Goal: Task Accomplishment & Management: Complete application form

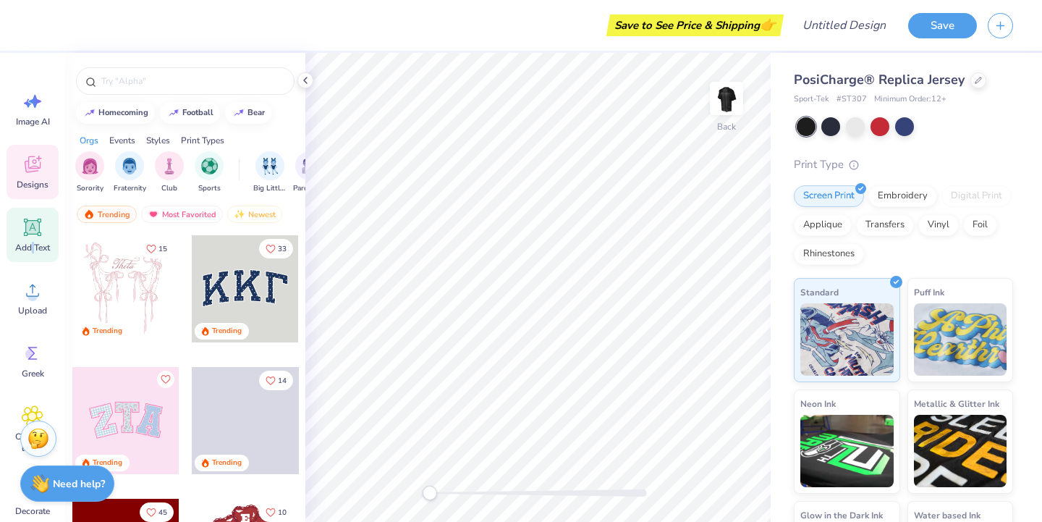
click at [32, 247] on span "Add Text" at bounding box center [32, 248] width 35 height 12
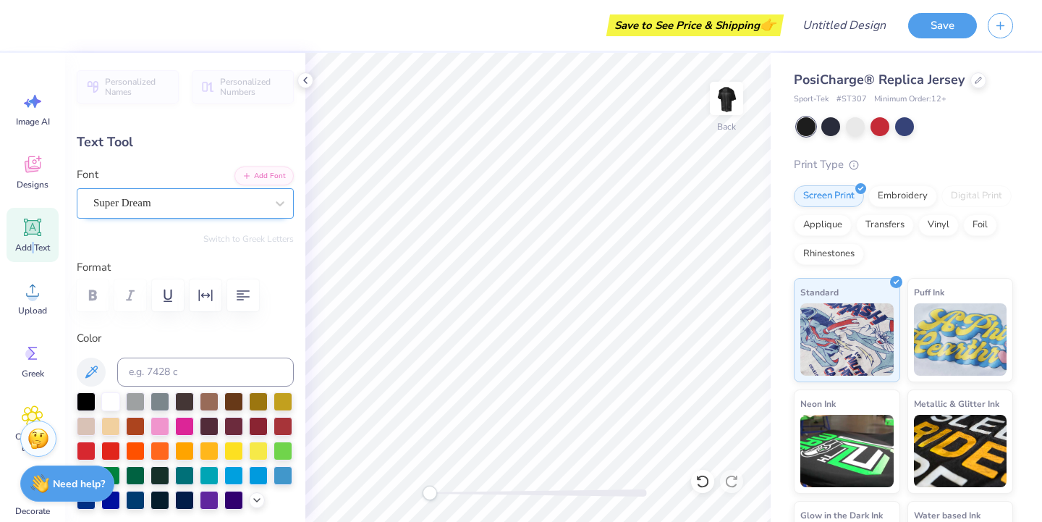
click at [171, 208] on div "Super Dream" at bounding box center [179, 203] width 175 height 22
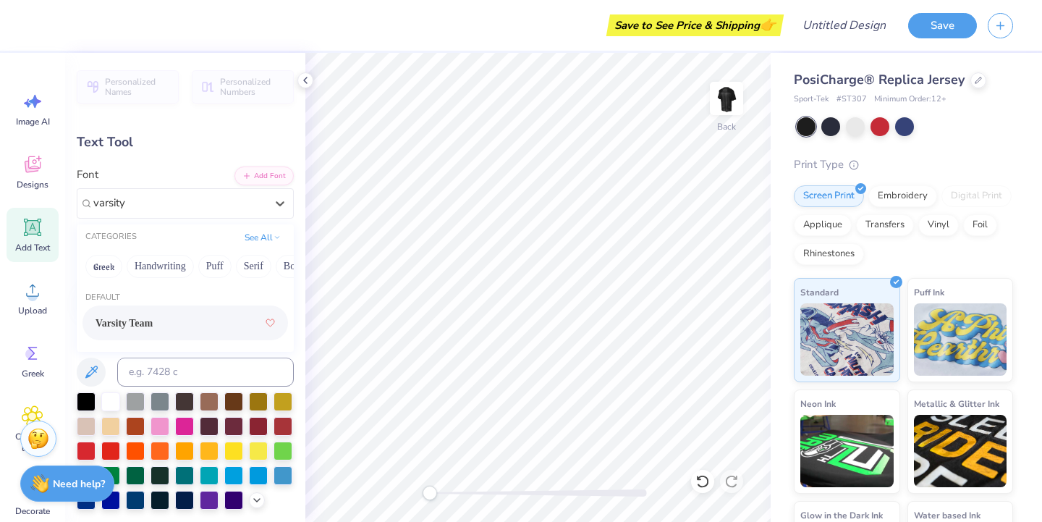
type input "varsity"
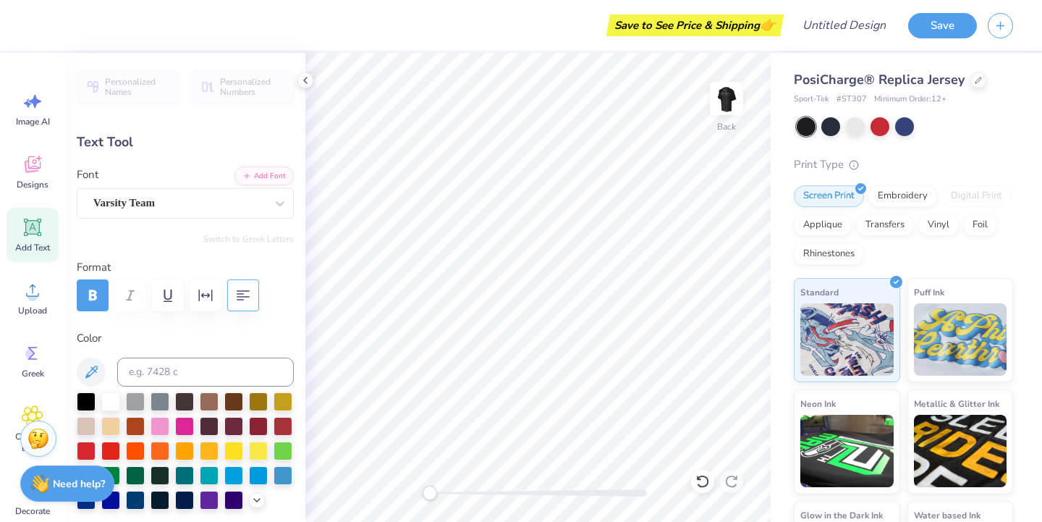
type input "8.64"
type input "2.52"
type input "10.74"
type textarea "DDC"
type input "5.71"
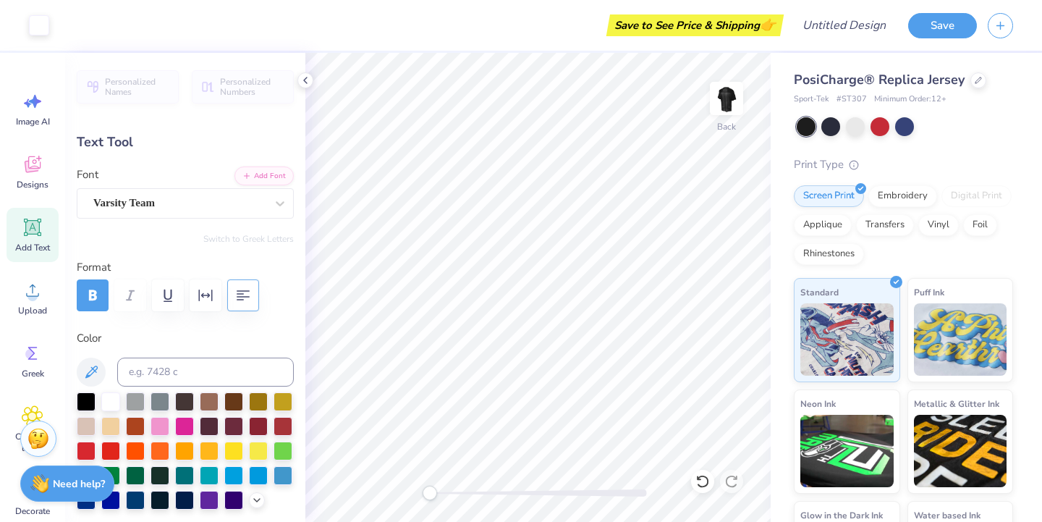
type input "2.44"
type input "8.72"
type input "3.85"
click at [287, 427] on div at bounding box center [283, 424] width 19 height 19
type input "1.71"
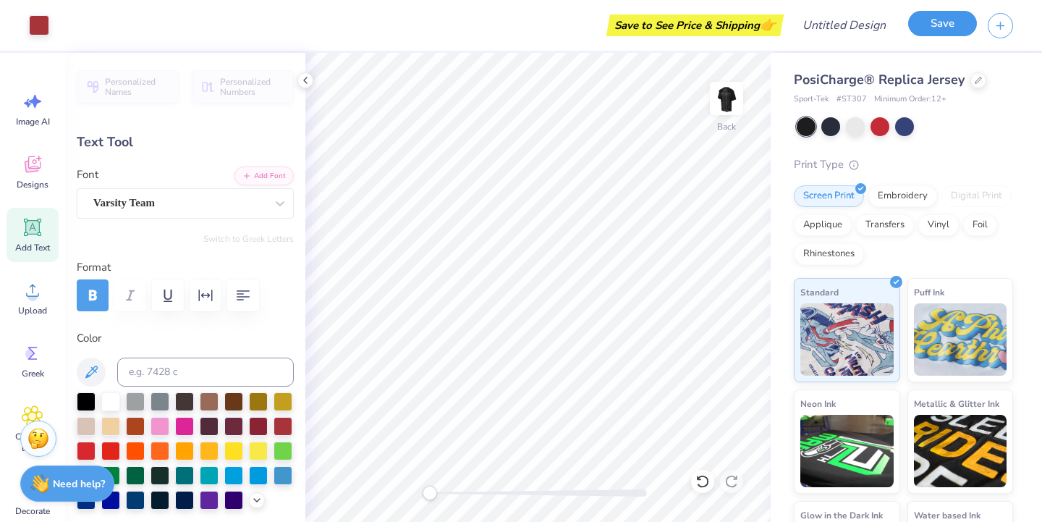
click at [954, 21] on button "Save" at bounding box center [942, 23] width 69 height 25
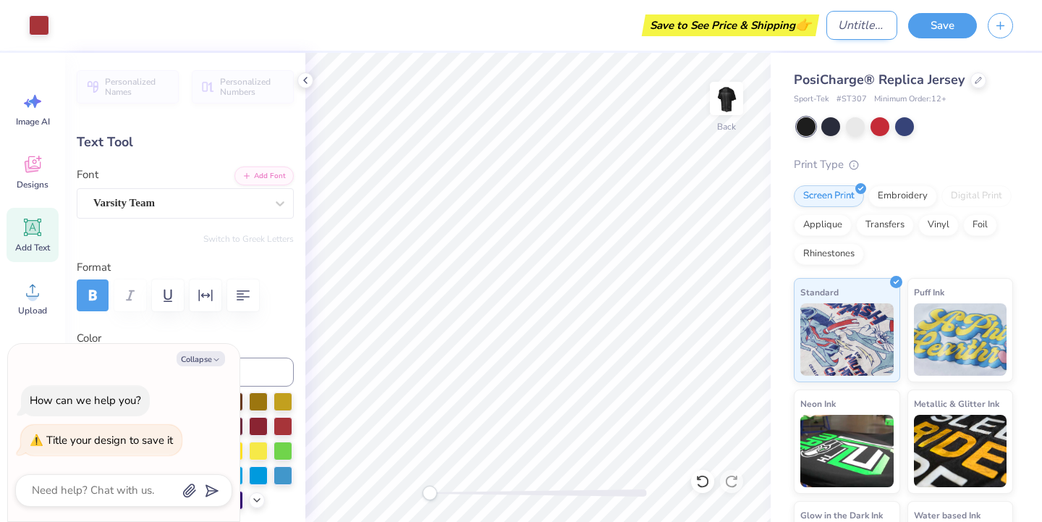
type textarea "x"
click at [849, 33] on input "Design Title" at bounding box center [861, 25] width 71 height 29
type input "j"
type textarea "x"
type input "je"
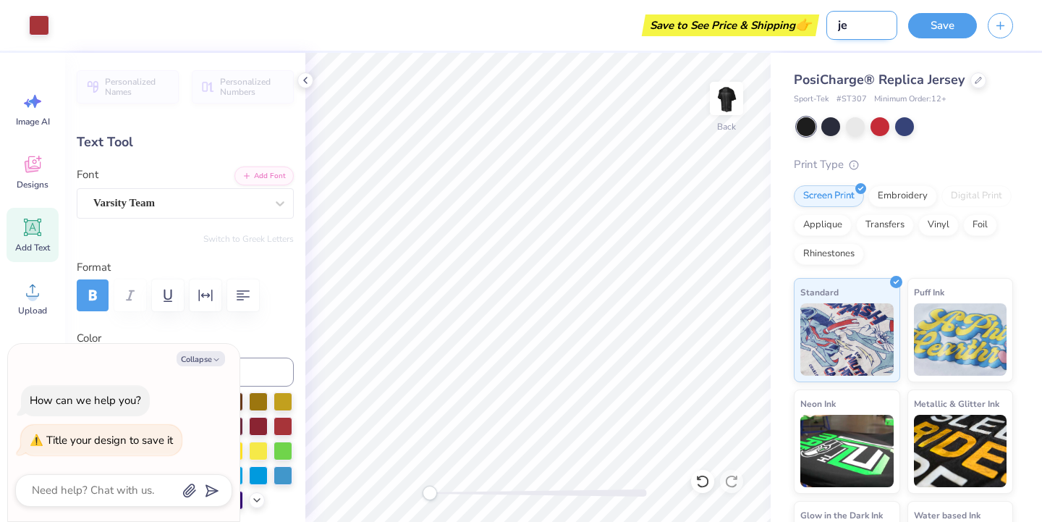
type textarea "x"
type input "jer"
type textarea "x"
type input "jerd"
type textarea "x"
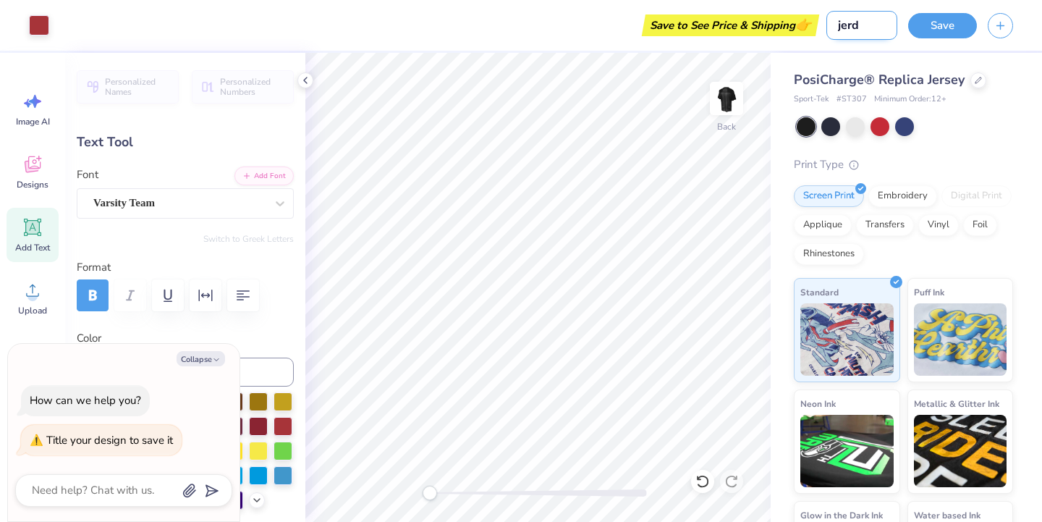
type input "jer"
type textarea "x"
type input "jers"
type textarea "x"
type input "jerse"
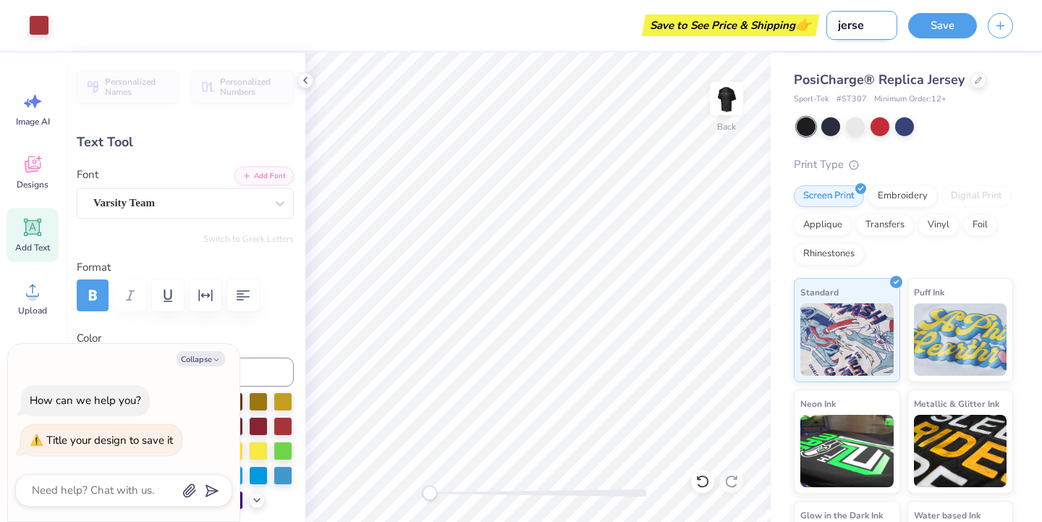
type textarea "x"
type input "jersey"
type textarea "x"
type input "jersey?"
type textarea "x"
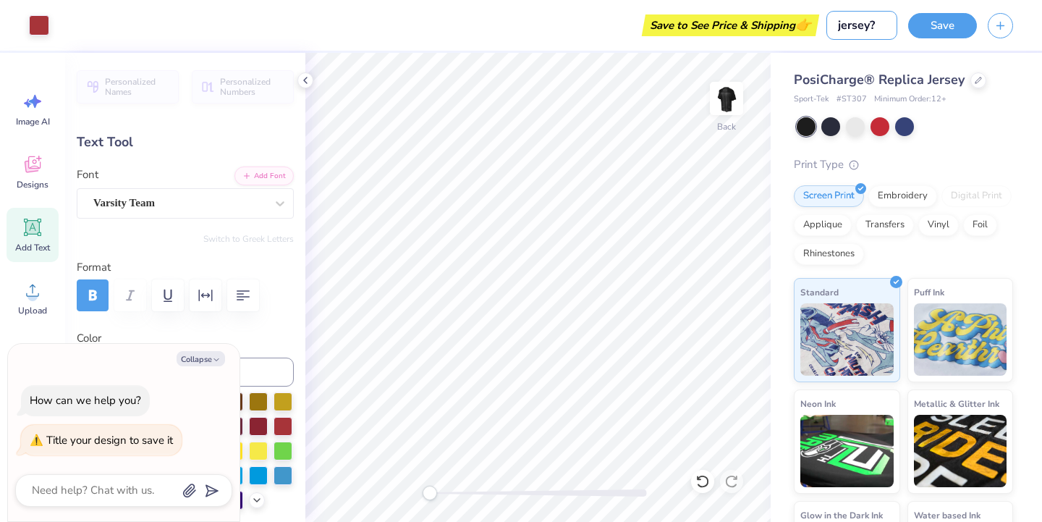
type input "jersey?"
click at [943, 39] on div "Save" at bounding box center [975, 25] width 134 height 51
click at [943, 36] on div "Save" at bounding box center [942, 25] width 69 height 25
type textarea "x"
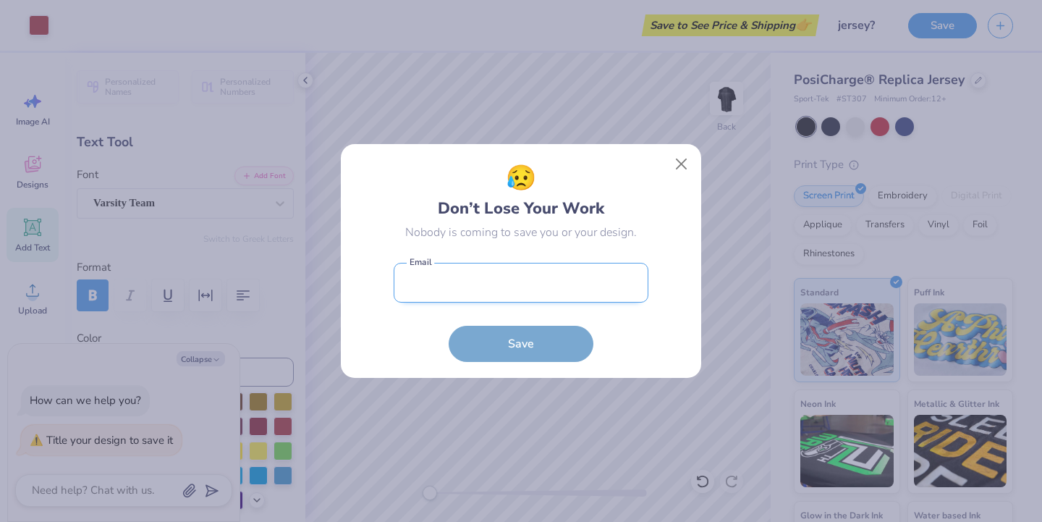
click at [484, 289] on input "email" at bounding box center [521, 283] width 255 height 40
type input "isk9162006@gmail.com"
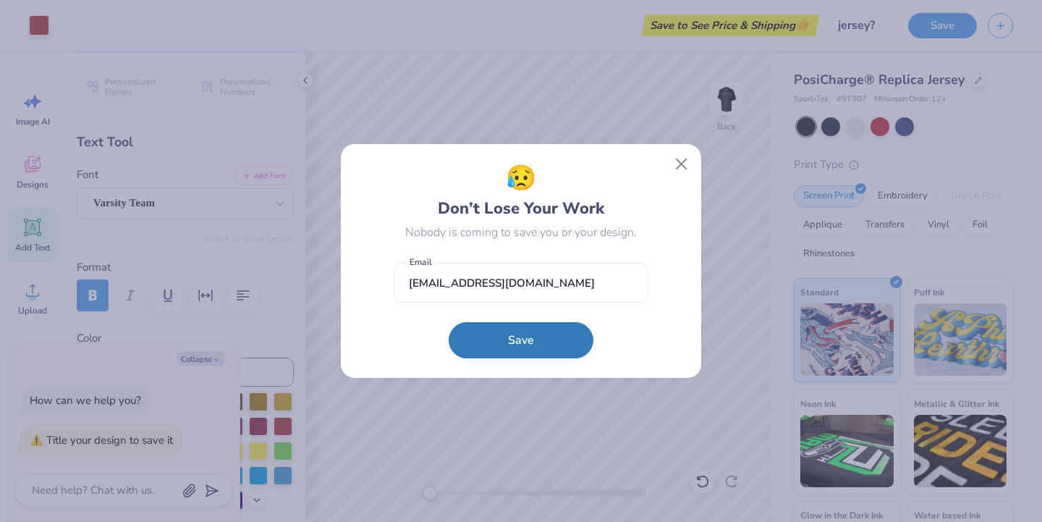
click at [495, 347] on button "Save" at bounding box center [521, 340] width 145 height 36
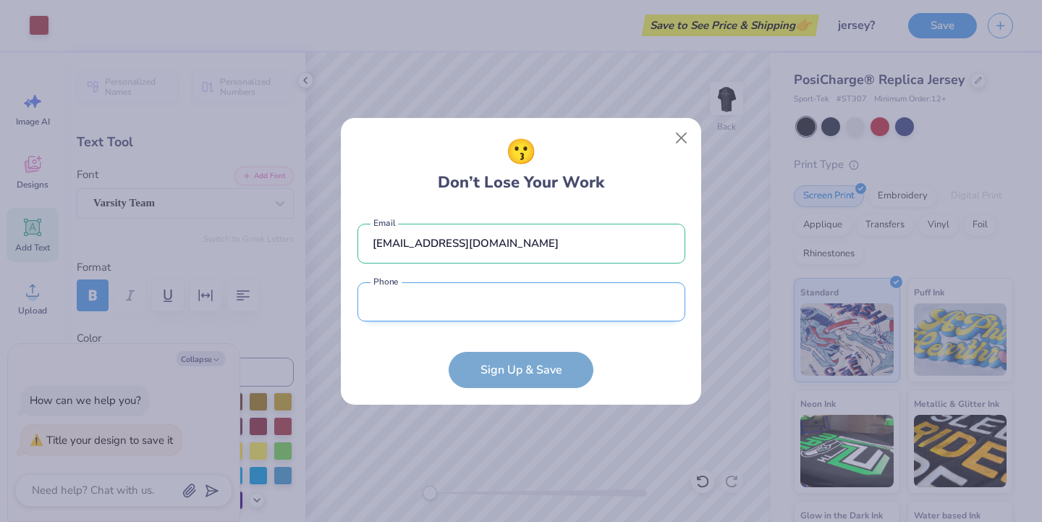
click at [485, 306] on input "tel" at bounding box center [521, 302] width 328 height 40
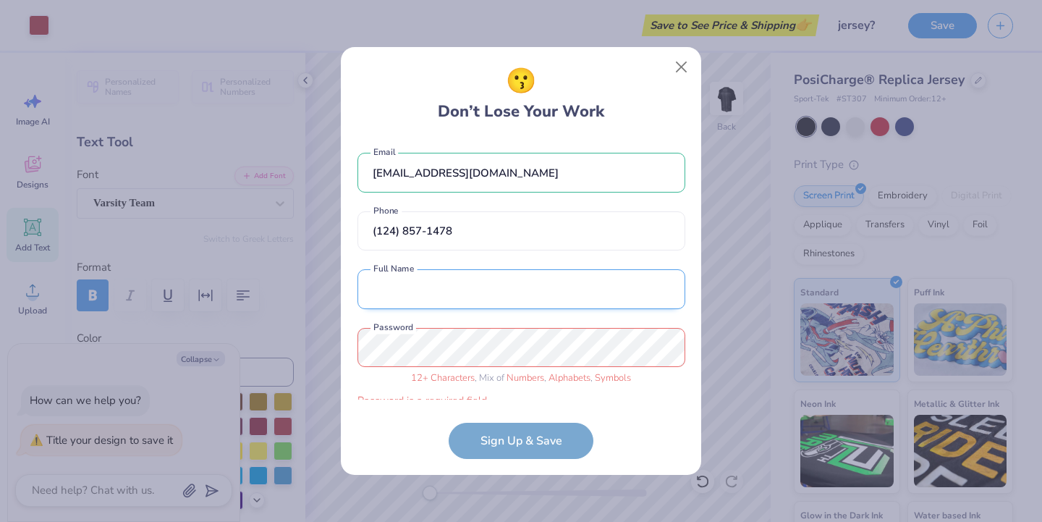
click at [439, 274] on input "text" at bounding box center [521, 289] width 328 height 40
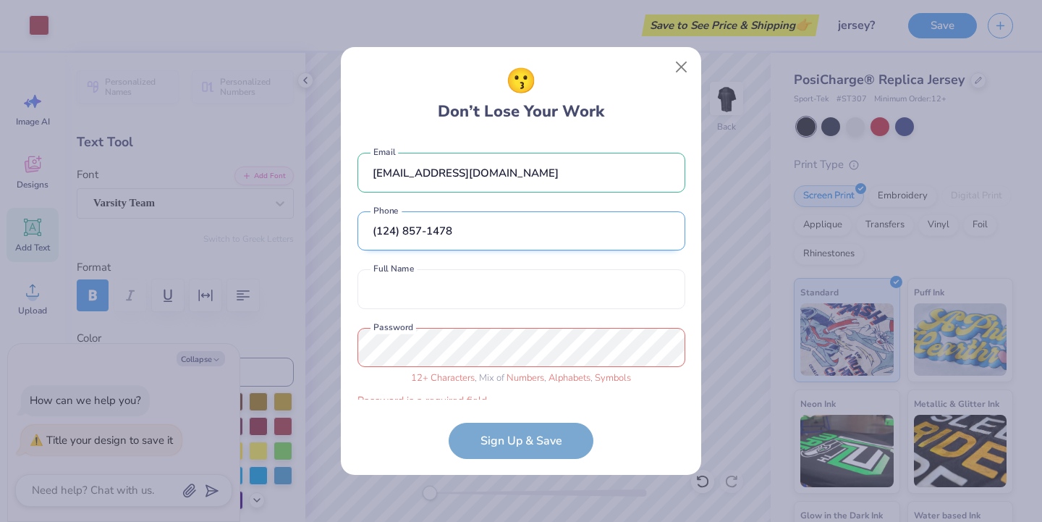
click at [436, 245] on input "(124) 857-1478" at bounding box center [521, 231] width 328 height 40
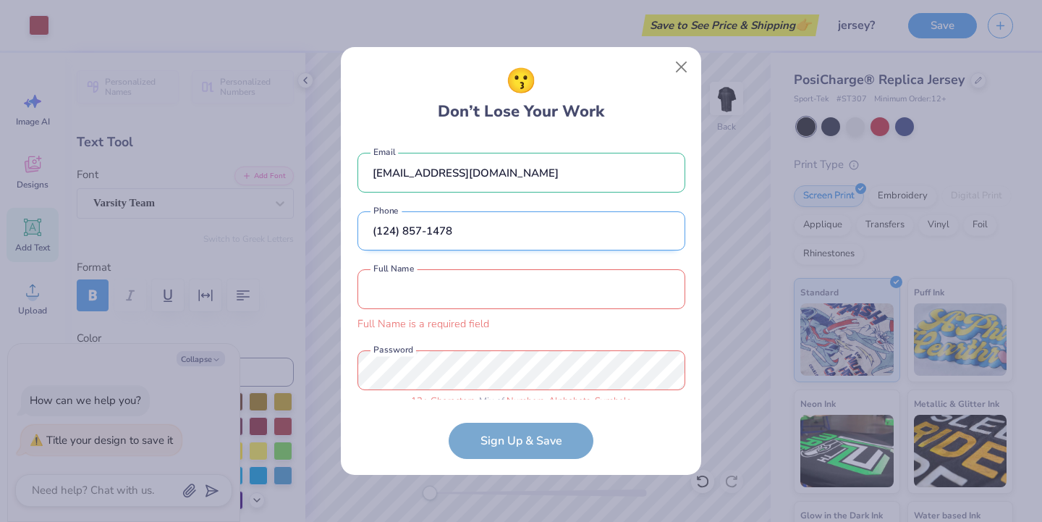
click at [436, 245] on input "(124) 857-1478" at bounding box center [521, 231] width 328 height 40
type input "(248) 571-4788"
click at [450, 289] on input "text" at bounding box center [521, 289] width 328 height 40
type input "Isabelle Kates"
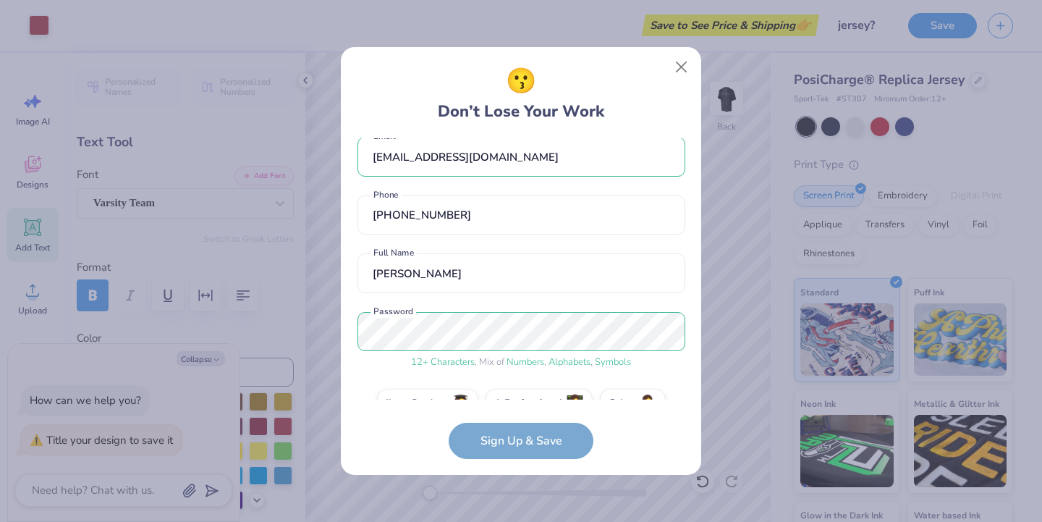
scroll to position [48, 0]
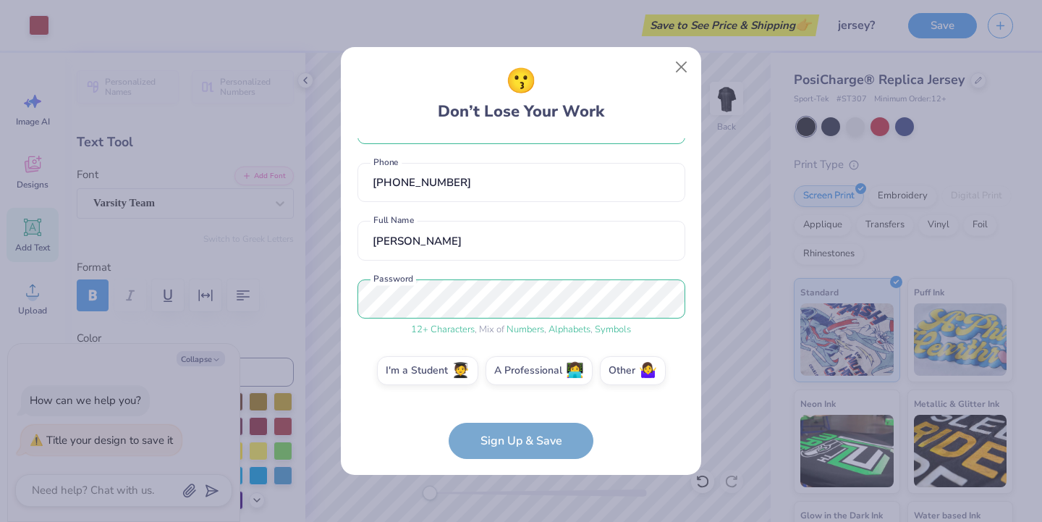
click at [500, 446] on form "isk9162006@gmail.com Email (248) 571-4788 Phone Isabelle Kates Full Name 12 + C…" at bounding box center [521, 298] width 328 height 321
click at [517, 451] on form "isk9162006@gmail.com Email (248) 571-4788 Phone Isabelle Kates Full Name 12 + C…" at bounding box center [521, 298] width 328 height 321
click at [454, 379] on label "I'm a Student 🧑‍🎓" at bounding box center [427, 368] width 101 height 29
click at [517, 417] on input "I'm a Student 🧑‍🎓" at bounding box center [521, 421] width 9 height 9
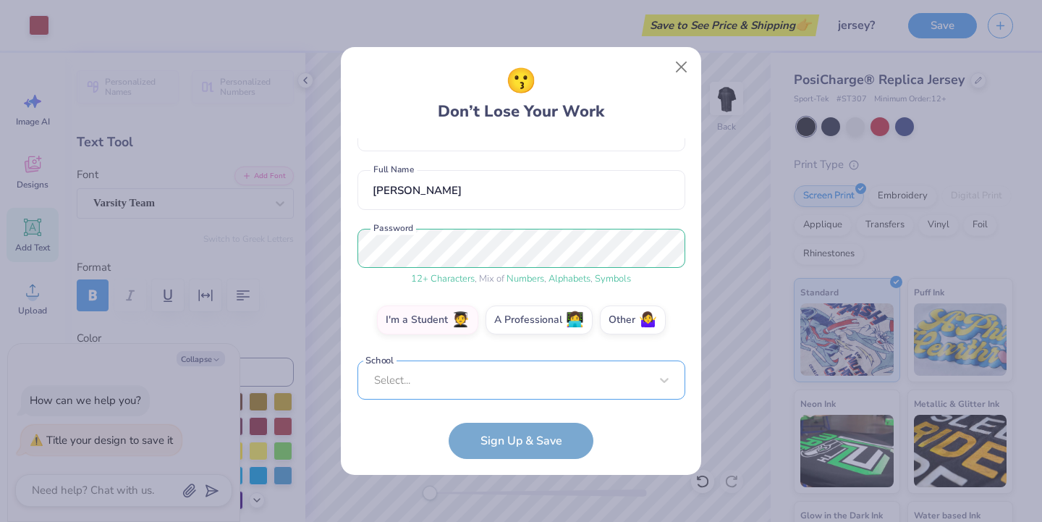
click at [446, 379] on div "Select..." at bounding box center [521, 380] width 328 height 40
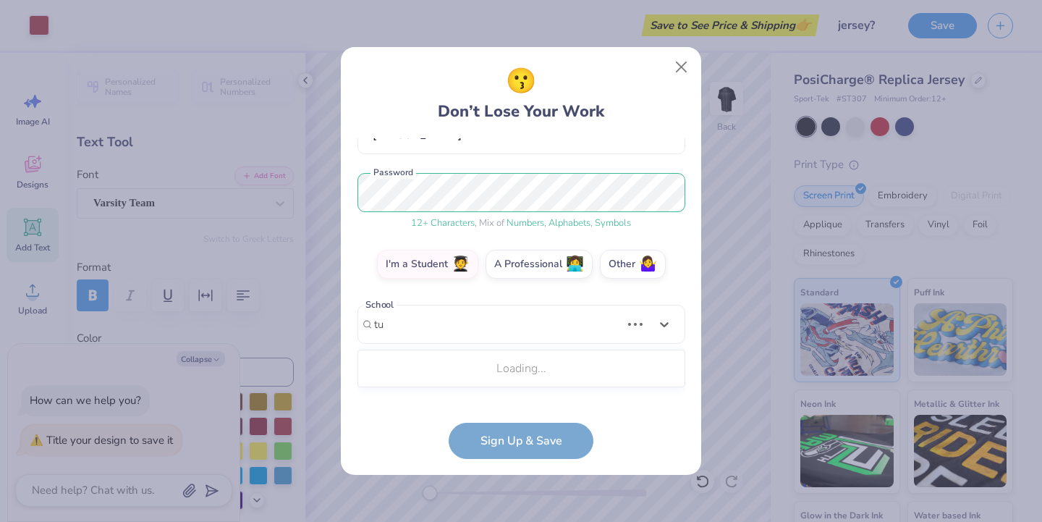
scroll to position [142, 0]
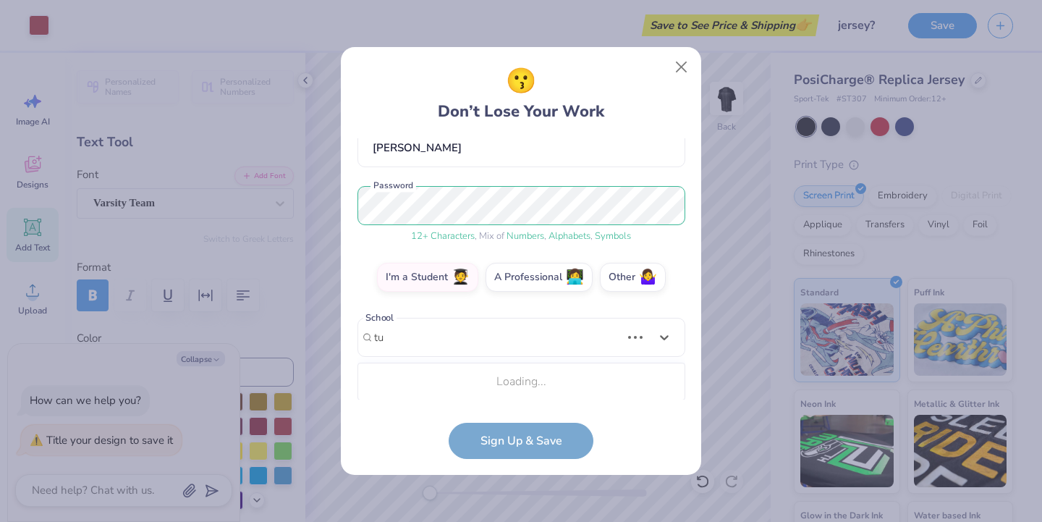
type input "tul"
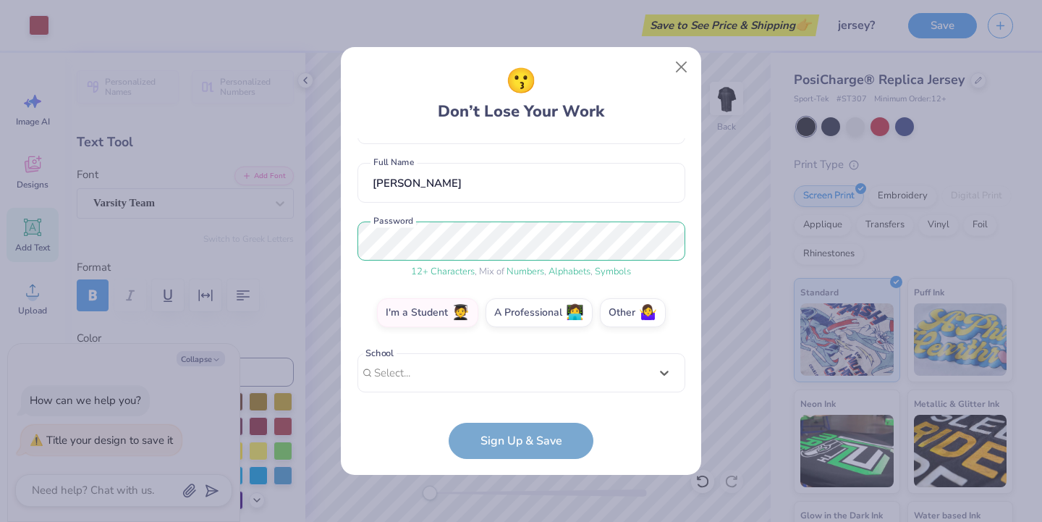
click at [414, 342] on div "isk9162006@gmail.com Email (248) 571-4788 Phone Isabelle Kates Full Name 12 + C…" at bounding box center [521, 268] width 328 height 261
click at [413, 342] on div "isk9162006@gmail.com Email (248) 571-4788 Phone Isabelle Kates Full Name 12 + C…" at bounding box center [521, 268] width 328 height 261
click at [391, 378] on div "option focused, 8 of 30. 30 results available. Use Up and Down to choose option…" at bounding box center [521, 485] width 328 height 264
click at [504, 433] on form "isk9162006@gmail.com Email (248) 571-4788 Phone Isabelle Kates Full Name 12 + C…" at bounding box center [521, 298] width 328 height 321
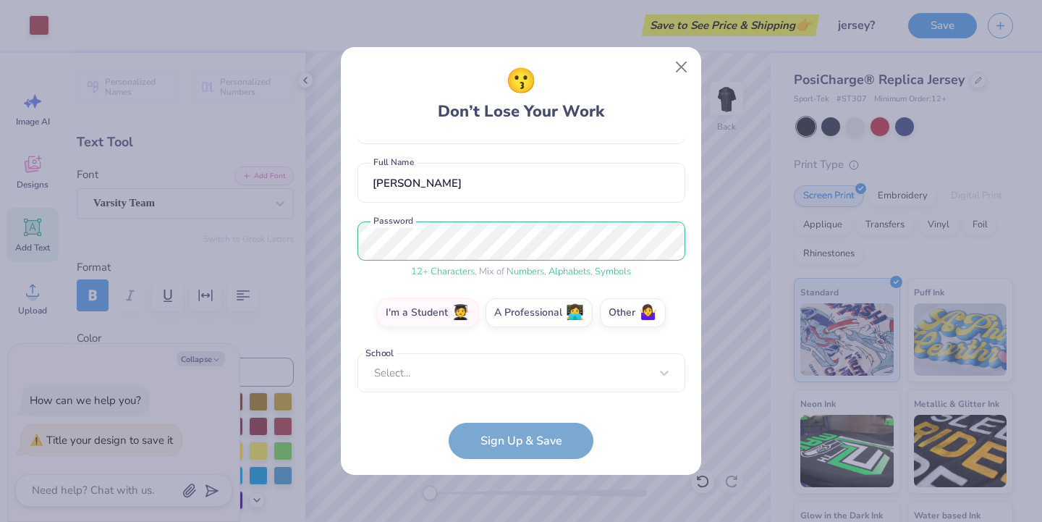
click at [508, 440] on form "isk9162006@gmail.com Email (248) 571-4788 Phone Isabelle Kates Full Name 12 + C…" at bounding box center [521, 298] width 328 height 321
click at [470, 387] on div "isk9162006@gmail.com Email (248) 571-4788 Phone Isabelle Kates Full Name 12 + C…" at bounding box center [521, 268] width 328 height 261
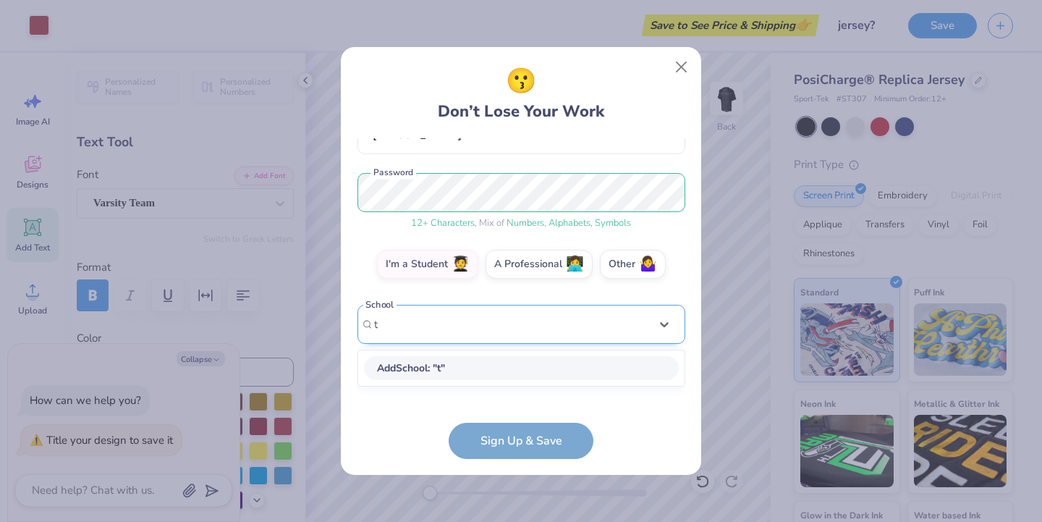
scroll to position [0, 0]
type input "tula"
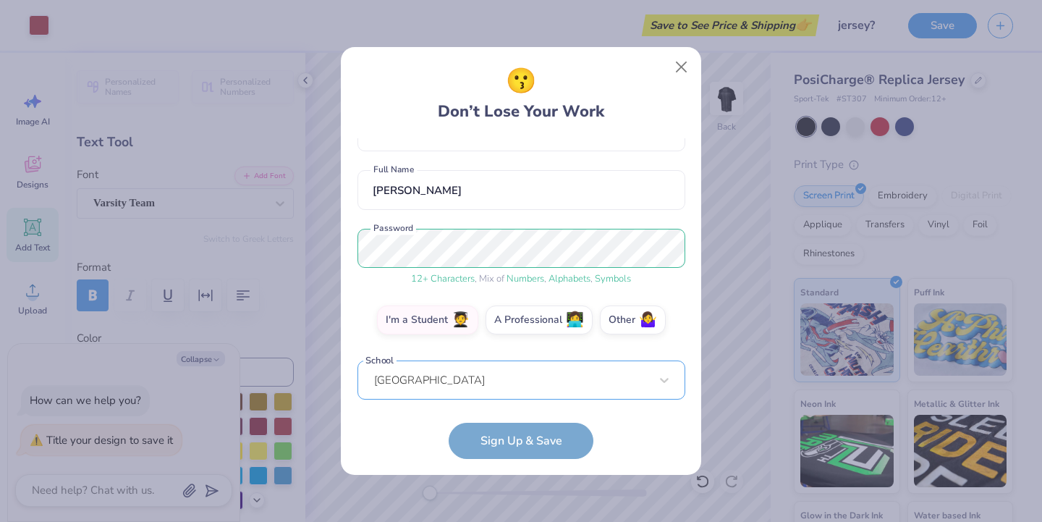
scroll to position [165, 0]
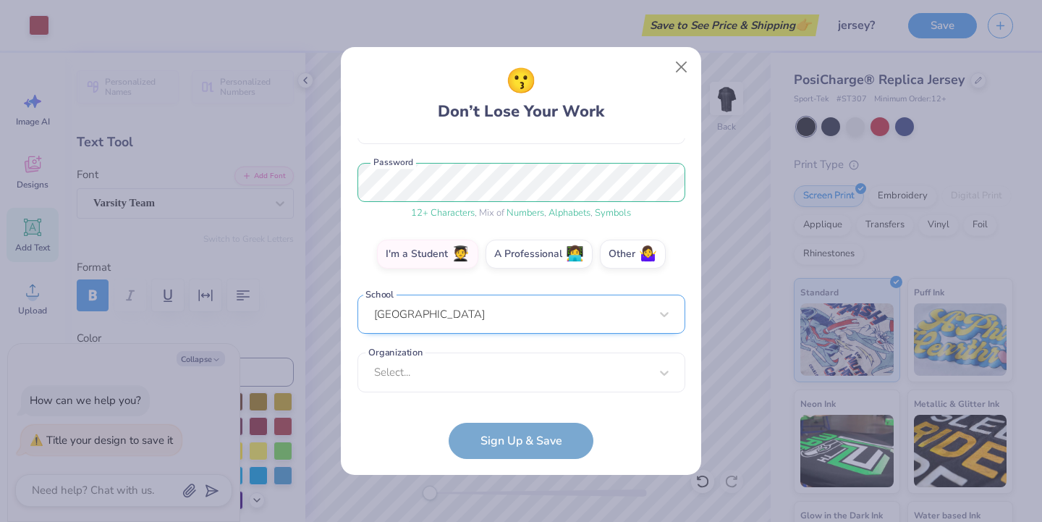
type textarea "x"
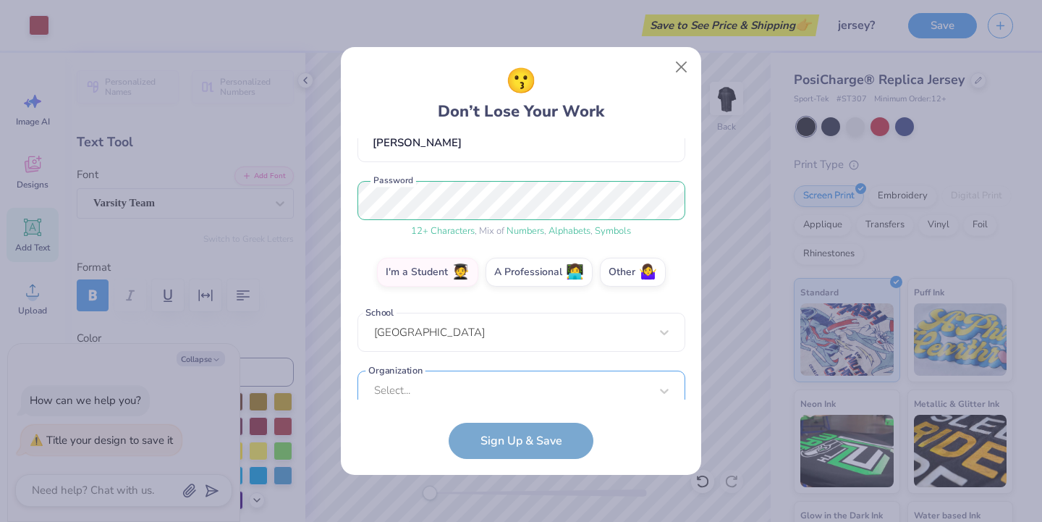
click at [460, 383] on div "Select..." at bounding box center [521, 390] width 328 height 40
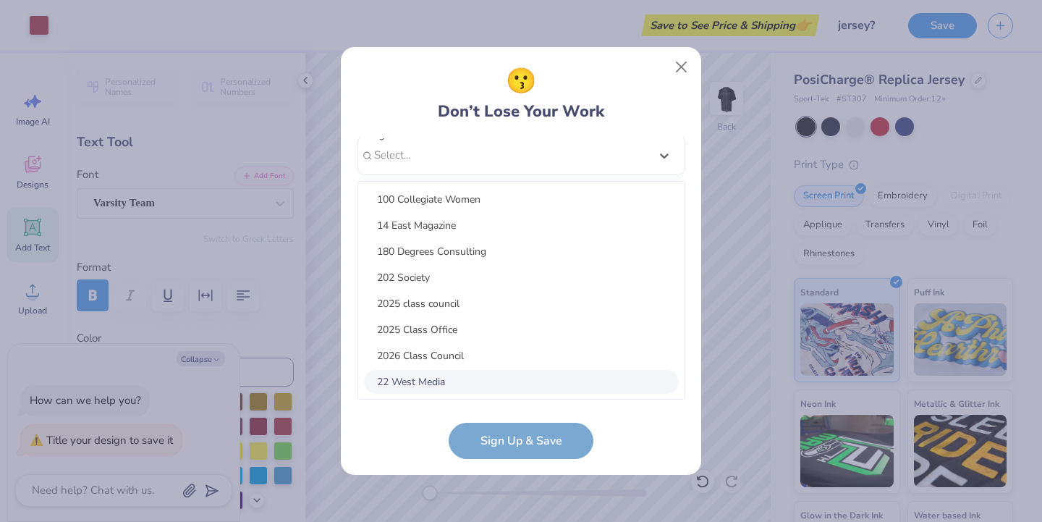
click at [353, 310] on div "😗 Don’t Lose Your Work isk9162006@gmail.com Email (248) 571-4788 Phone Isabelle…" at bounding box center [521, 261] width 360 height 428
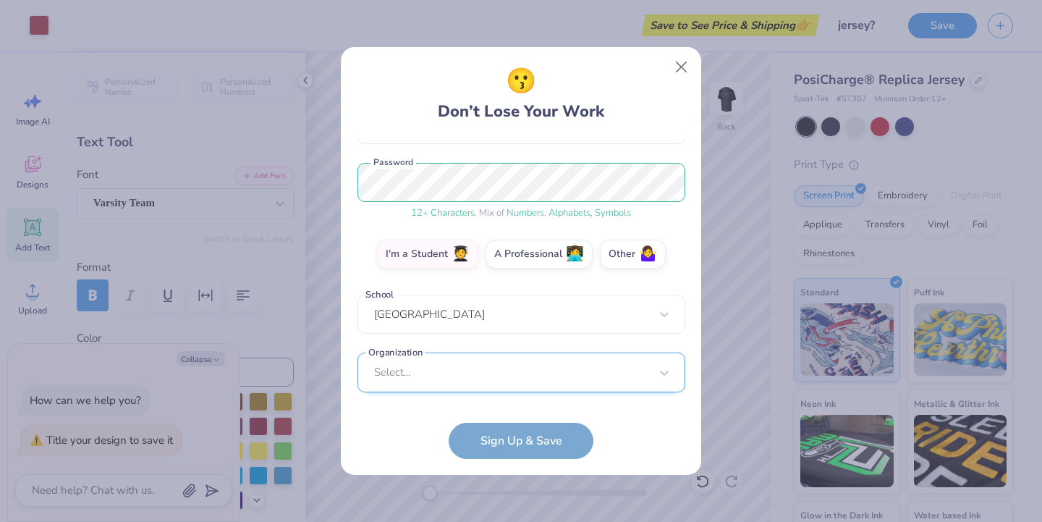
click at [441, 381] on div "Select..." at bounding box center [521, 372] width 328 height 40
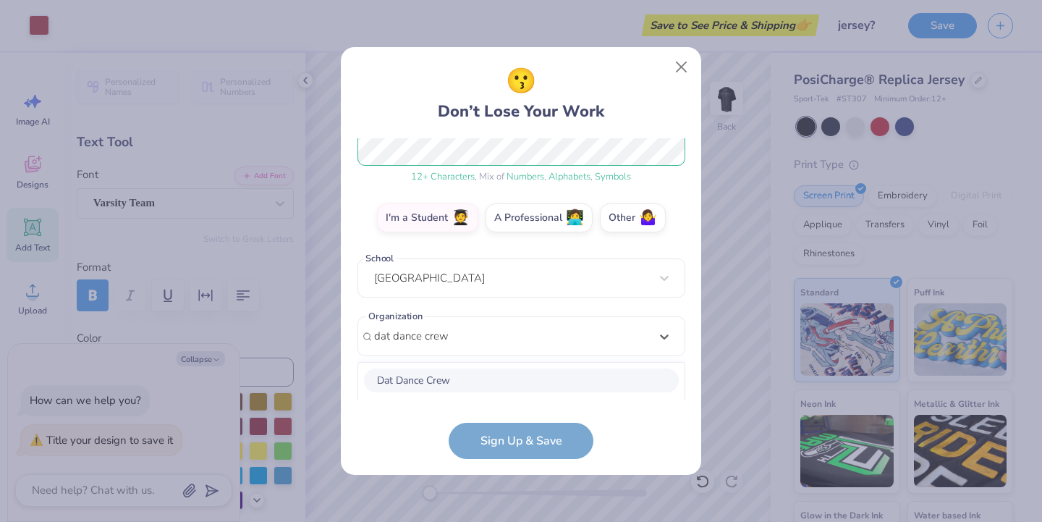
scroll to position [382, 0]
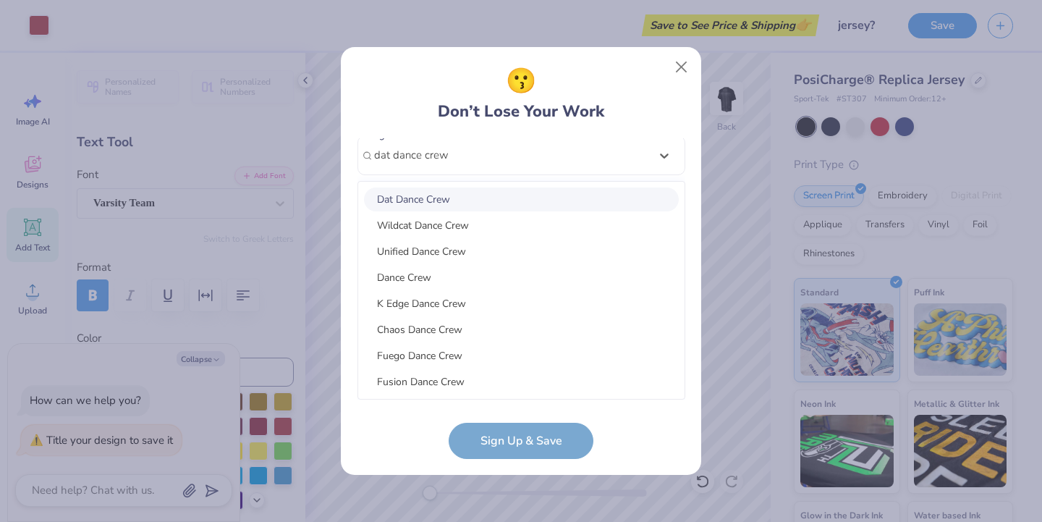
click at [401, 197] on div "Dat Dance Crew" at bounding box center [521, 199] width 315 height 24
type input "dat dance crew"
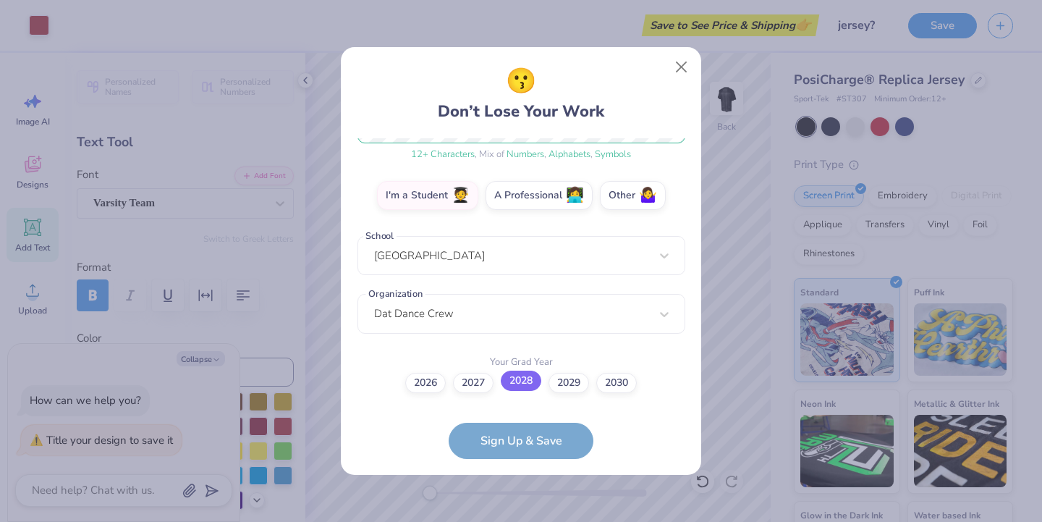
click at [517, 381] on label "2028" at bounding box center [521, 380] width 41 height 20
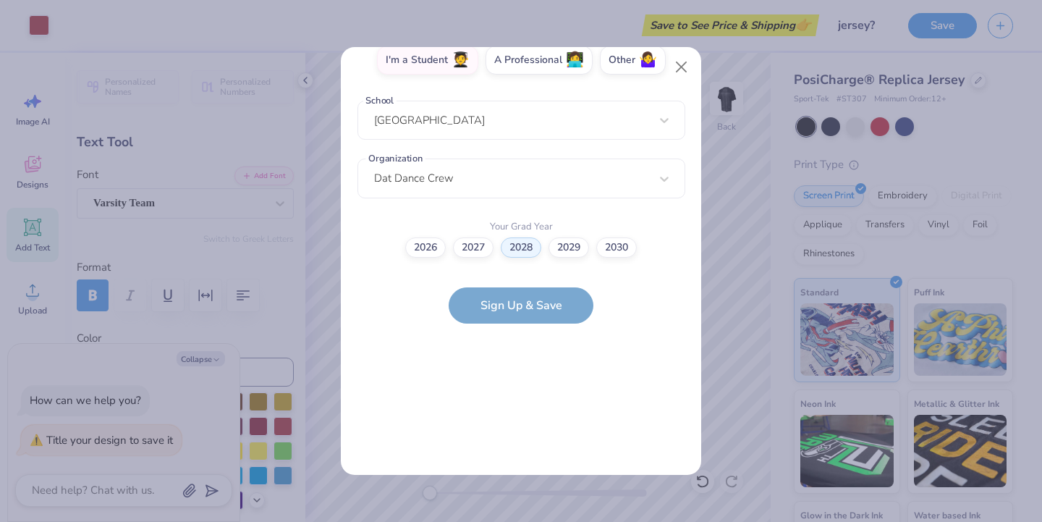
scroll to position [0, 0]
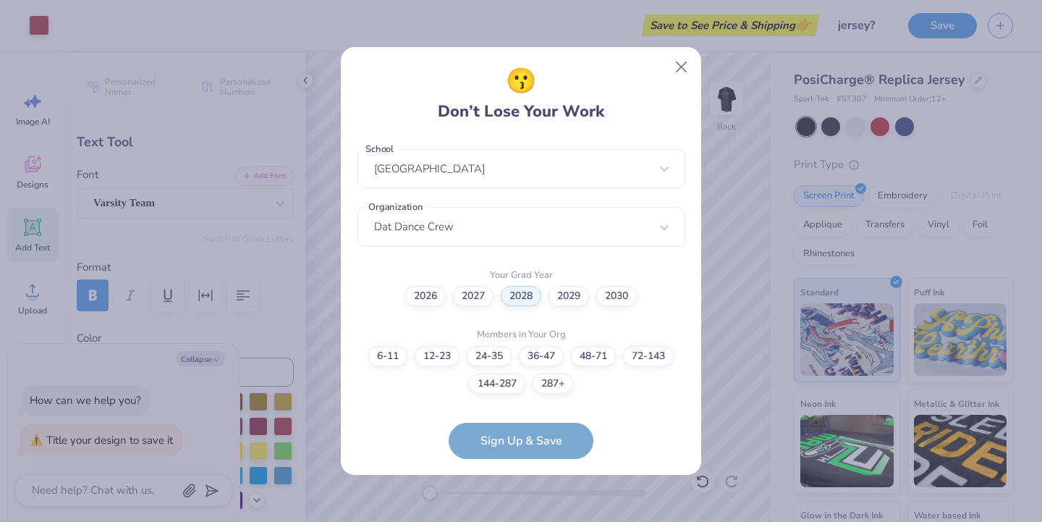
click at [514, 442] on form "isk9162006@gmail.com Email (248) 571-4788 Phone Isabelle Kates Full Name 12 + C…" at bounding box center [521, 298] width 328 height 321
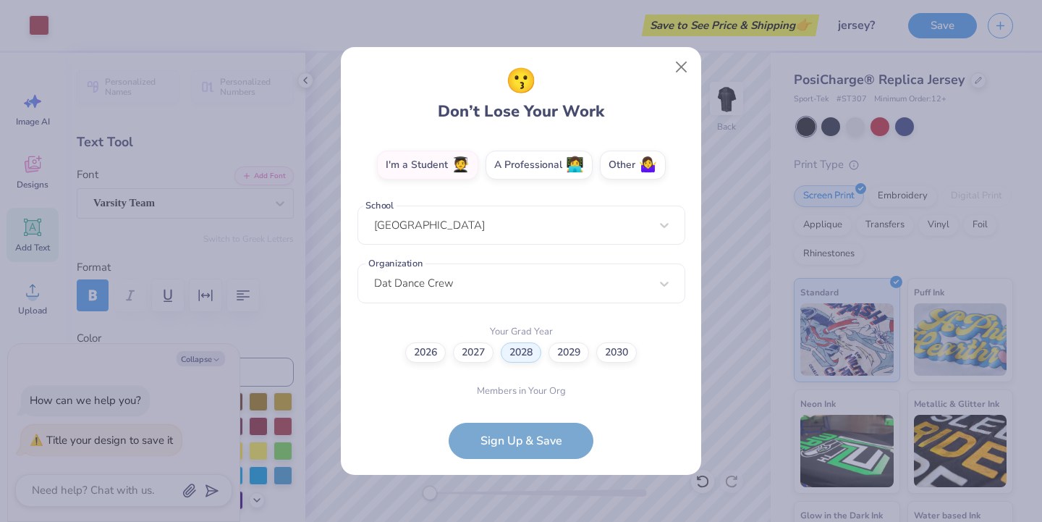
scroll to position [310, 0]
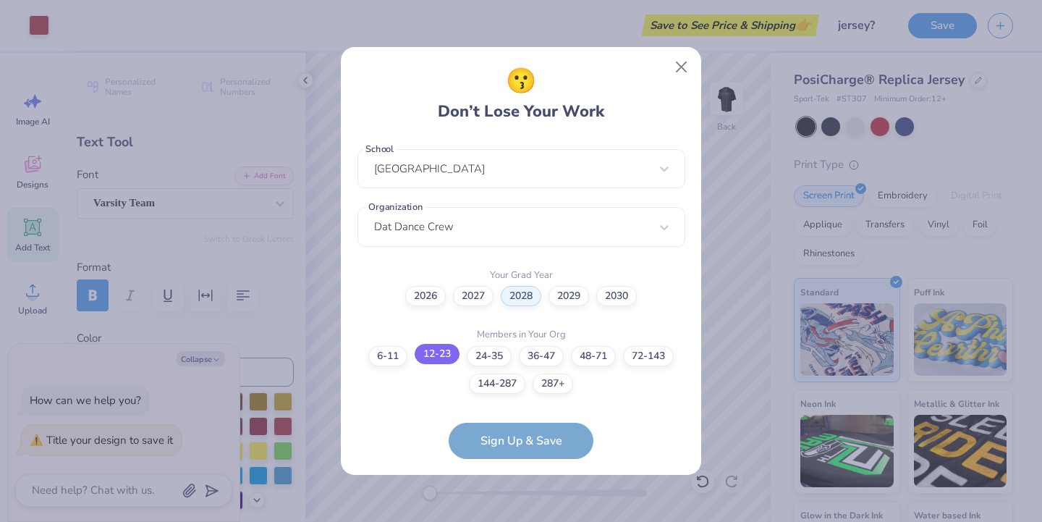
click at [437, 356] on label "12-23" at bounding box center [437, 354] width 45 height 20
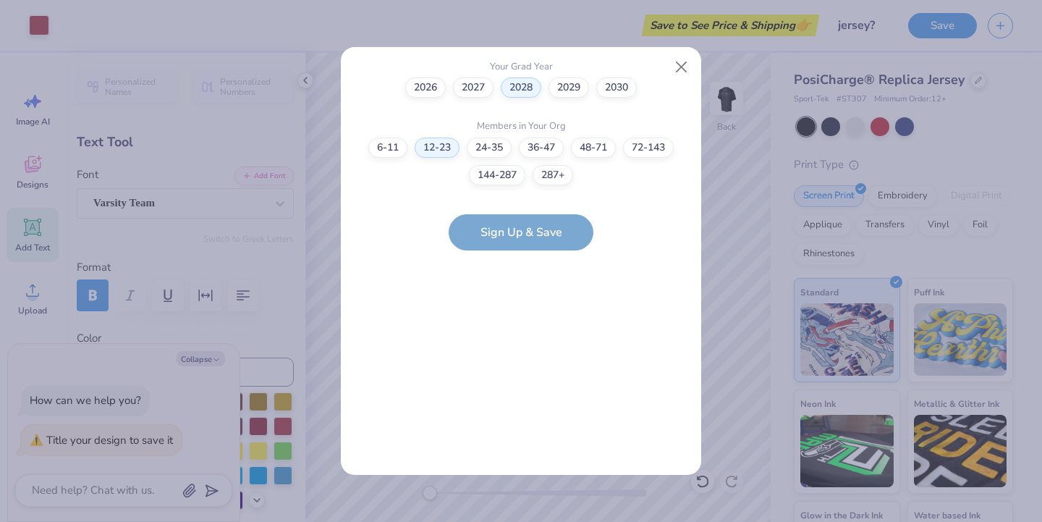
scroll to position [0, 0]
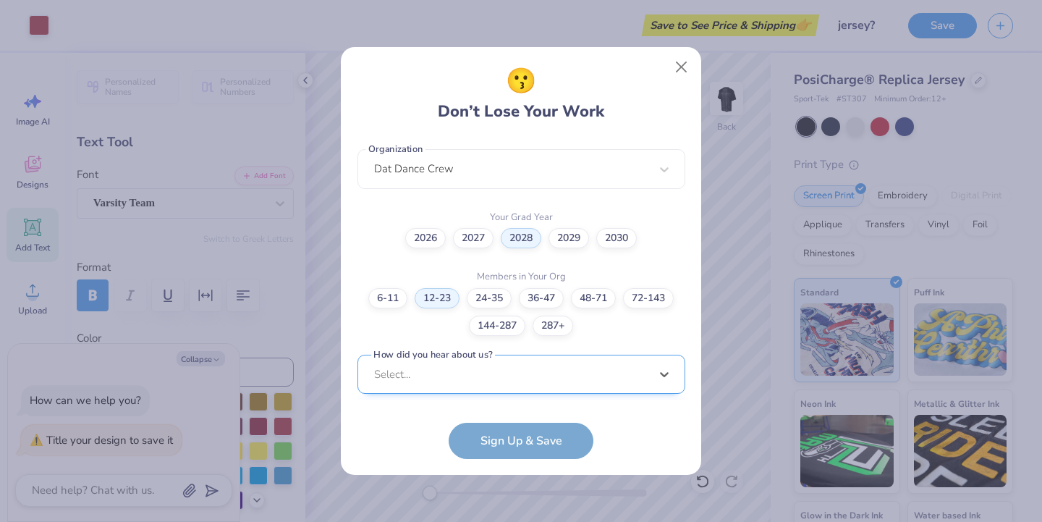
click at [459, 365] on div "option Word of Mouth focused, 8 of 15. 15 results available. Use Up and Down to…" at bounding box center [521, 487] width 328 height 264
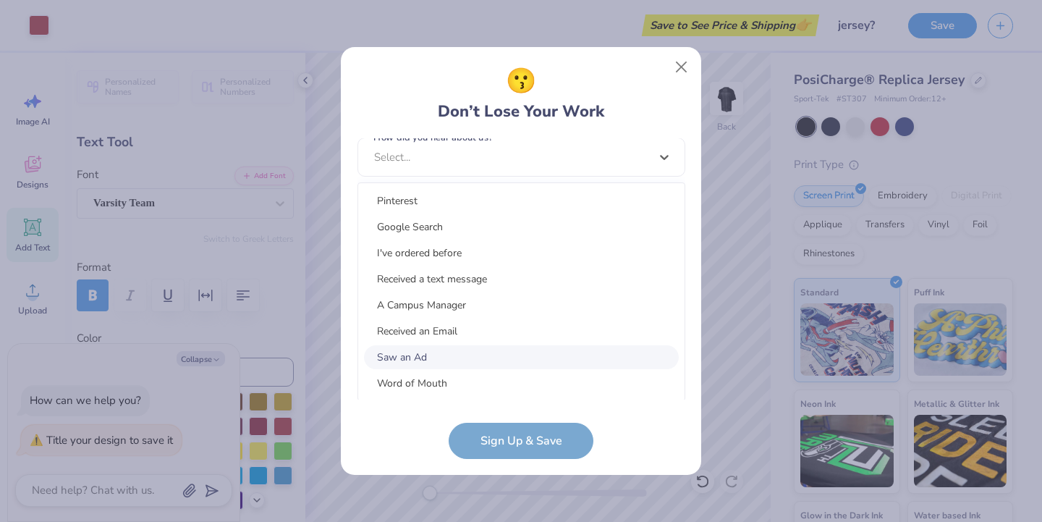
click at [427, 355] on div "Saw an Ad" at bounding box center [521, 357] width 315 height 24
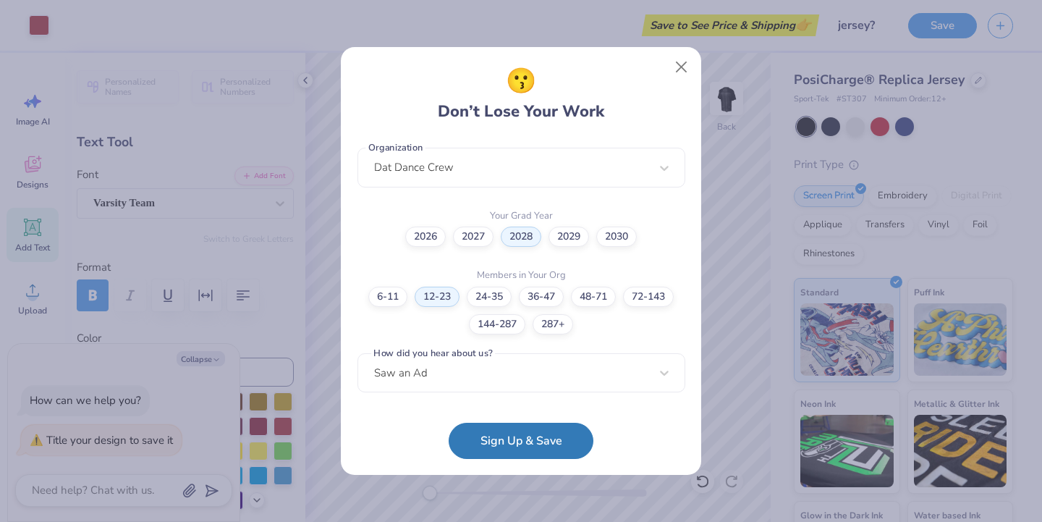
scroll to position [368, 0]
click at [500, 440] on button "Sign Up & Save" at bounding box center [521, 437] width 145 height 36
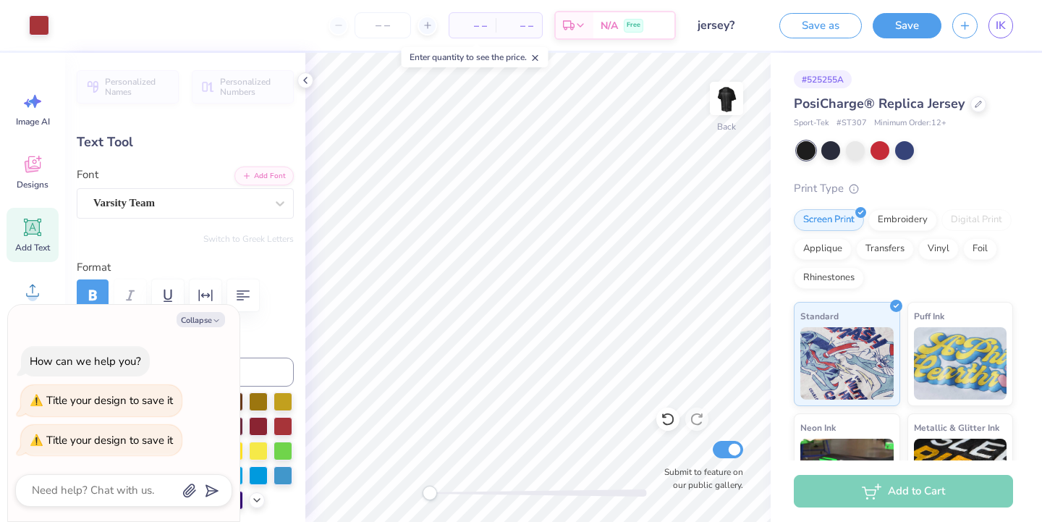
type textarea "x"
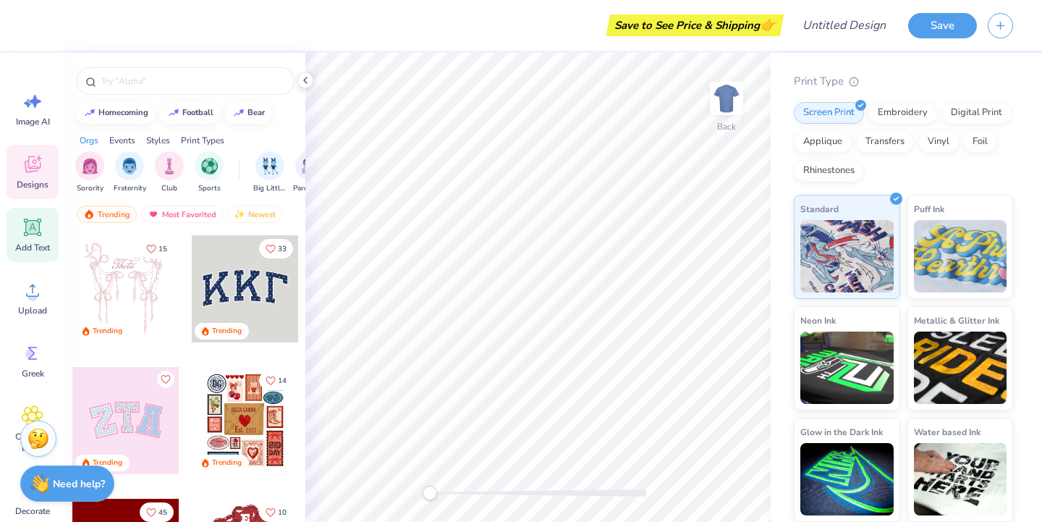
scroll to position [112, 0]
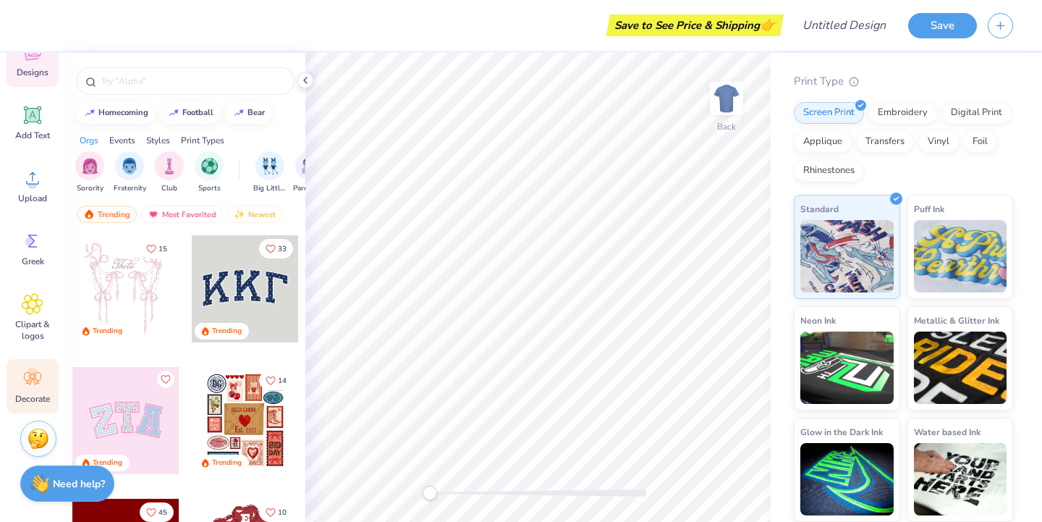
click at [23, 395] on span "Decorate" at bounding box center [32, 399] width 35 height 12
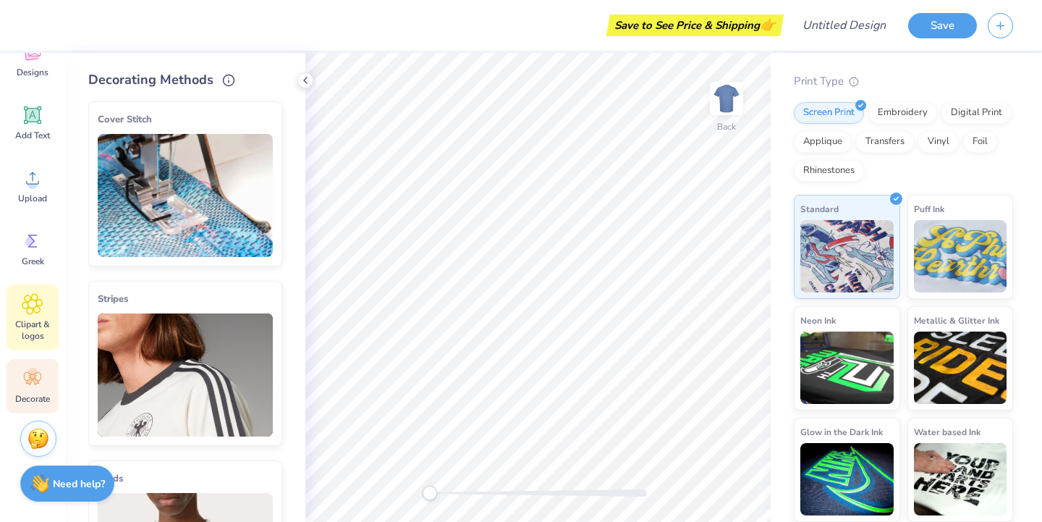
click at [31, 342] on div "Clipart & logos" at bounding box center [33, 317] width 52 height 66
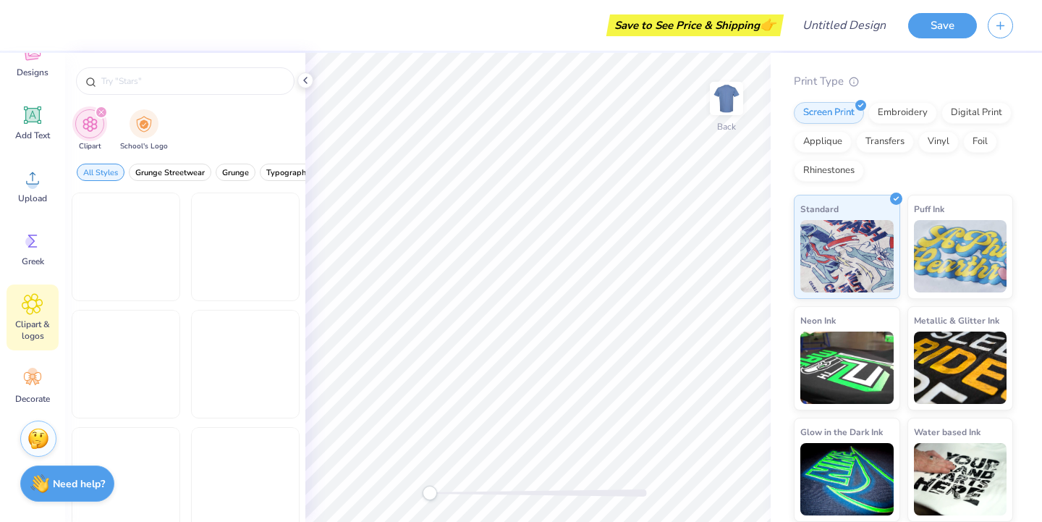
click at [29, 321] on span "Clipart & logos" at bounding box center [33, 329] width 48 height 23
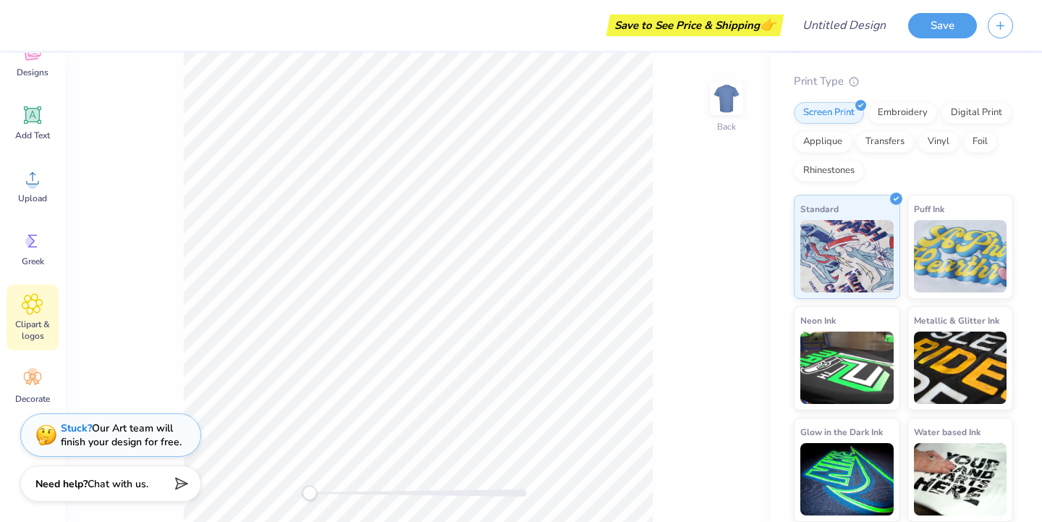
click at [29, 321] on span "Clipart & logos" at bounding box center [33, 329] width 48 height 23
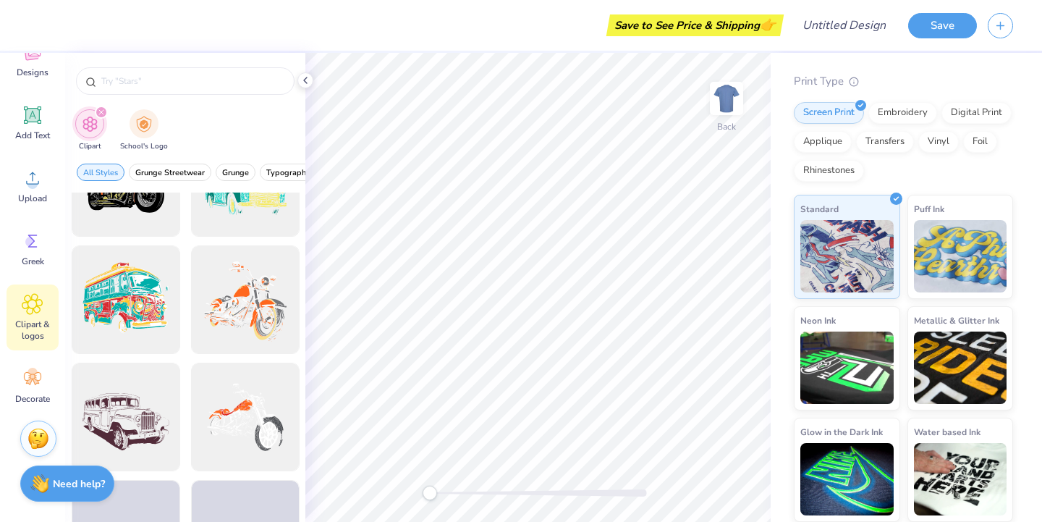
scroll to position [1463, 0]
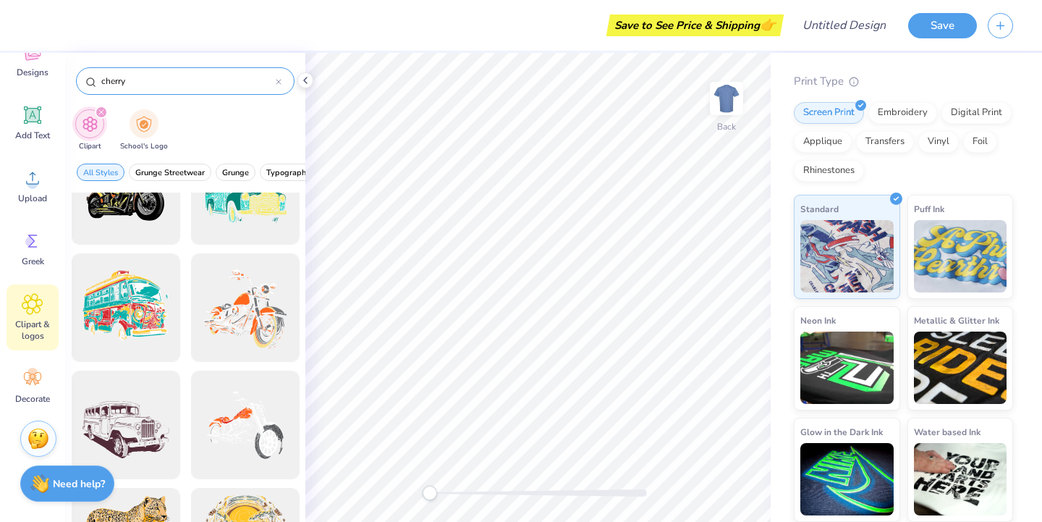
type input "cherry"
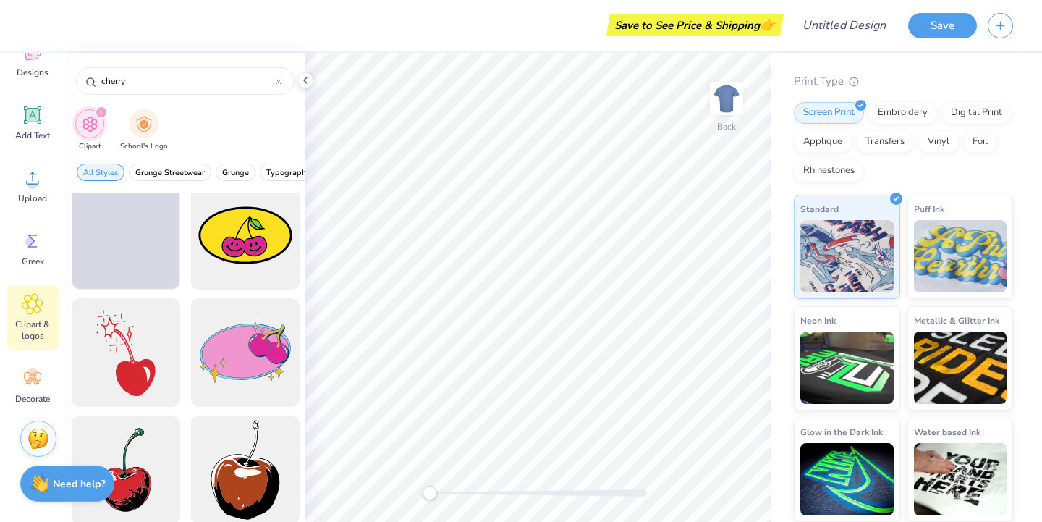
scroll to position [477, 0]
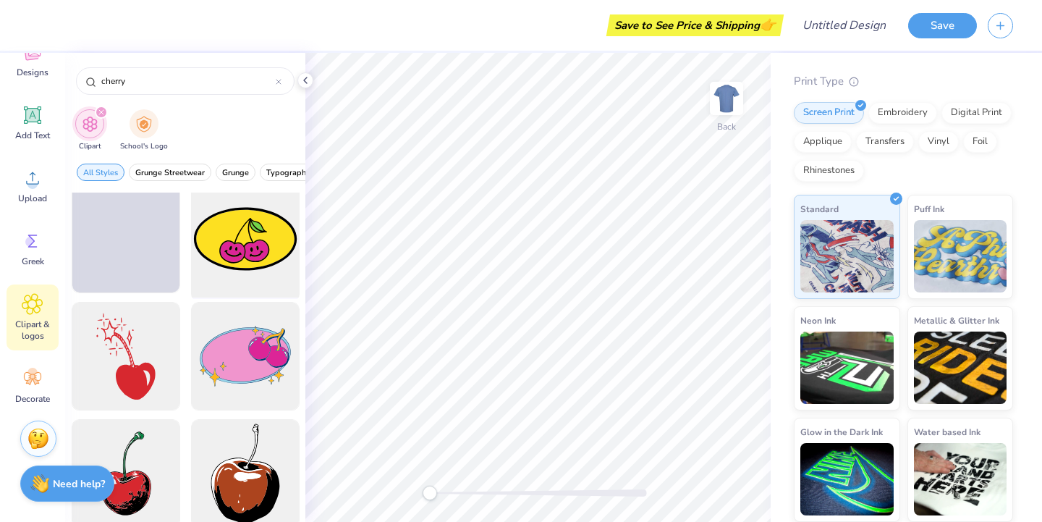
click at [244, 240] on div at bounding box center [244, 238] width 119 height 119
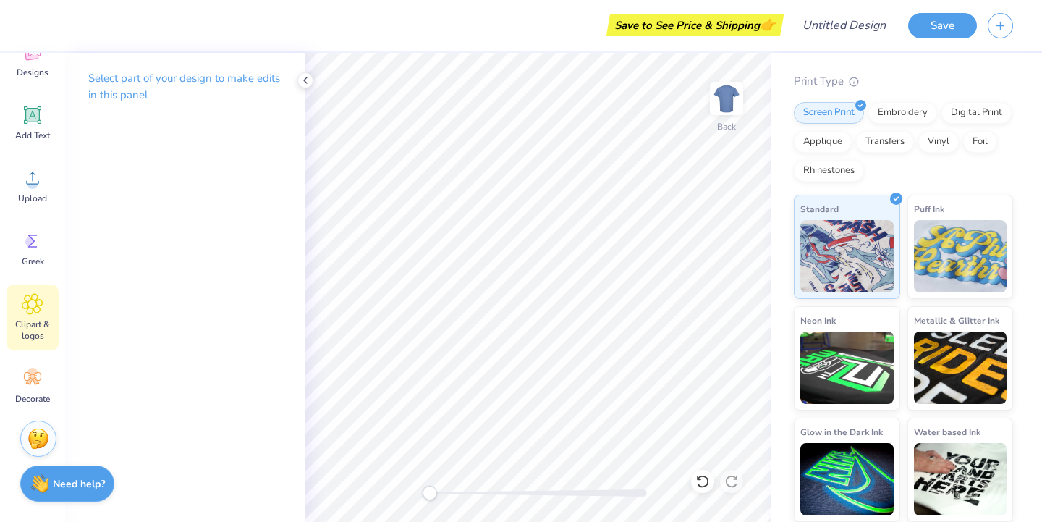
click at [37, 331] on span "Clipart & logos" at bounding box center [33, 329] width 48 height 23
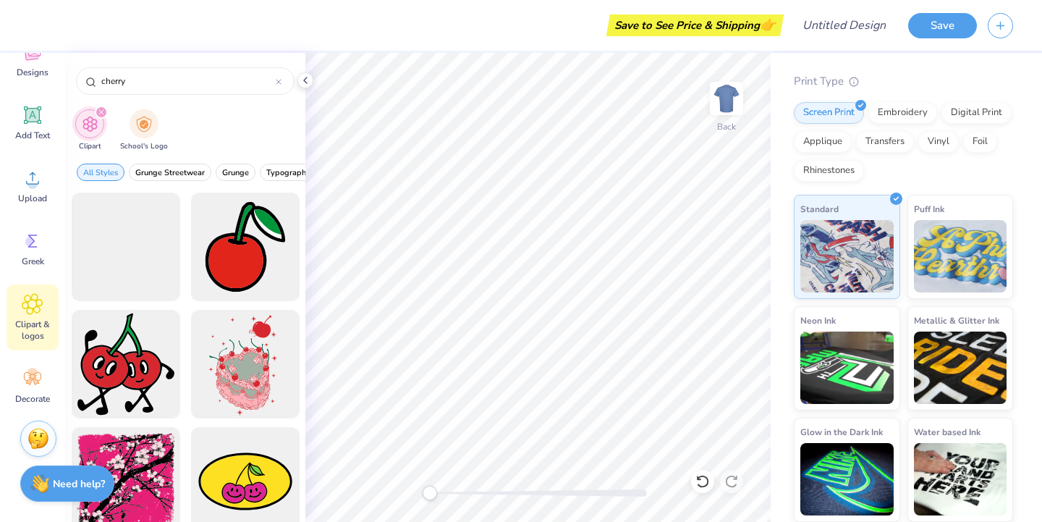
scroll to position [265, 0]
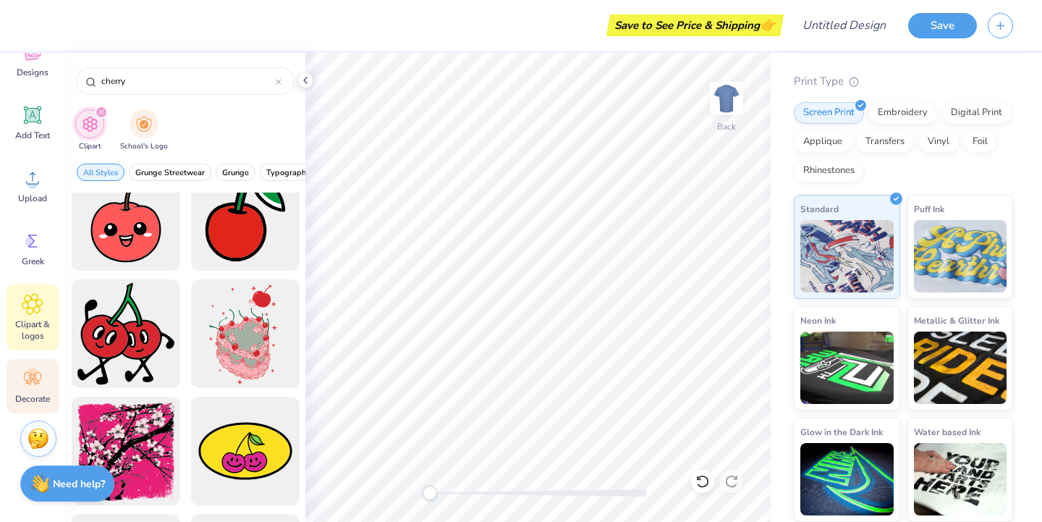
click at [41, 385] on icon at bounding box center [33, 379] width 22 height 22
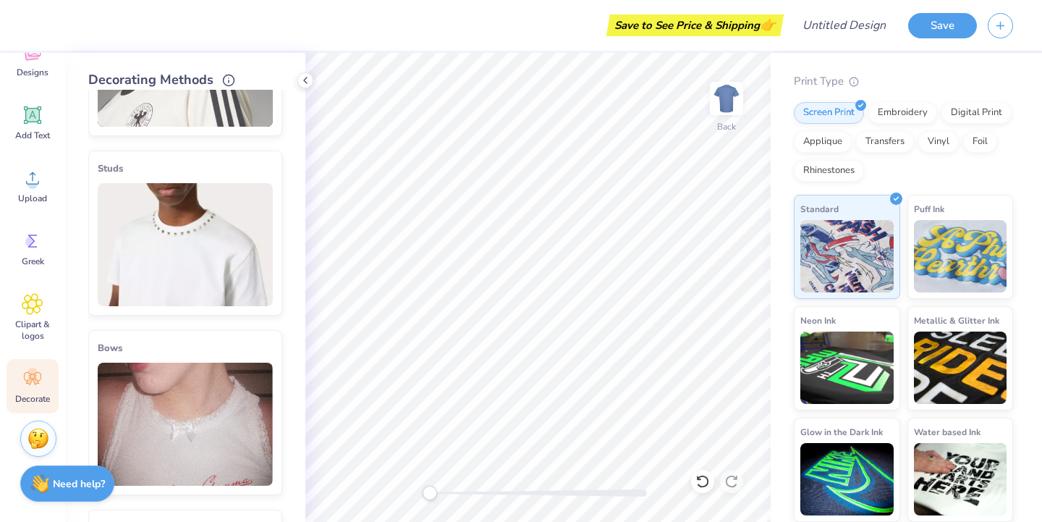
scroll to position [287, 0]
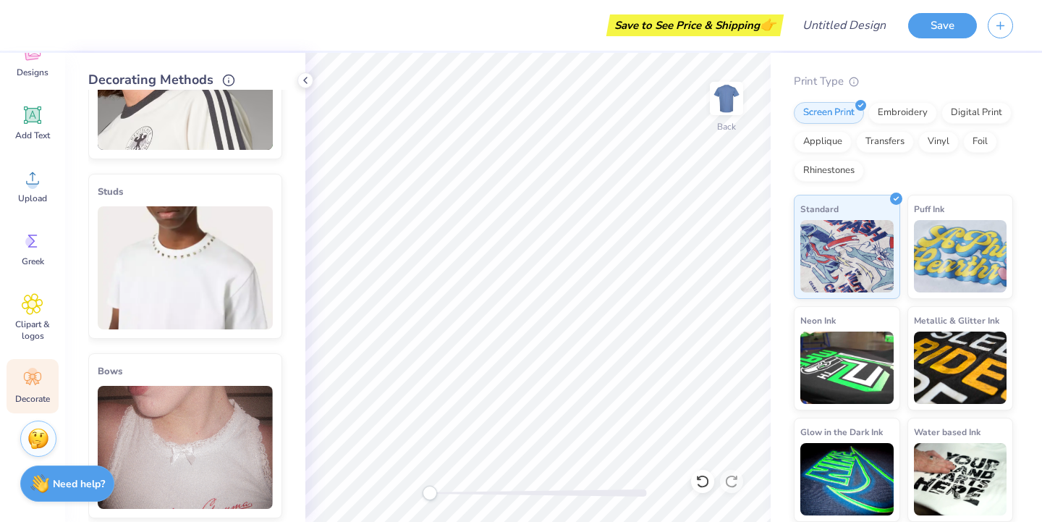
click at [178, 247] on img at bounding box center [185, 267] width 175 height 123
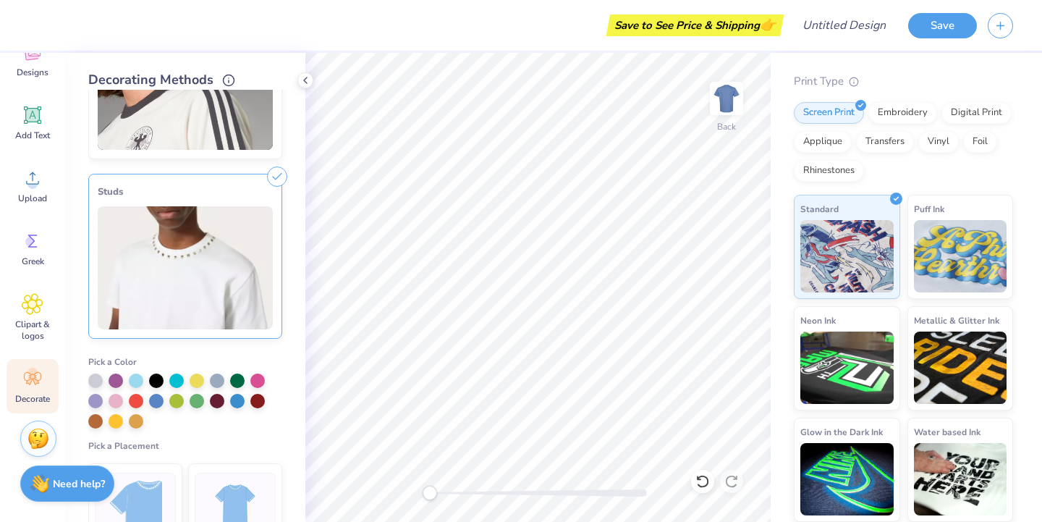
click at [106, 383] on div at bounding box center [185, 400] width 194 height 55
click at [111, 383] on div at bounding box center [116, 379] width 14 height 14
click at [182, 446] on span "Pick a Placement" at bounding box center [145, 446] width 115 height 12
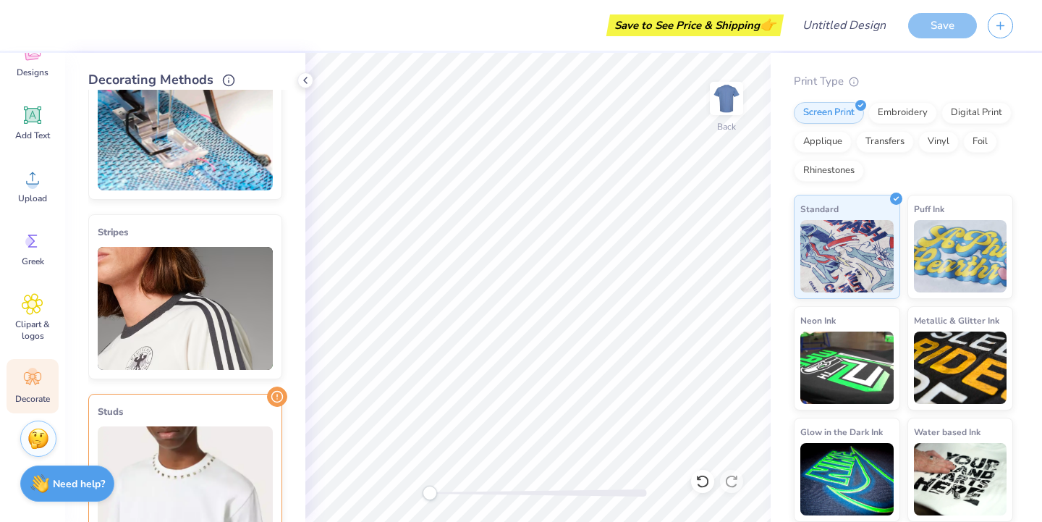
scroll to position [0, 0]
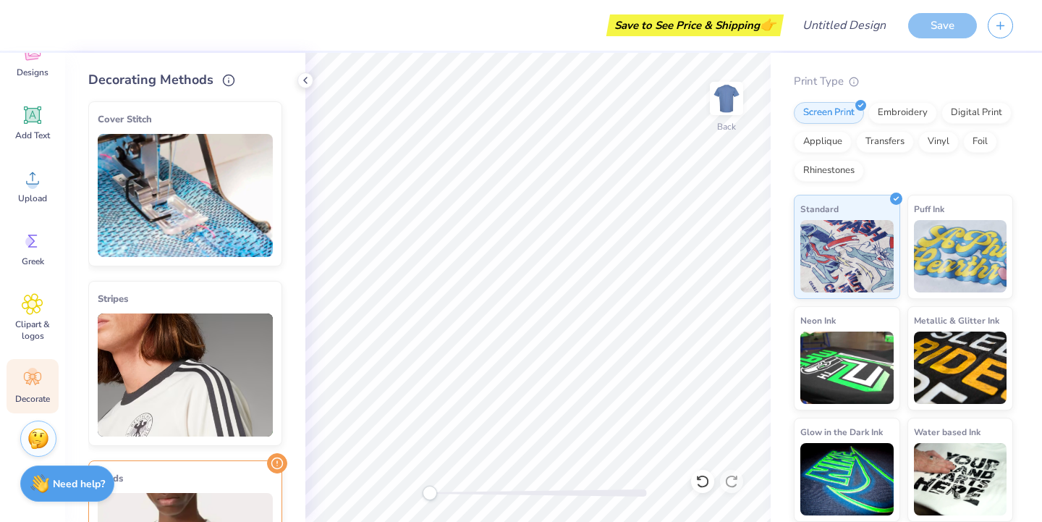
click at [138, 200] on img at bounding box center [185, 195] width 175 height 123
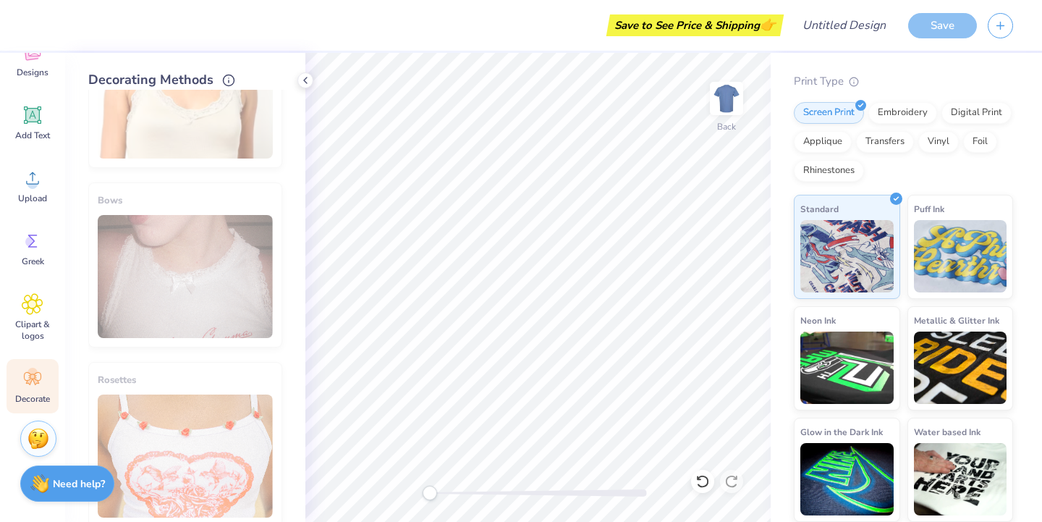
scroll to position [1053, 0]
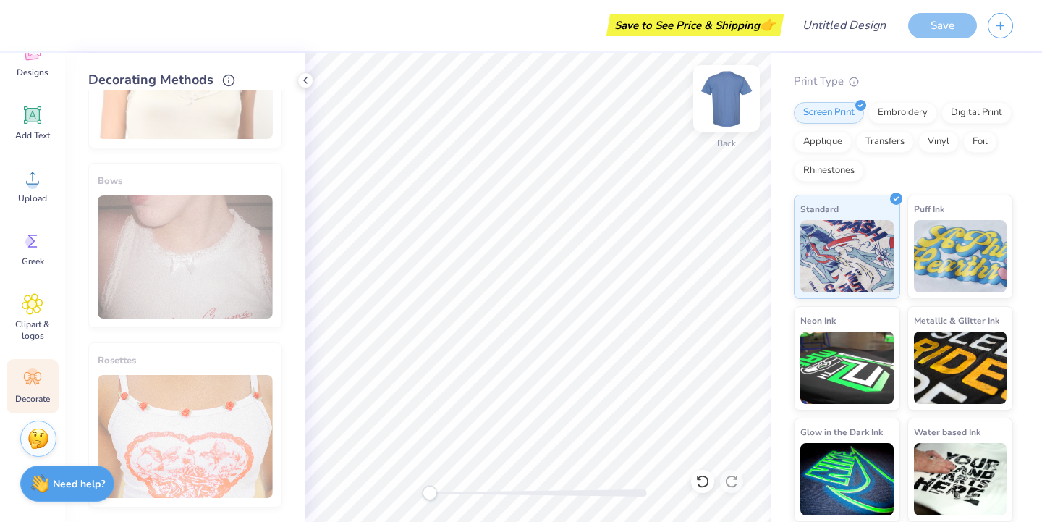
click at [729, 96] on img at bounding box center [727, 98] width 58 height 58
click at [707, 38] on div "Save to See Price & Shipping 👉" at bounding box center [410, 25] width 740 height 51
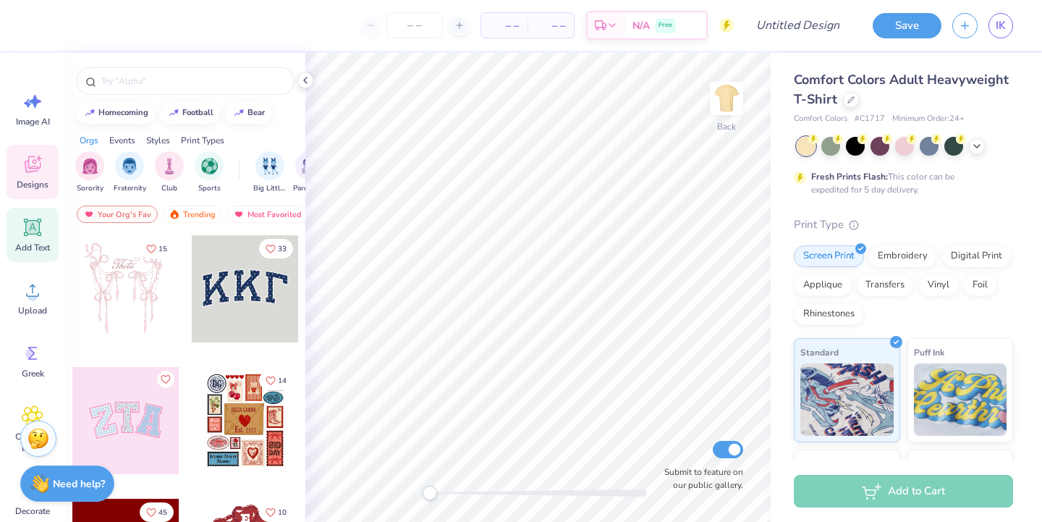
click at [29, 246] on span "Add Text" at bounding box center [32, 248] width 35 height 12
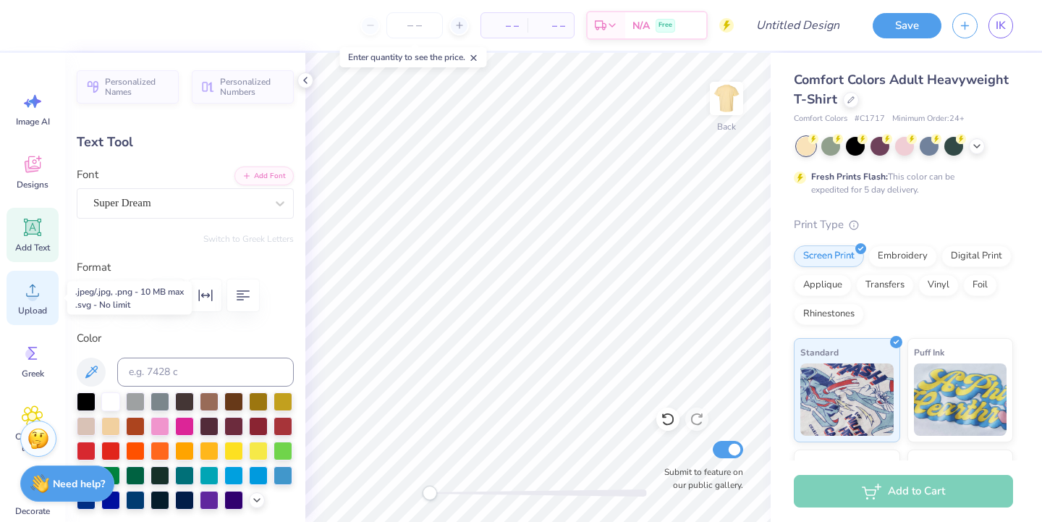
click at [30, 293] on circle at bounding box center [32, 296] width 10 height 10
click at [87, 409] on div at bounding box center [86, 400] width 19 height 19
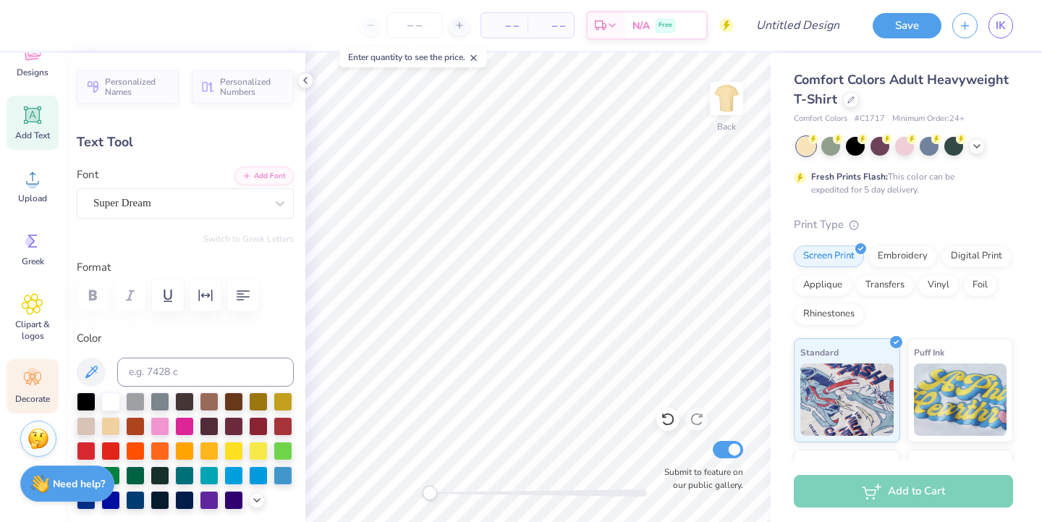
click at [25, 399] on span "Decorate" at bounding box center [32, 399] width 35 height 12
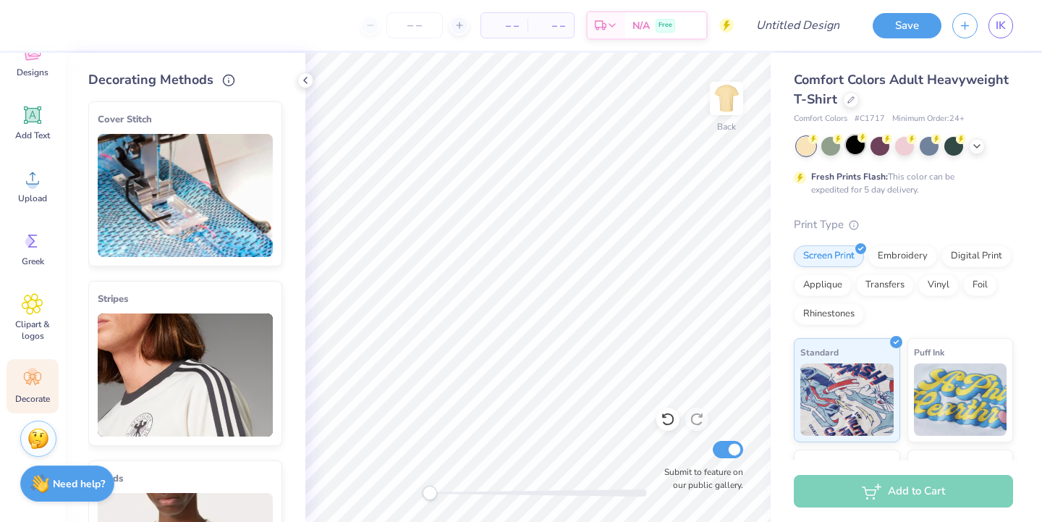
click at [858, 148] on div at bounding box center [855, 144] width 19 height 19
click at [896, 258] on div "Embroidery" at bounding box center [902, 254] width 69 height 22
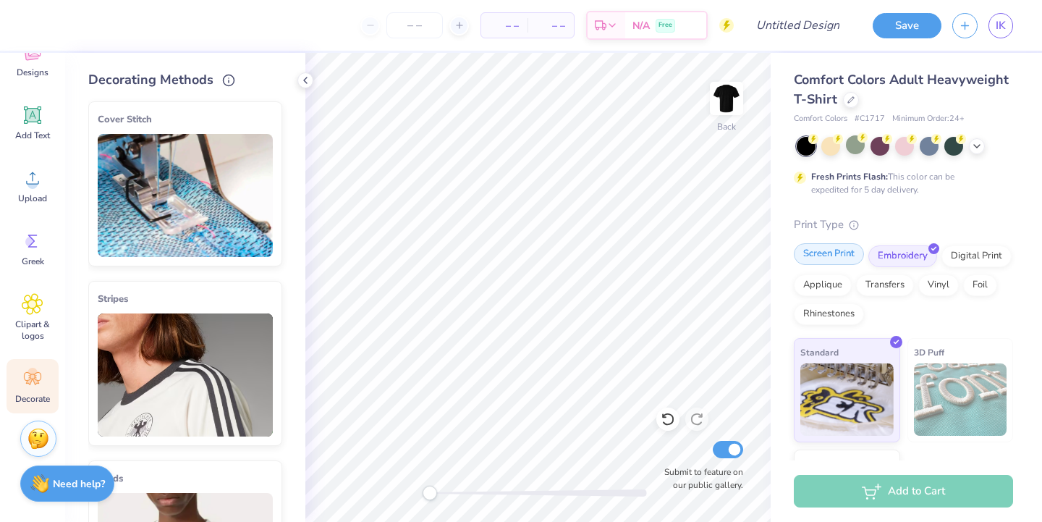
click at [813, 257] on div "Screen Print" at bounding box center [829, 254] width 70 height 22
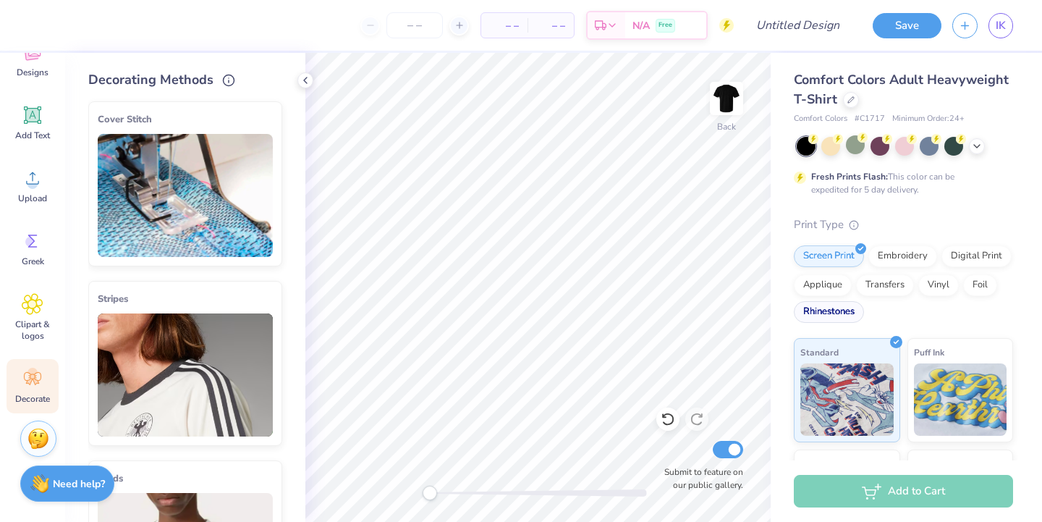
click at [833, 318] on div "Rhinestones" at bounding box center [829, 312] width 70 height 22
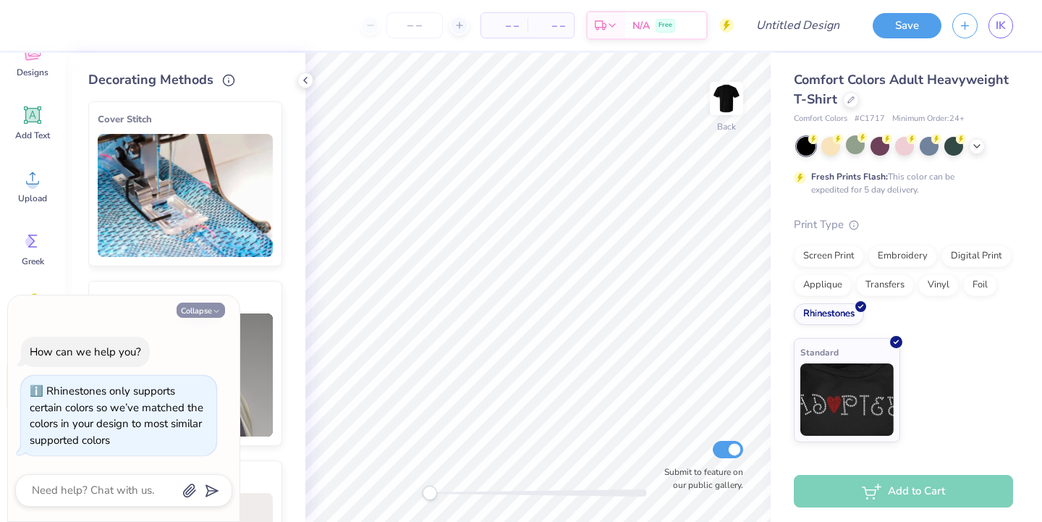
click at [199, 308] on button "Collapse" at bounding box center [201, 309] width 48 height 15
type textarea "x"
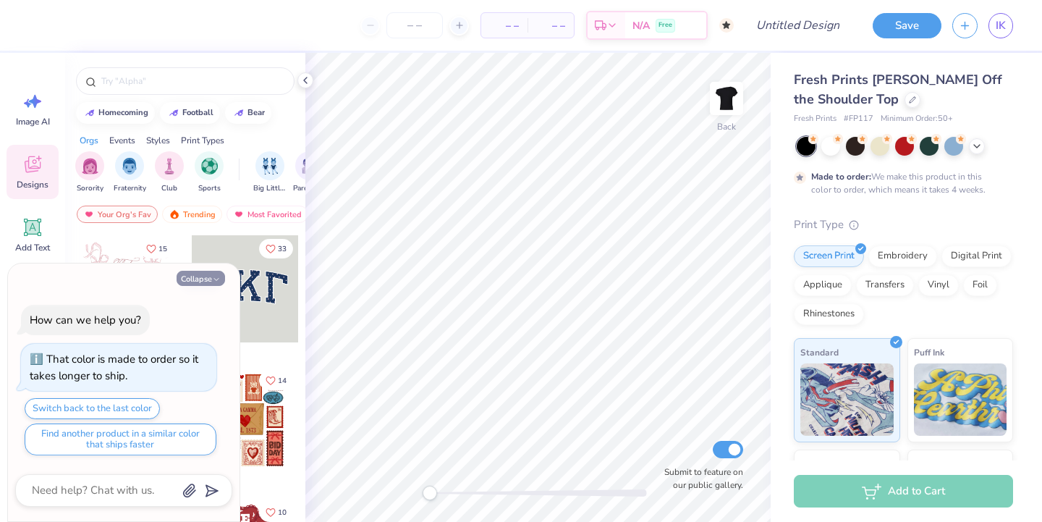
click at [198, 280] on button "Collapse" at bounding box center [201, 278] width 48 height 15
type textarea "x"
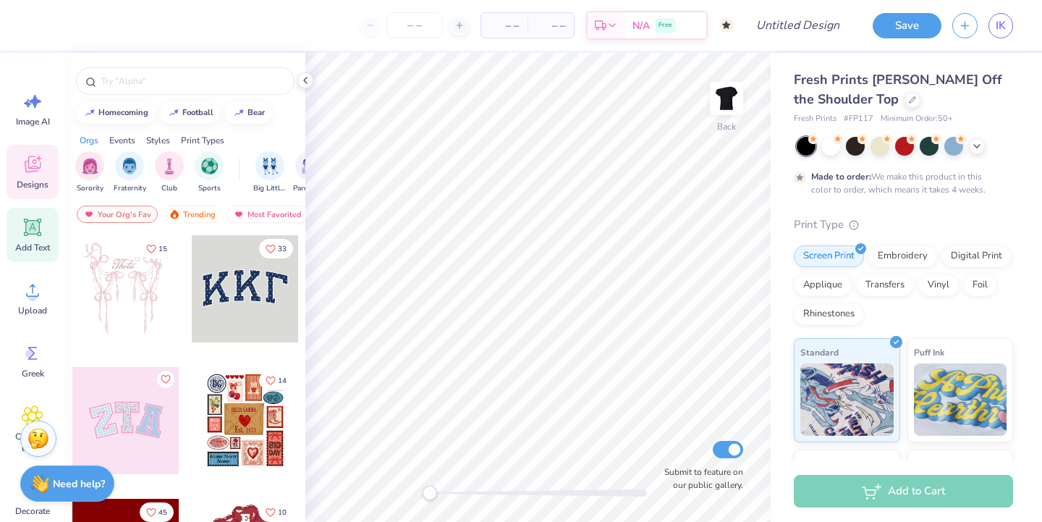
click at [35, 246] on span "Add Text" at bounding box center [32, 248] width 35 height 12
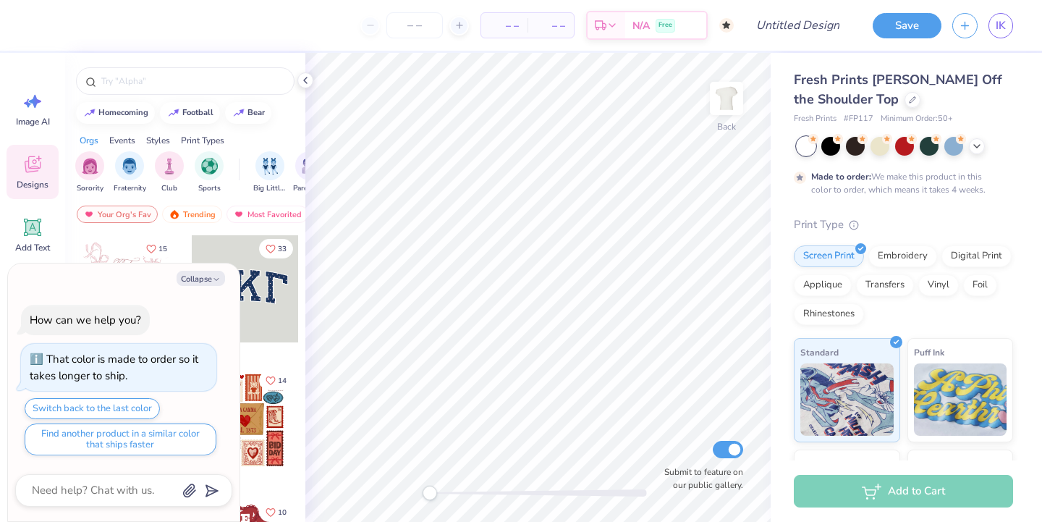
type textarea "x"
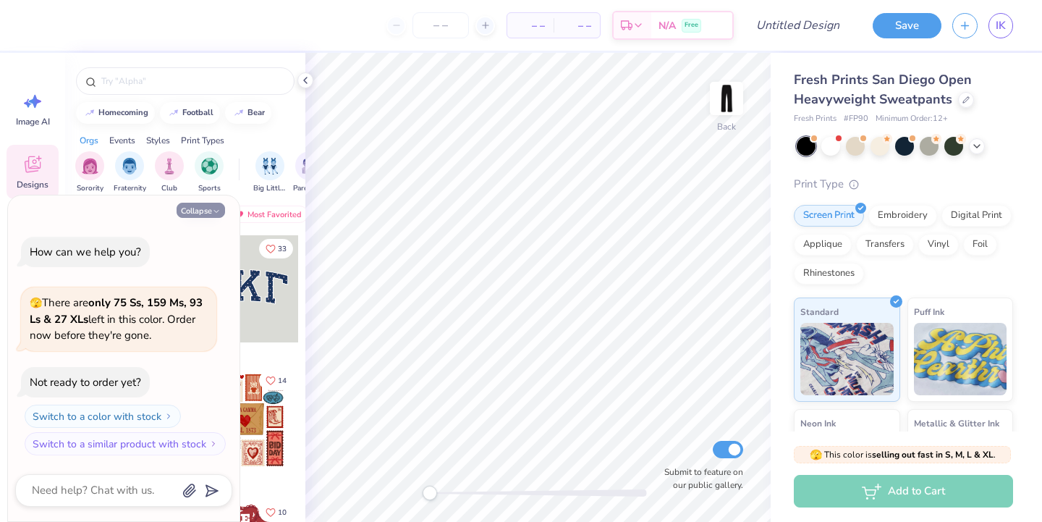
click at [200, 212] on button "Collapse" at bounding box center [201, 210] width 48 height 15
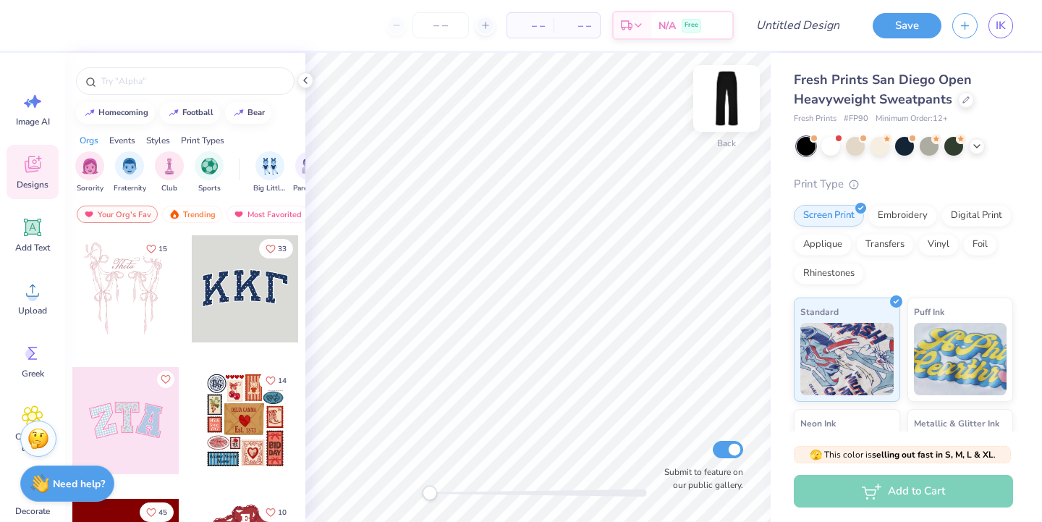
click at [720, 90] on img at bounding box center [727, 98] width 58 height 58
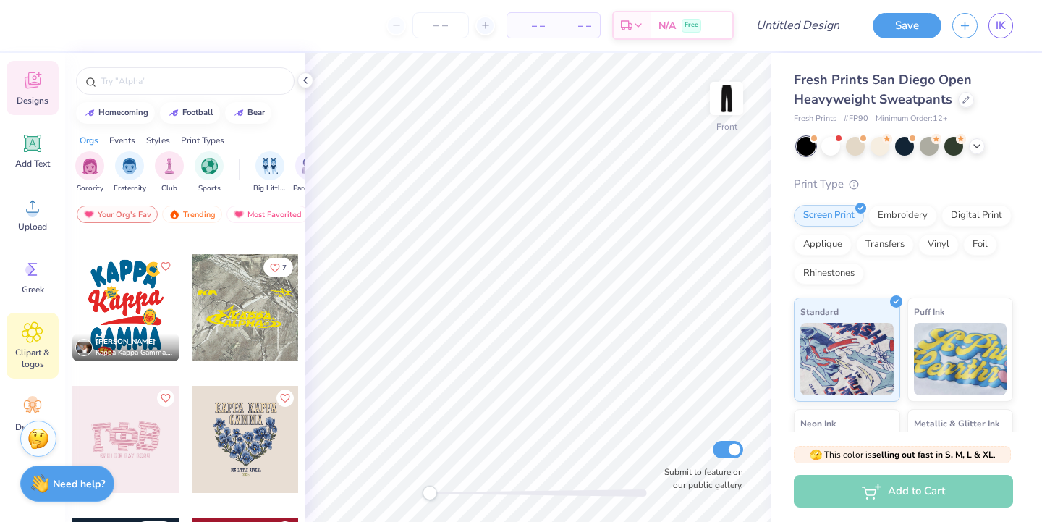
scroll to position [109, 0]
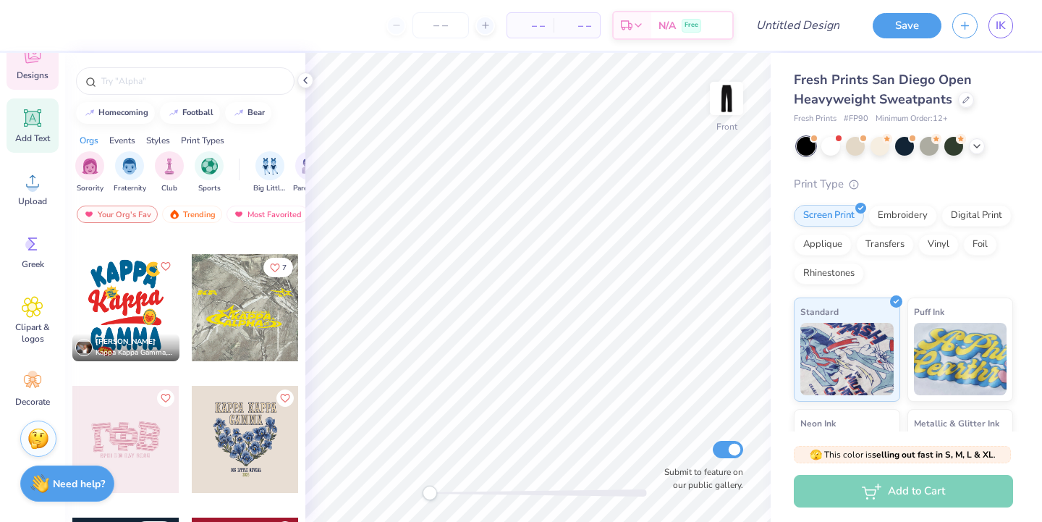
click at [42, 143] on span "Add Text" at bounding box center [32, 138] width 35 height 12
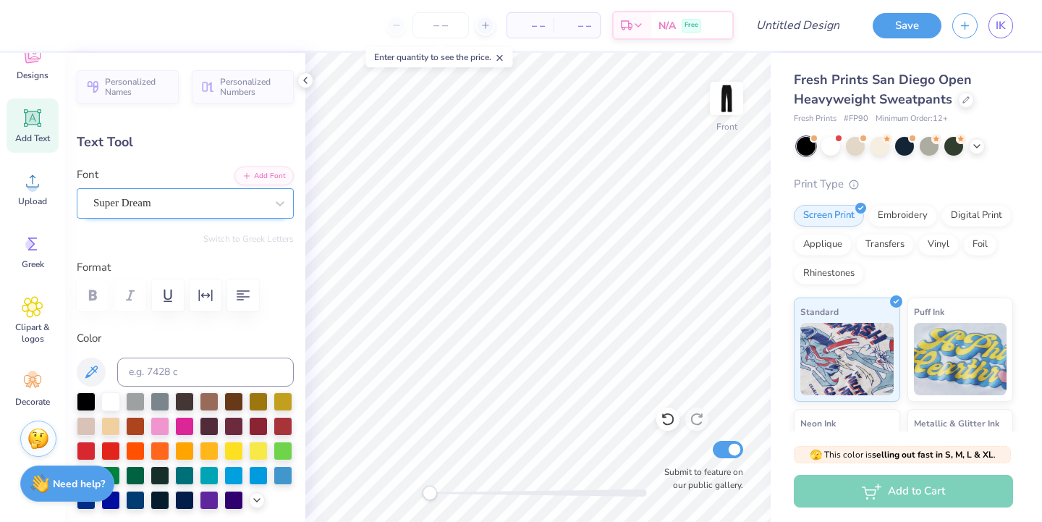
click at [158, 200] on div "Super Dream" at bounding box center [179, 203] width 175 height 22
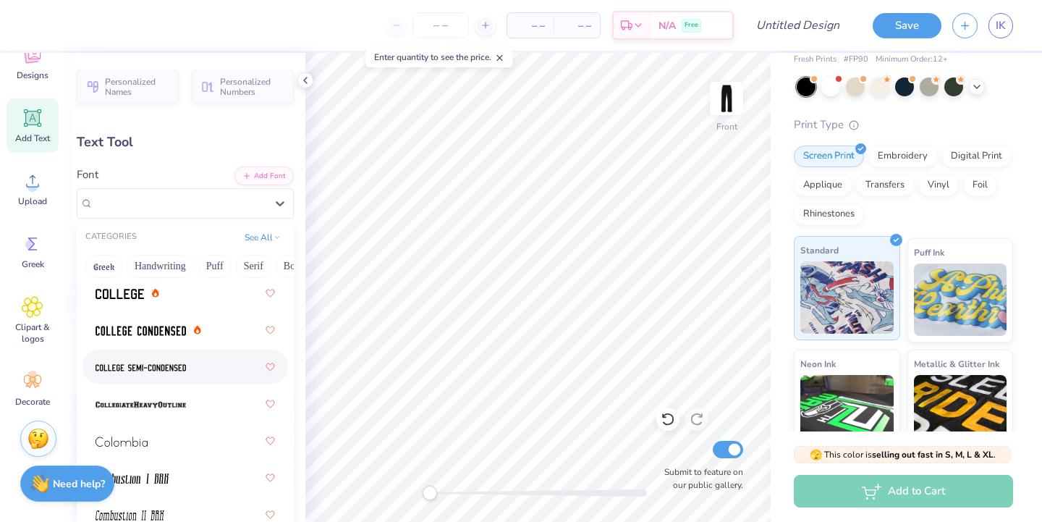
scroll to position [34, 0]
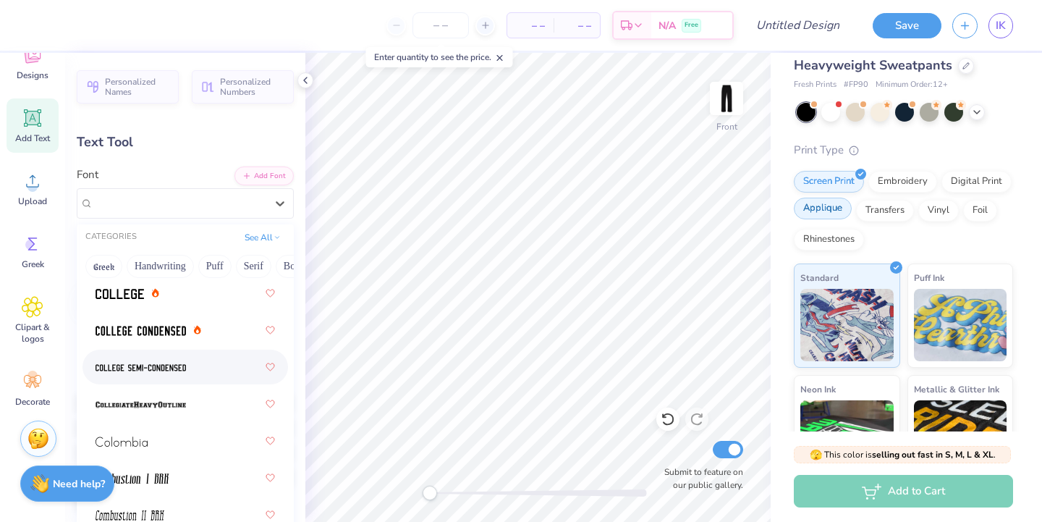
click at [832, 218] on div "Applique" at bounding box center [823, 209] width 58 height 22
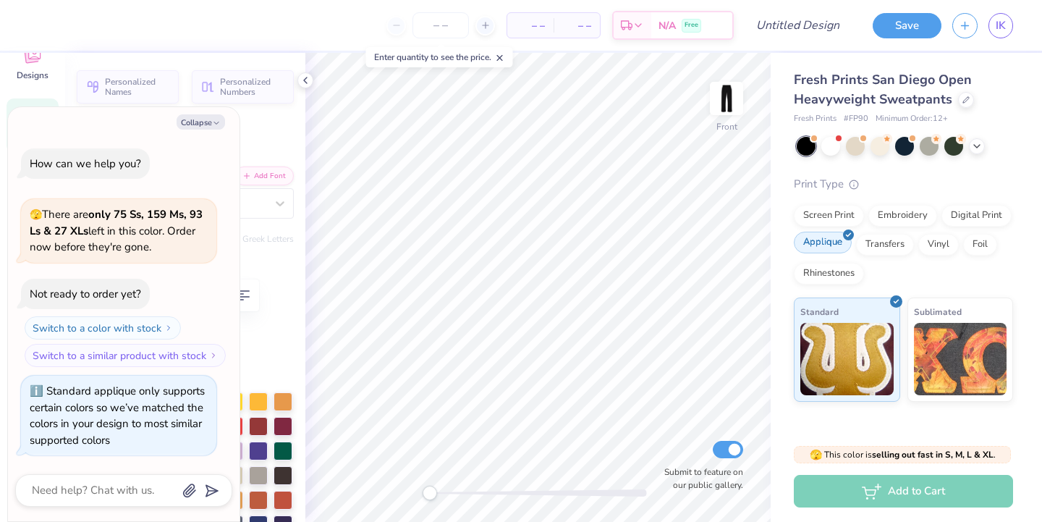
scroll to position [0, 0]
click at [881, 206] on div "Embroidery" at bounding box center [902, 214] width 69 height 22
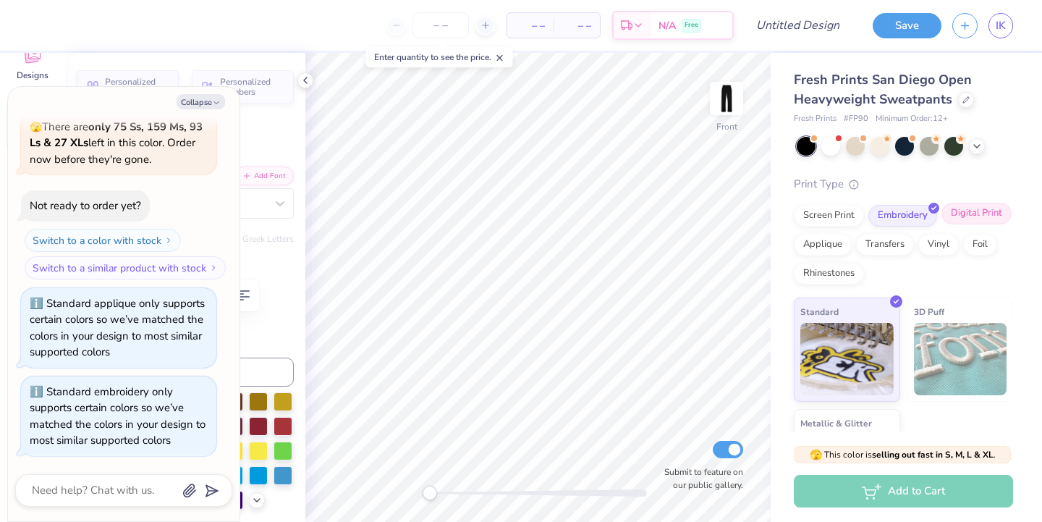
click at [959, 219] on div "Digital Print" at bounding box center [976, 214] width 70 height 22
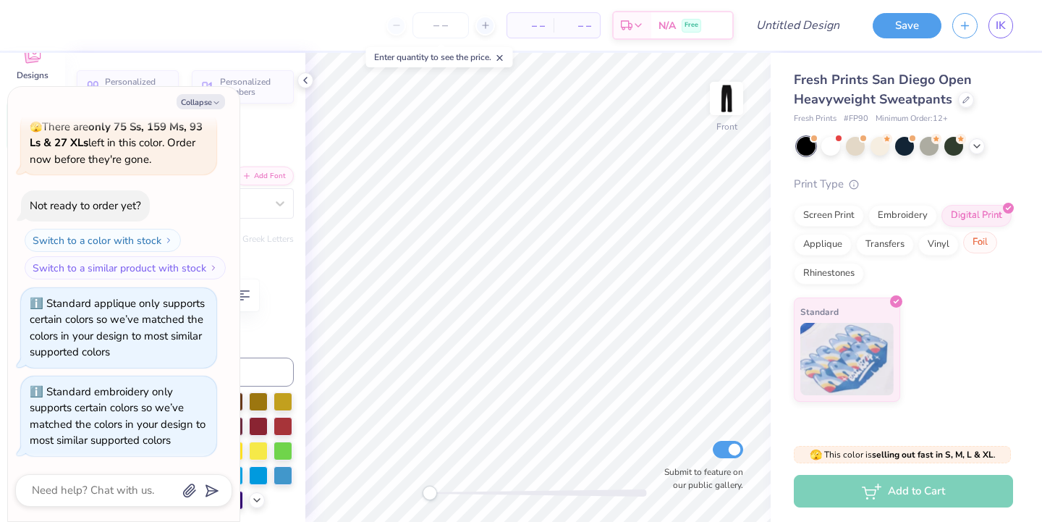
click at [963, 250] on div "Screen Print Embroidery Digital Print Applique Transfers Vinyl Foil Rhinestones" at bounding box center [903, 245] width 219 height 80
click at [969, 250] on div "Foil" at bounding box center [980, 243] width 34 height 22
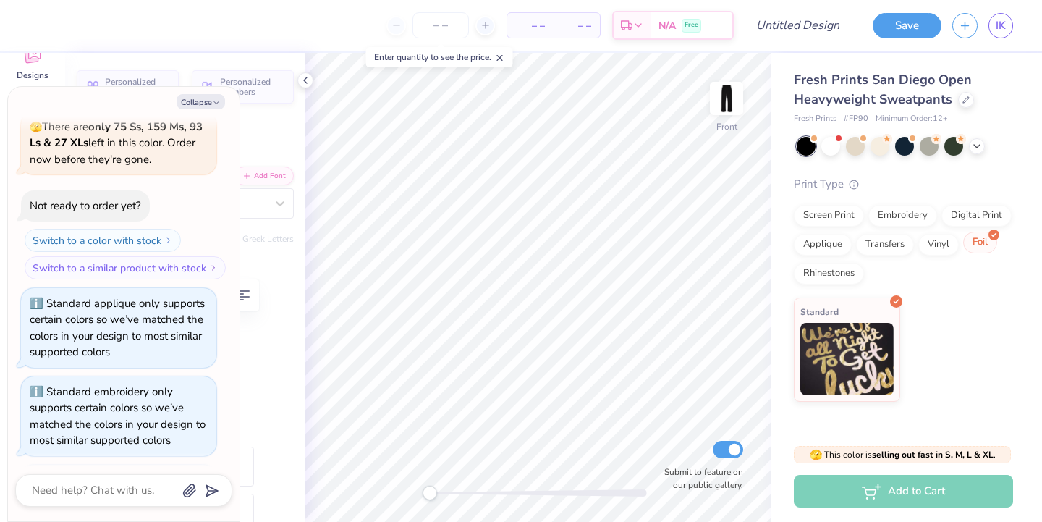
scroll to position [156, 0]
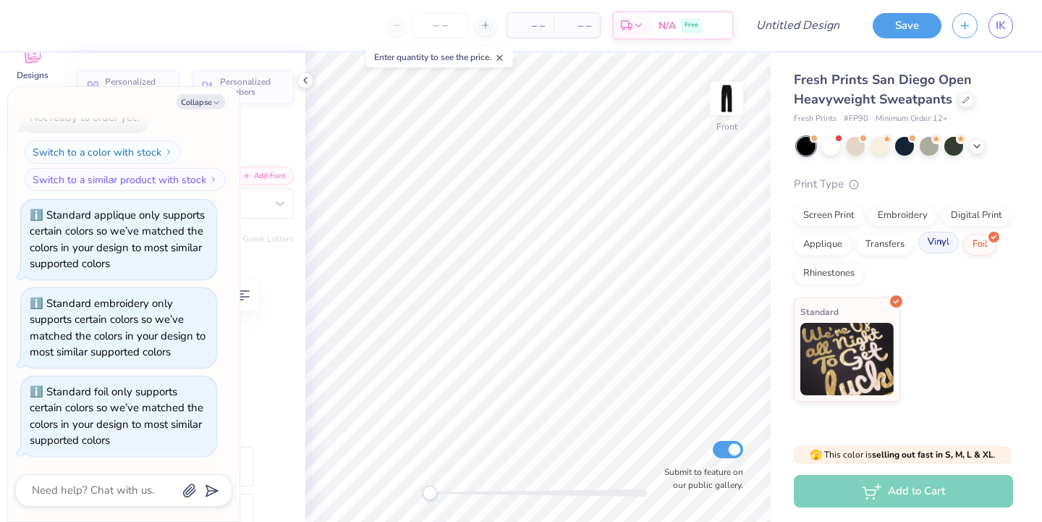
click at [926, 247] on div "Vinyl" at bounding box center [938, 243] width 41 height 22
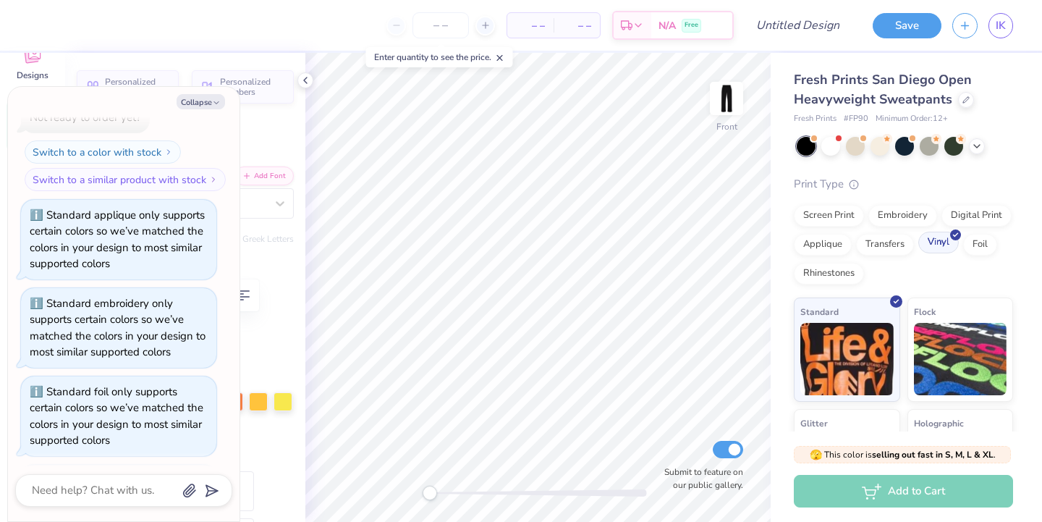
scroll to position [245, 0]
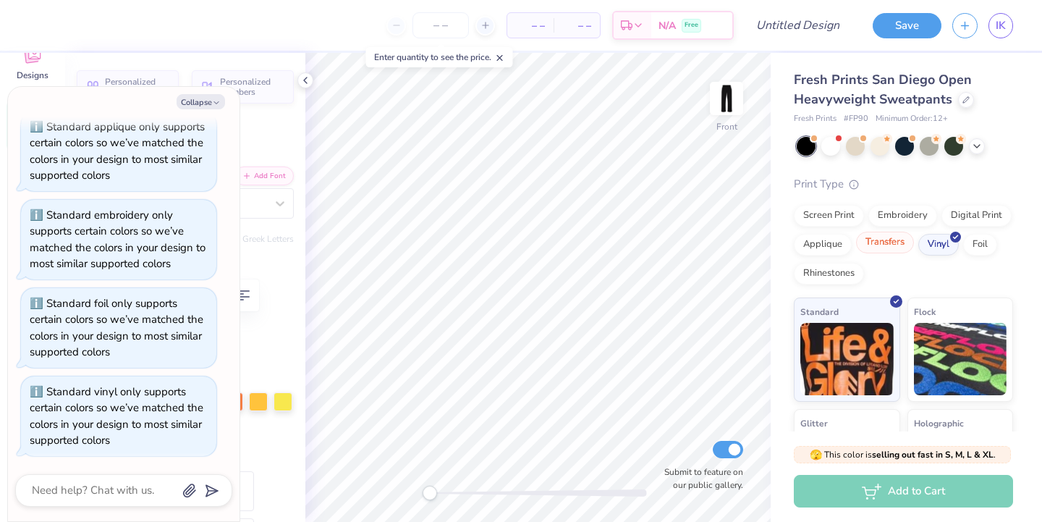
click at [896, 239] on div "Transfers" at bounding box center [885, 243] width 58 height 22
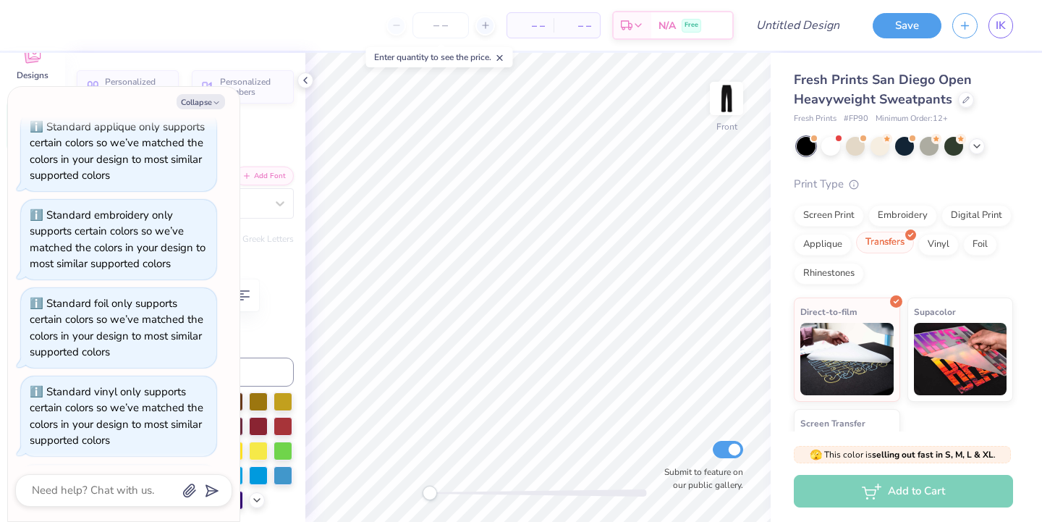
scroll to position [333, 0]
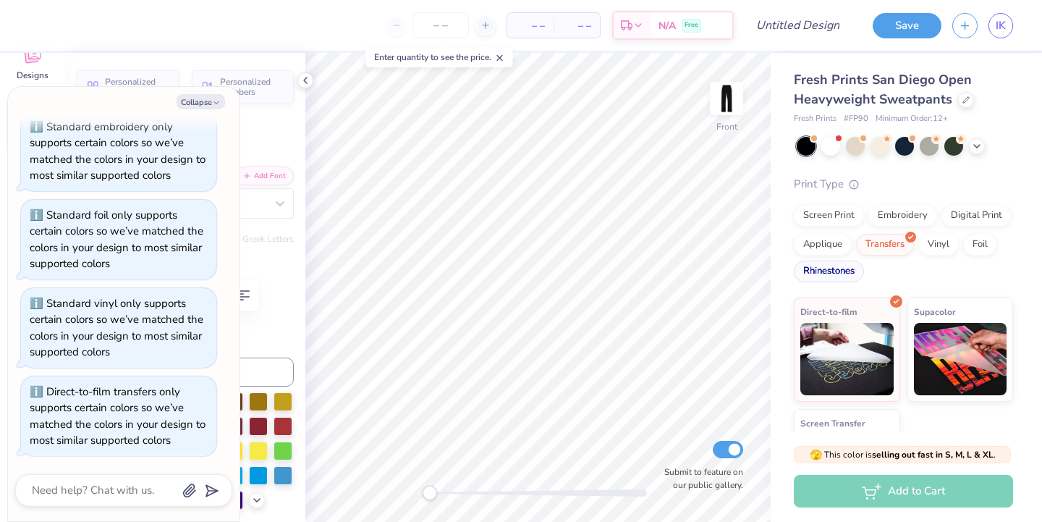
click at [831, 276] on div "Rhinestones" at bounding box center [829, 271] width 70 height 22
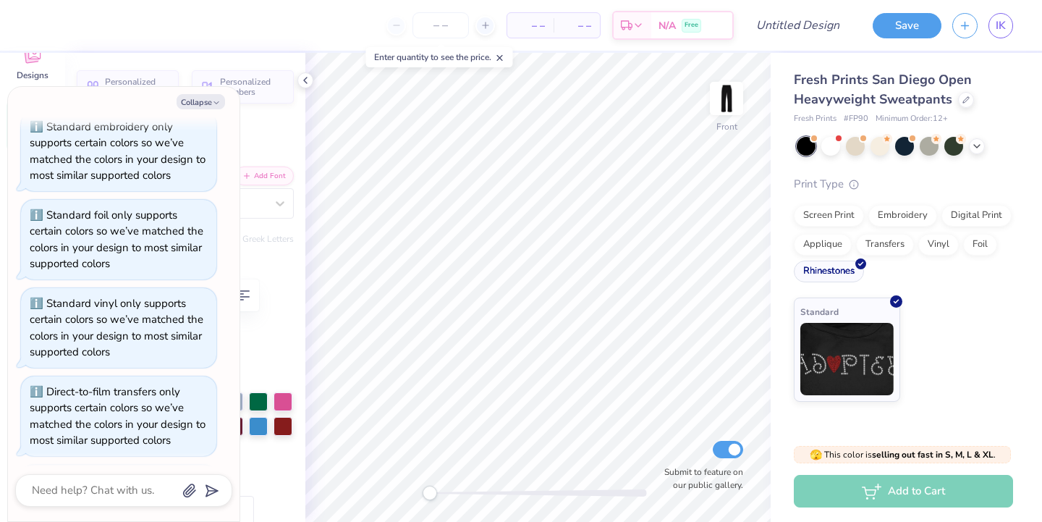
scroll to position [421, 0]
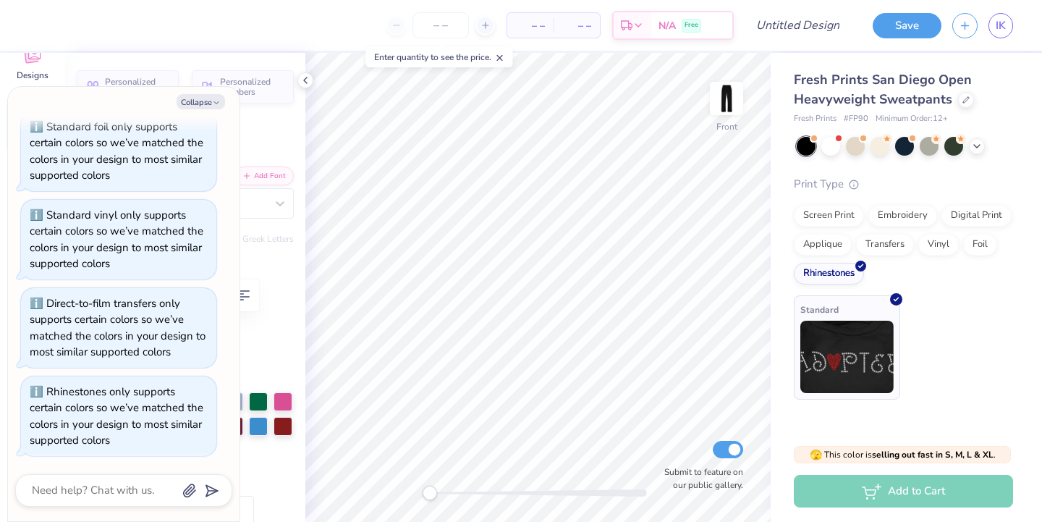
click at [826, 384] on img at bounding box center [846, 357] width 93 height 72
type textarea "x"
type textarea "D"
type textarea "x"
type textarea "DD"
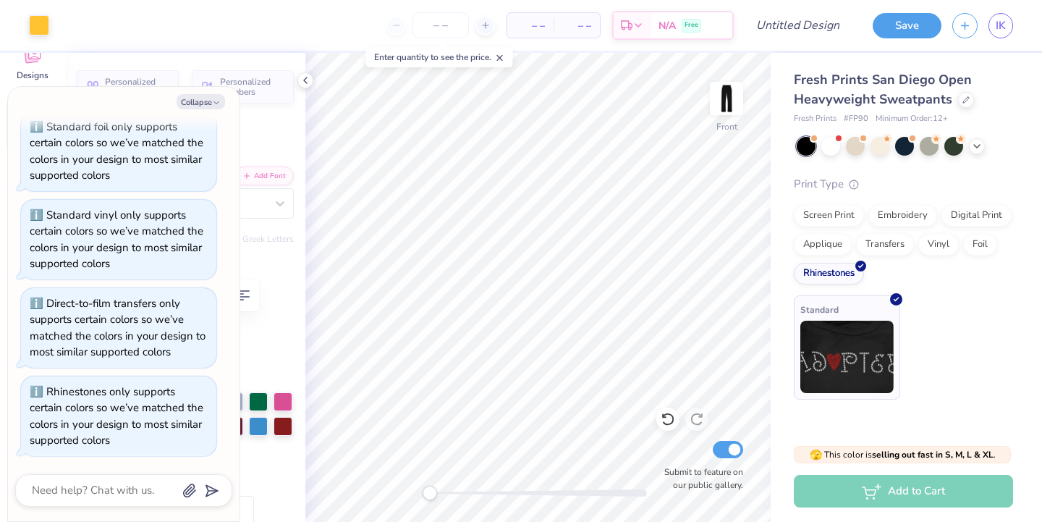
type textarea "x"
type input "5.60"
type input "3.24"
type textarea "x"
type input "9.00"
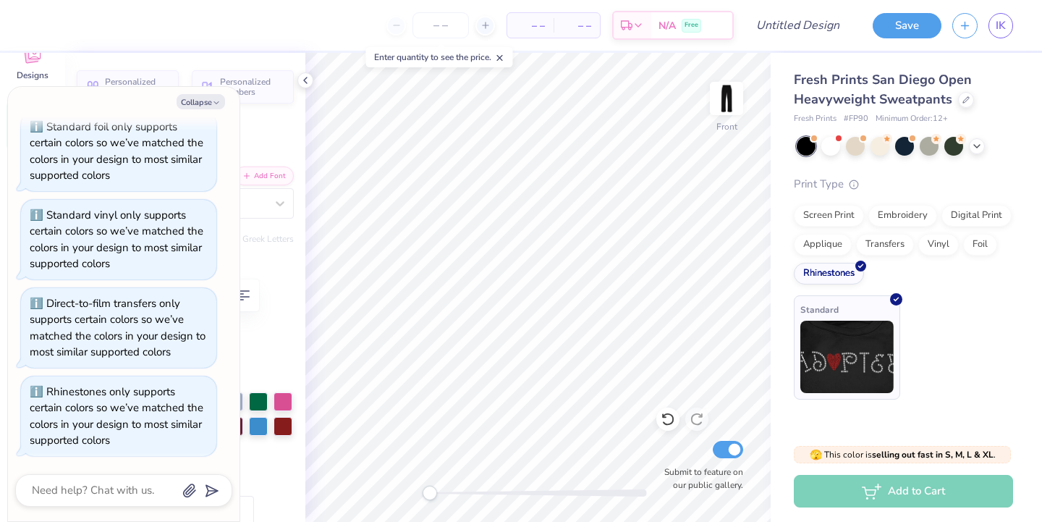
type input "5.20"
type input "1.95"
click at [198, 98] on button "Collapse" at bounding box center [201, 101] width 48 height 15
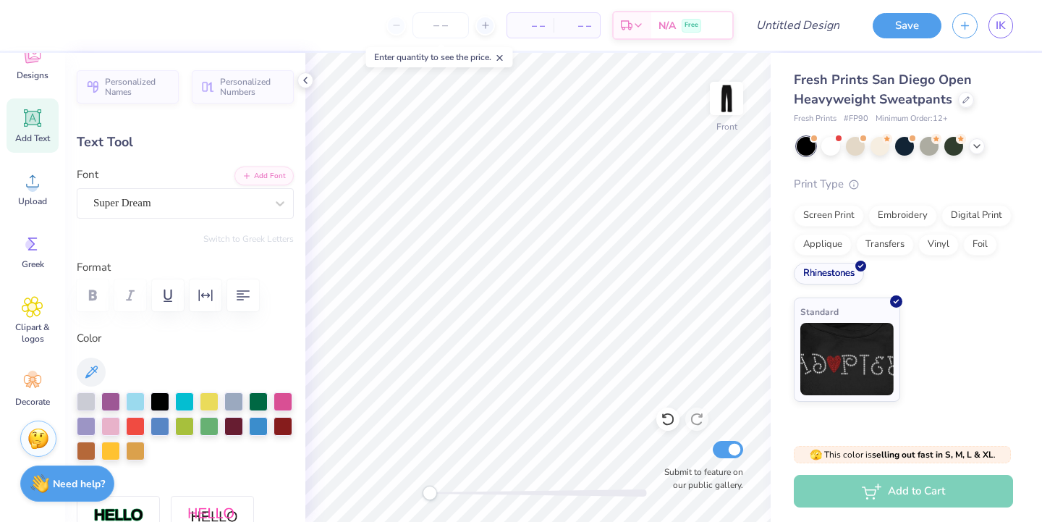
type textarea "x"
click at [31, 131] on div "Add Text" at bounding box center [33, 125] width 52 height 54
type input "11.16"
type input "3.23"
type input "25.38"
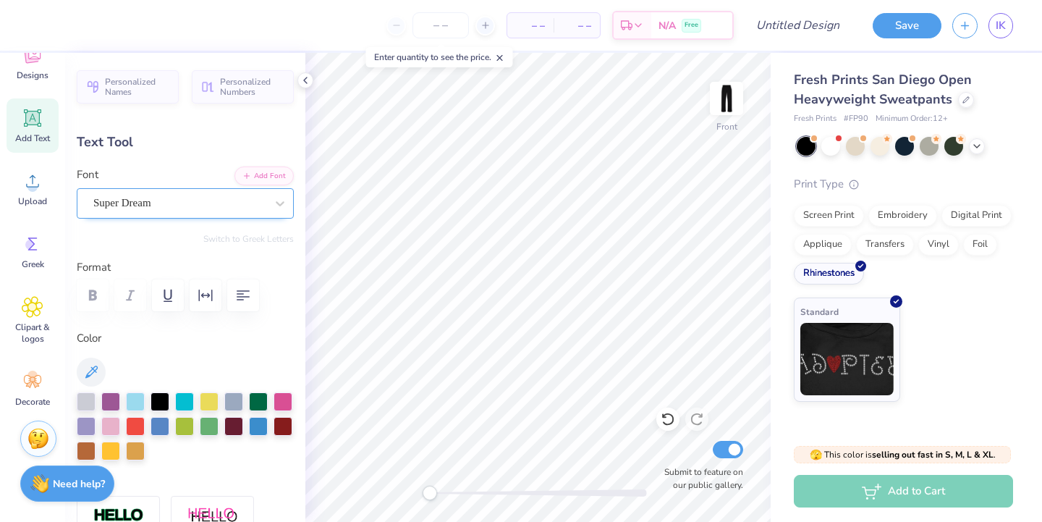
type textarea "C"
type input "2.80"
type input "25.39"
type input "9.00"
type input "5.20"
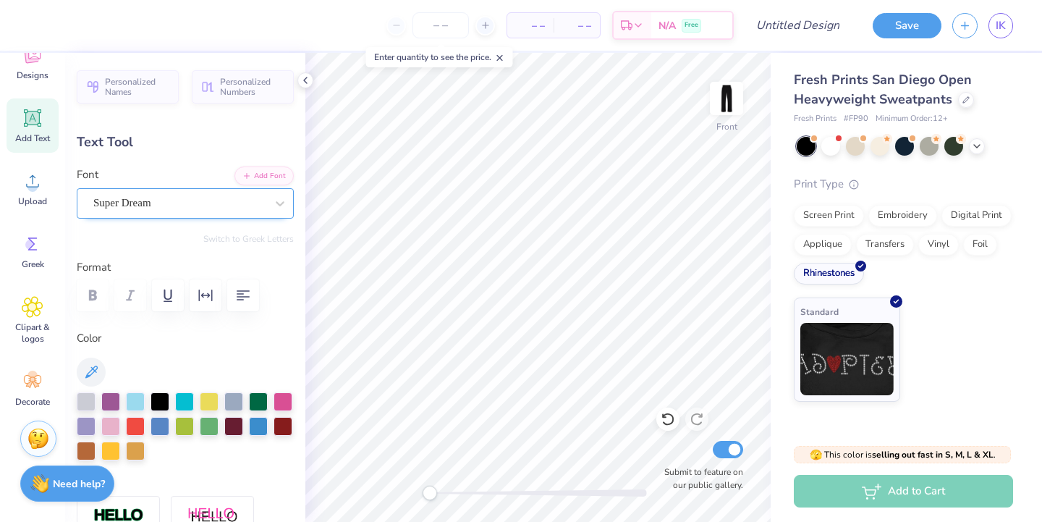
type input "3.39"
type input "2.80"
type input "3.23"
type input "4.37"
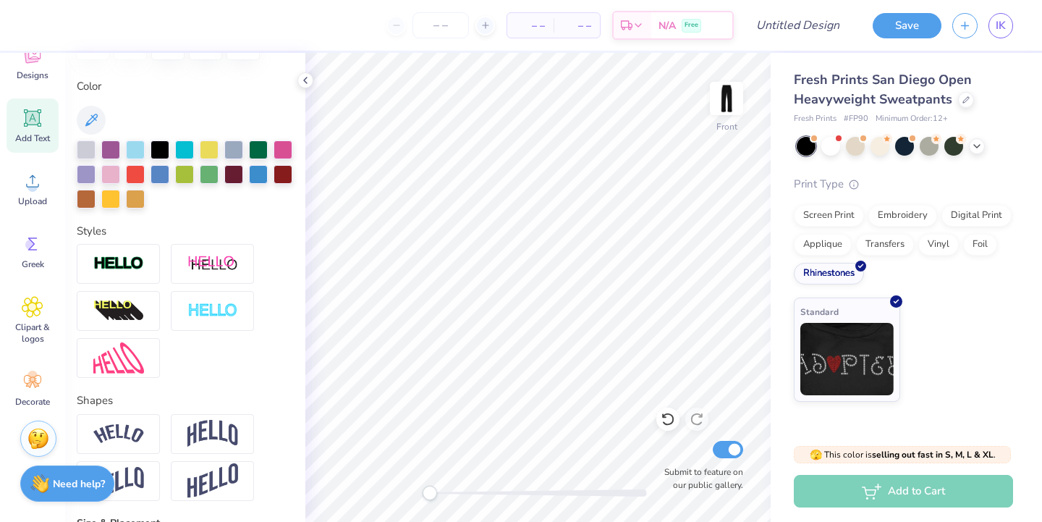
scroll to position [624, 0]
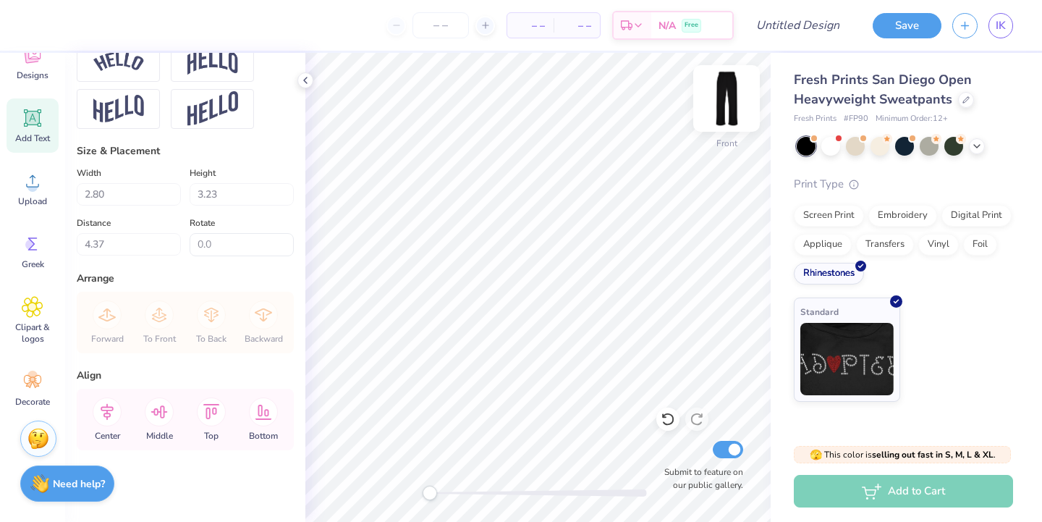
click at [739, 112] on img at bounding box center [727, 98] width 58 height 58
click at [21, 141] on span "Add Text" at bounding box center [32, 138] width 35 height 12
type input "10.97"
type input "3.18"
type input "25.41"
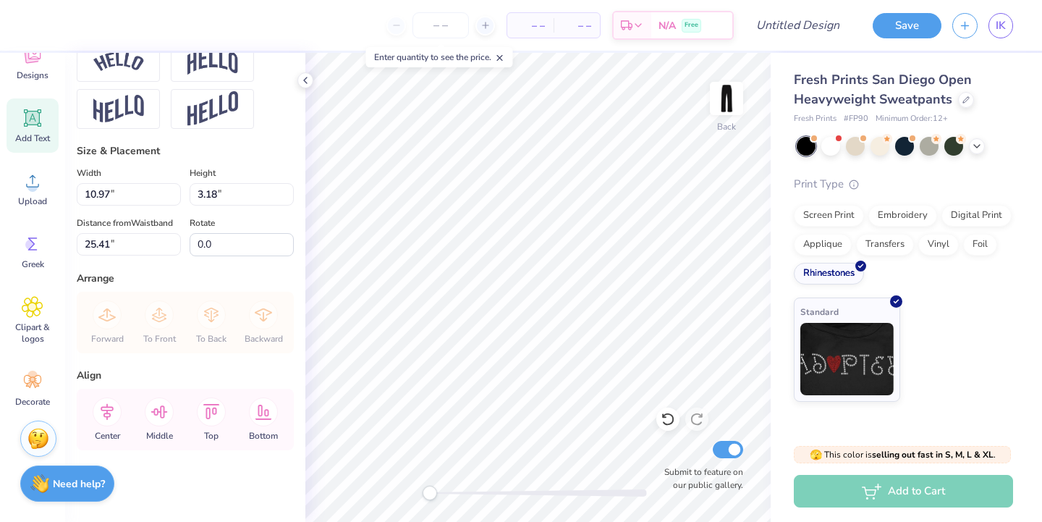
scroll to position [2, 0]
type textarea "D D C"
type input "2.80"
type input "14.05"
type input "19.97"
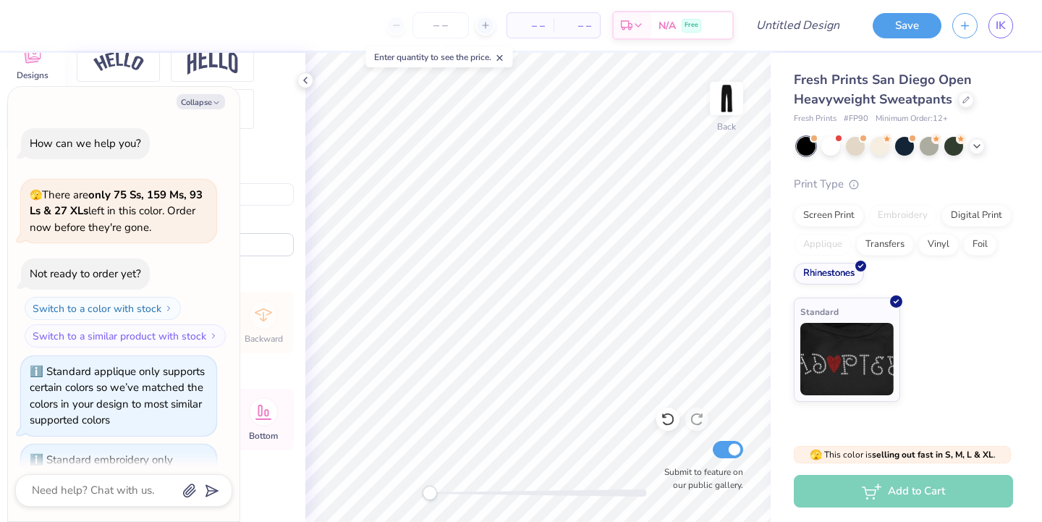
type textarea "x"
type input "5.80"
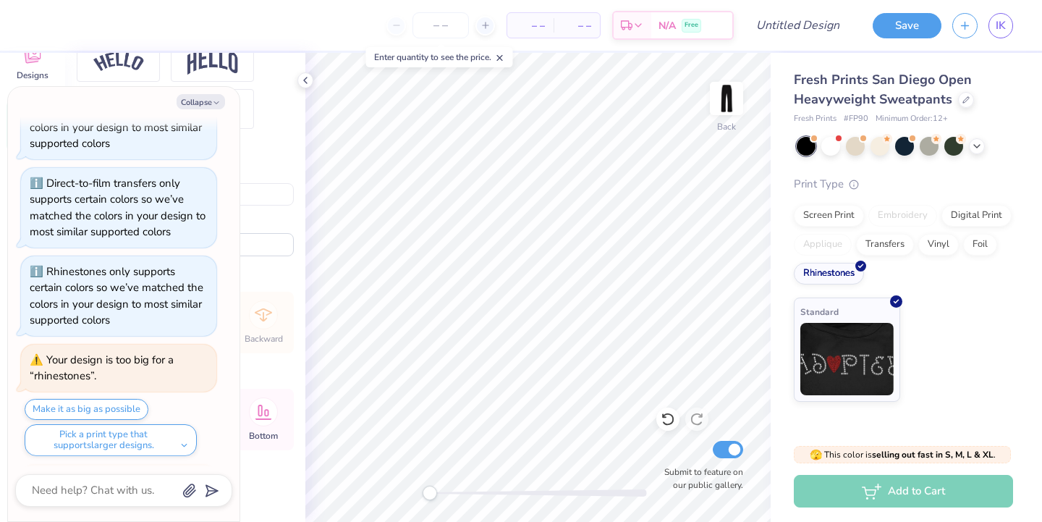
scroll to position [661, 0]
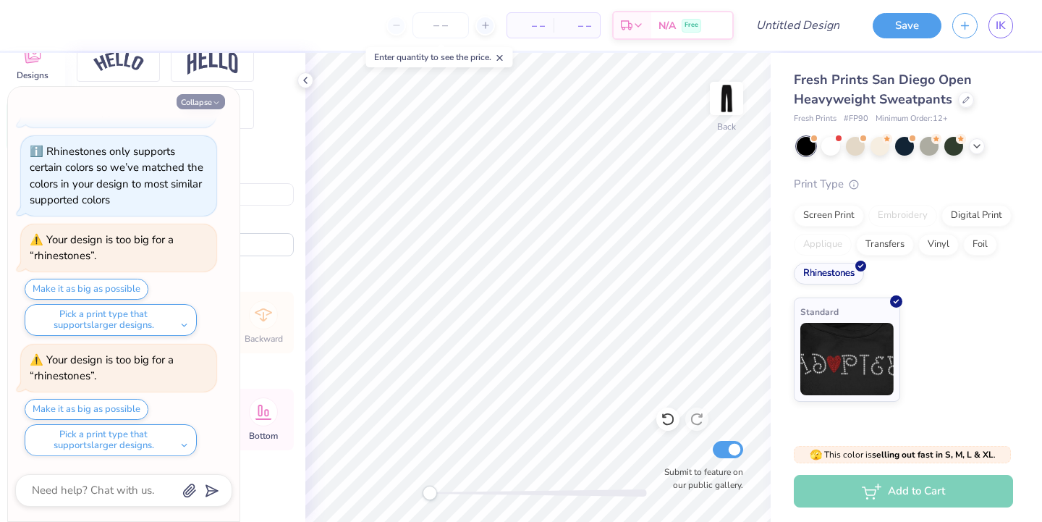
click at [213, 101] on icon "button" at bounding box center [216, 102] width 9 height 9
type textarea "x"
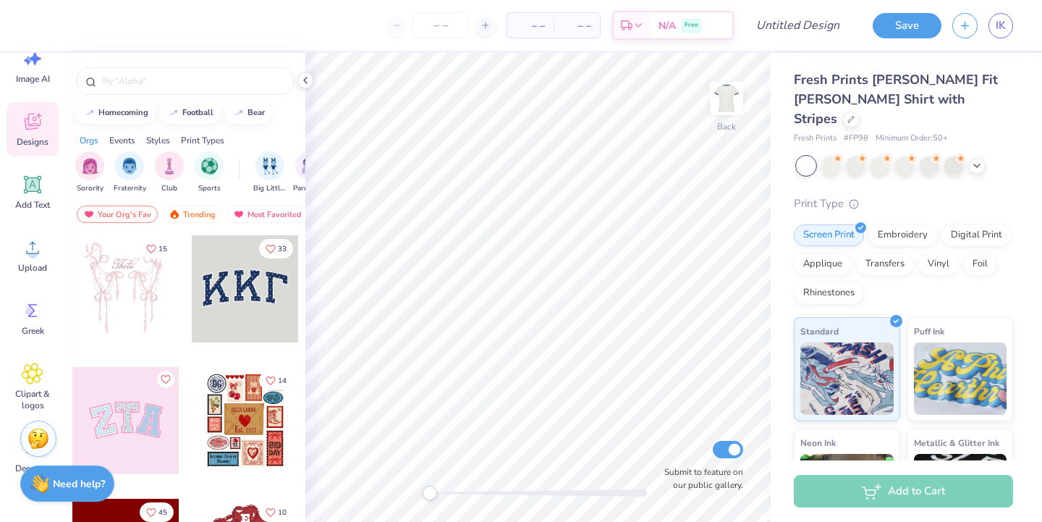
scroll to position [47, 0]
click at [846, 155] on div at bounding box center [855, 164] width 19 height 19
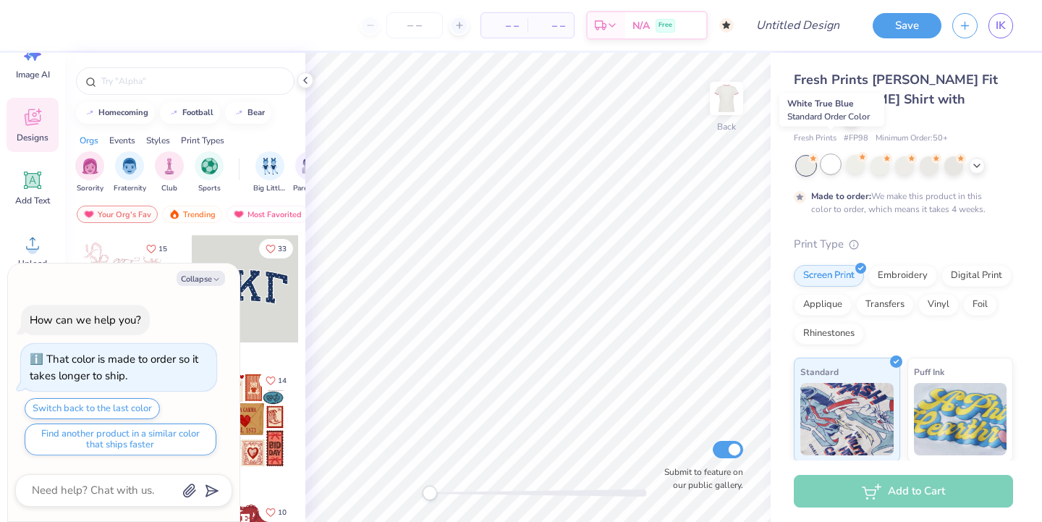
click at [829, 155] on div at bounding box center [830, 164] width 19 height 19
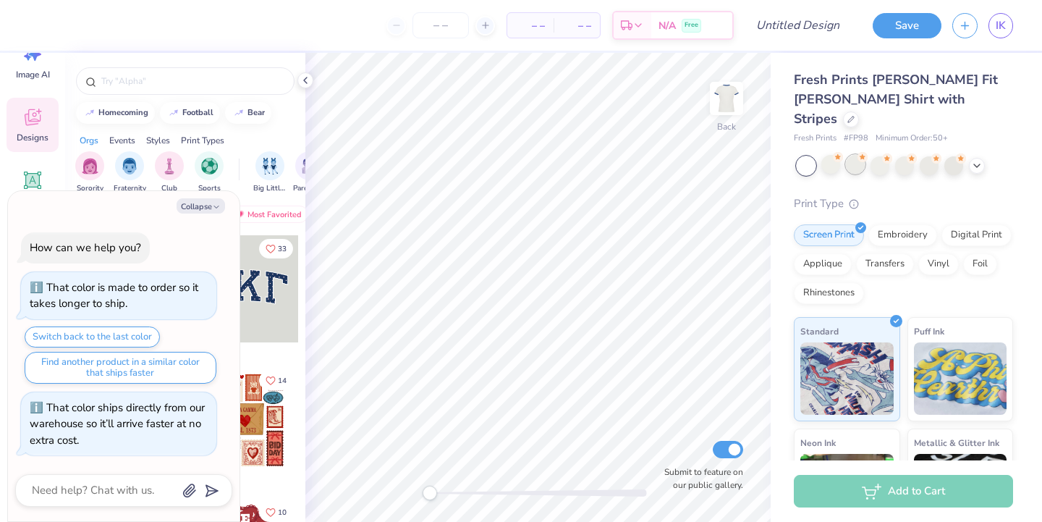
click at [861, 155] on div at bounding box center [855, 164] width 19 height 19
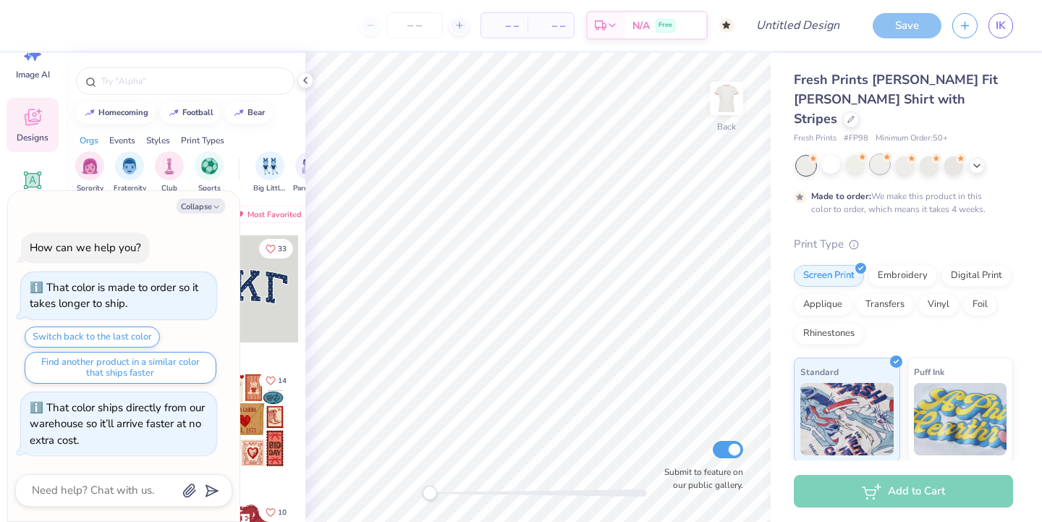
scroll to position [16, 0]
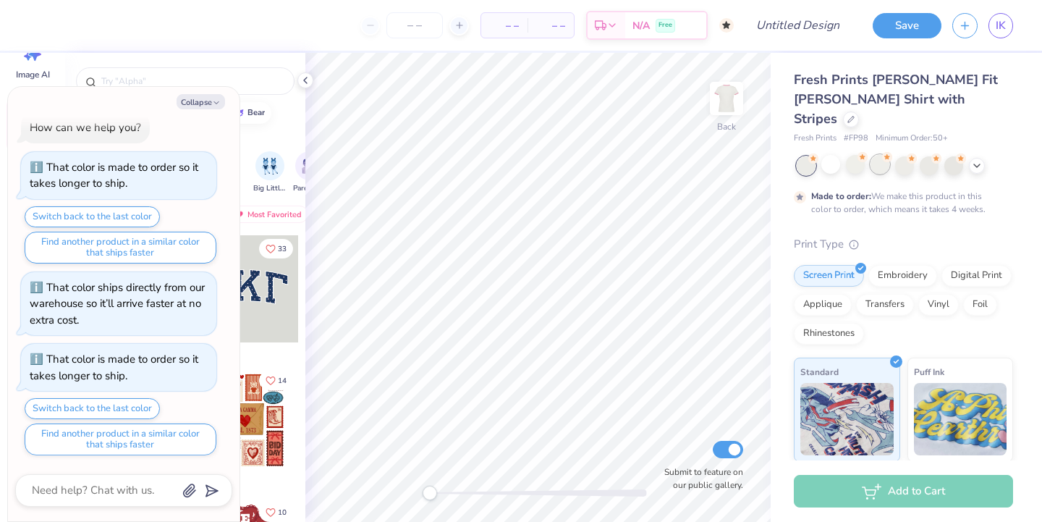
click at [880, 155] on div at bounding box center [879, 164] width 19 height 19
click at [902, 155] on div at bounding box center [904, 164] width 19 height 19
click at [923, 155] on div at bounding box center [929, 164] width 19 height 19
click at [975, 158] on icon at bounding box center [977, 164] width 12 height 12
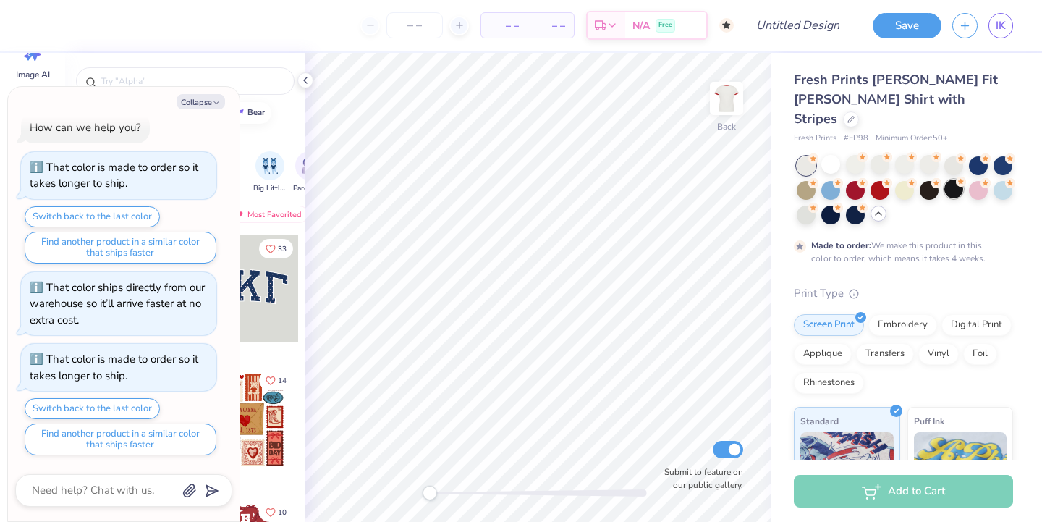
click at [944, 179] on div at bounding box center [953, 188] width 19 height 19
click at [927, 179] on div at bounding box center [929, 188] width 19 height 19
click at [821, 370] on div "Rhinestones" at bounding box center [829, 381] width 70 height 22
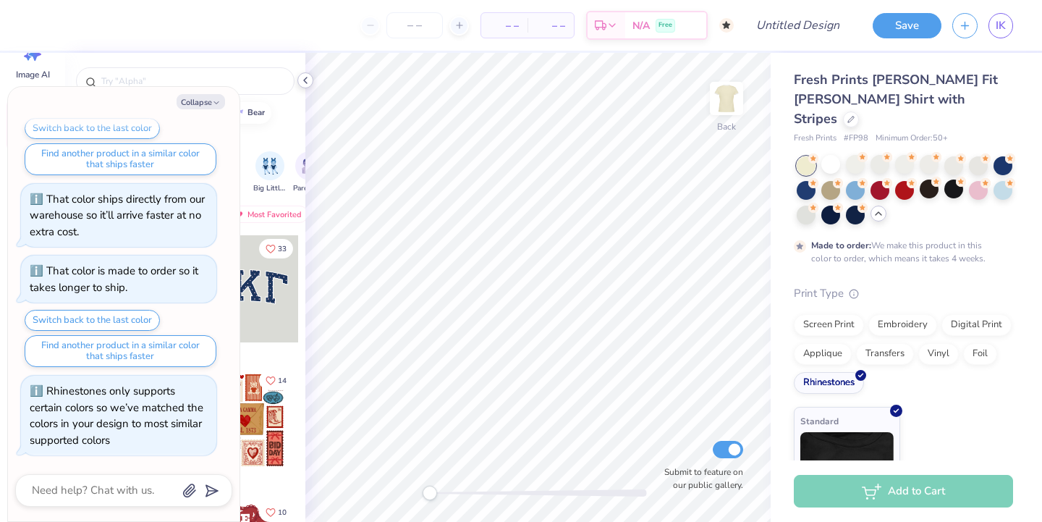
click at [301, 80] on icon at bounding box center [306, 81] width 12 height 12
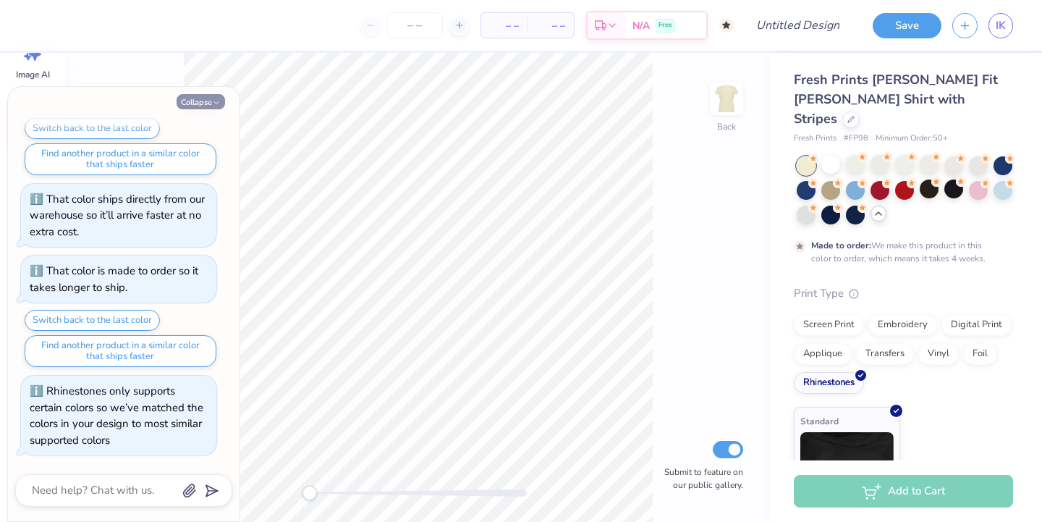
click at [200, 101] on button "Collapse" at bounding box center [201, 101] width 48 height 15
type textarea "x"
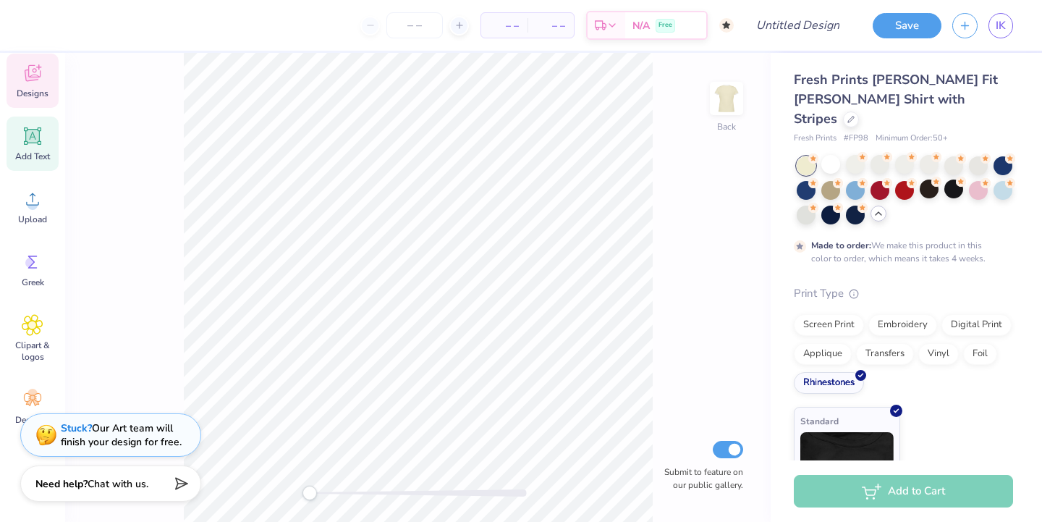
scroll to position [112, 0]
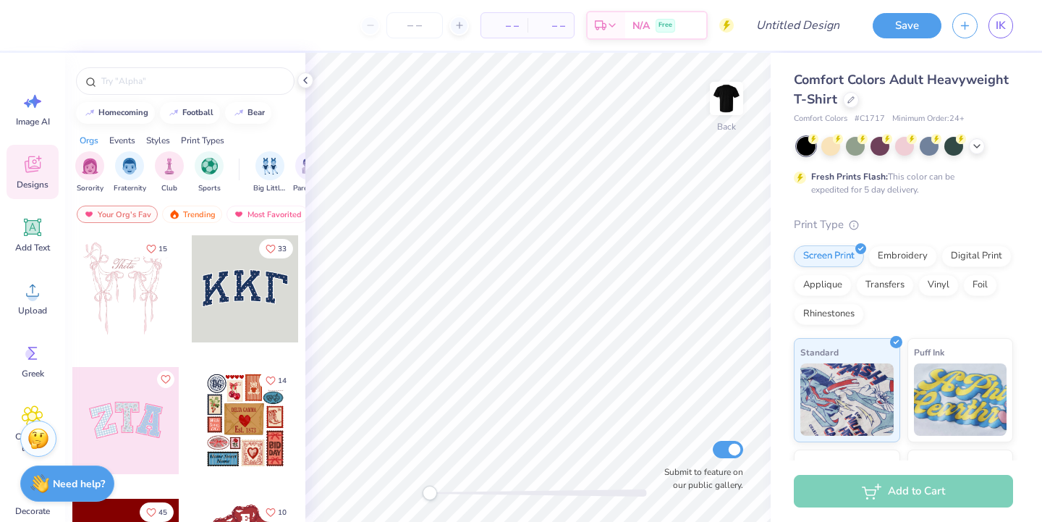
scroll to position [112, 0]
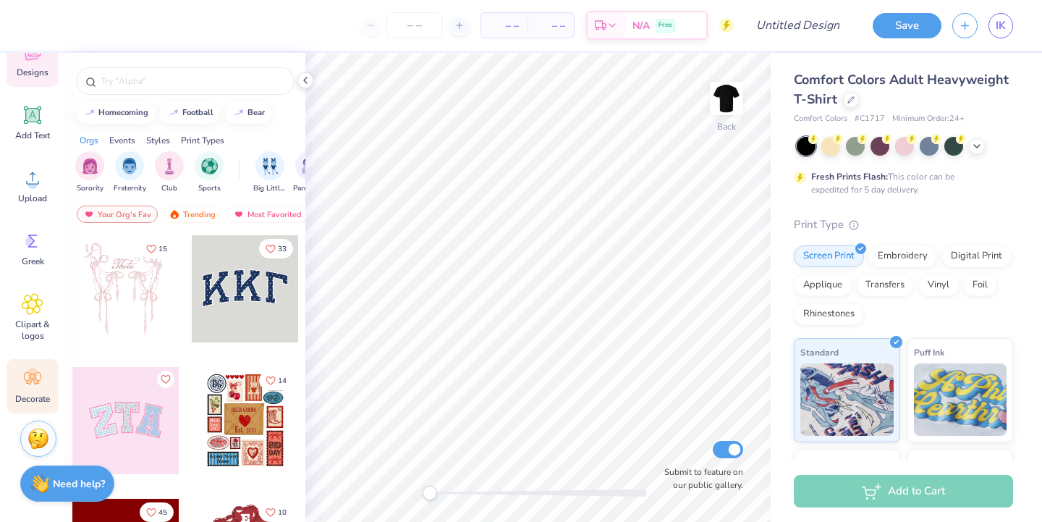
click at [33, 380] on icon at bounding box center [32, 378] width 17 height 13
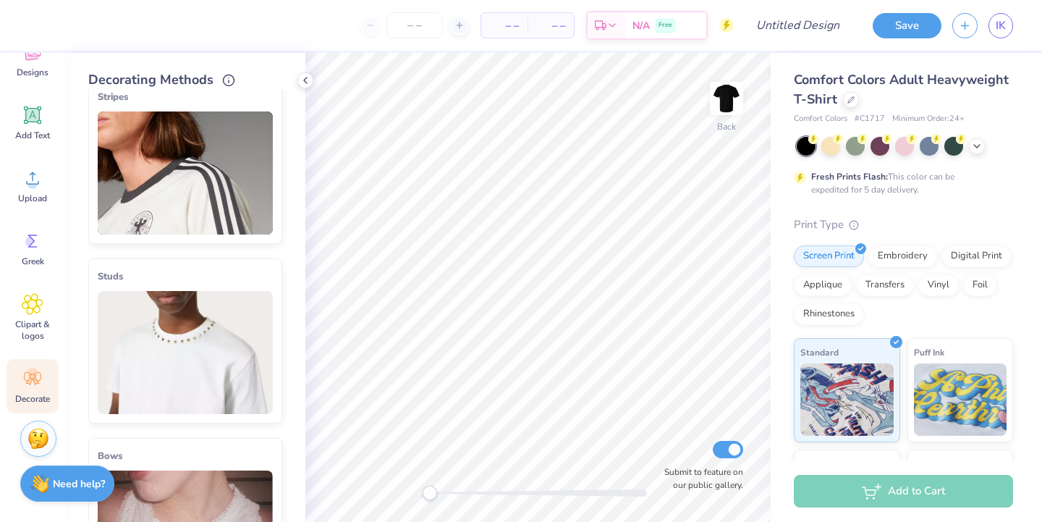
scroll to position [204, 0]
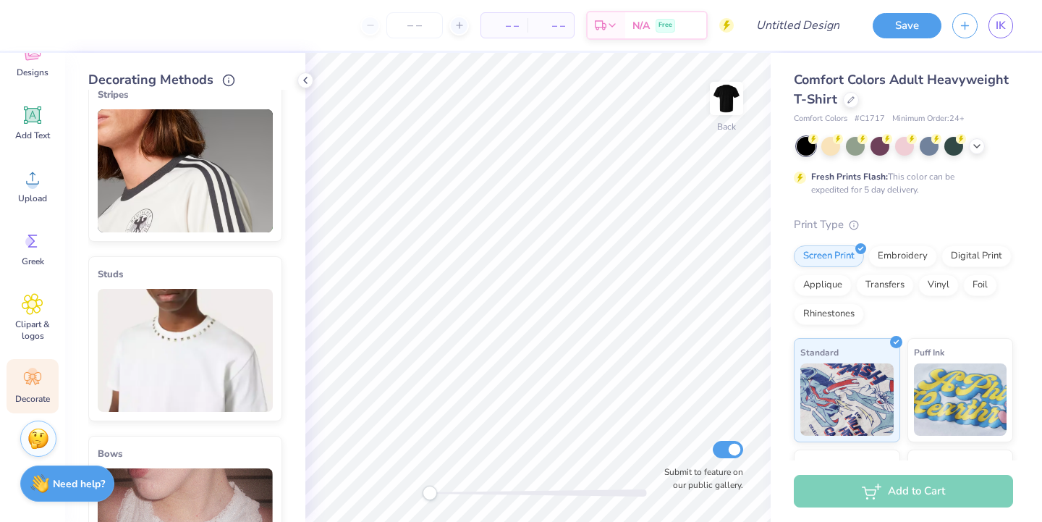
click at [216, 379] on img at bounding box center [185, 350] width 175 height 123
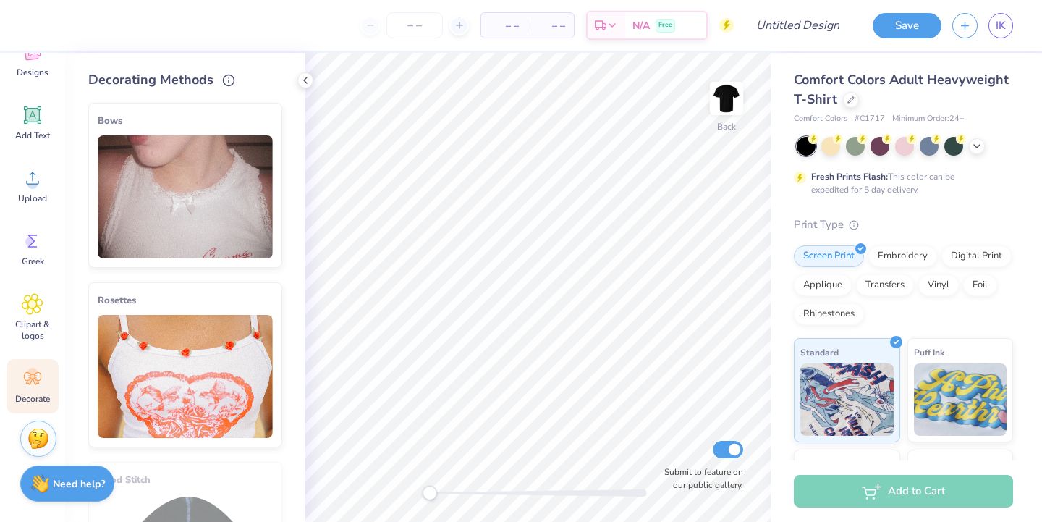
scroll to position [775, 0]
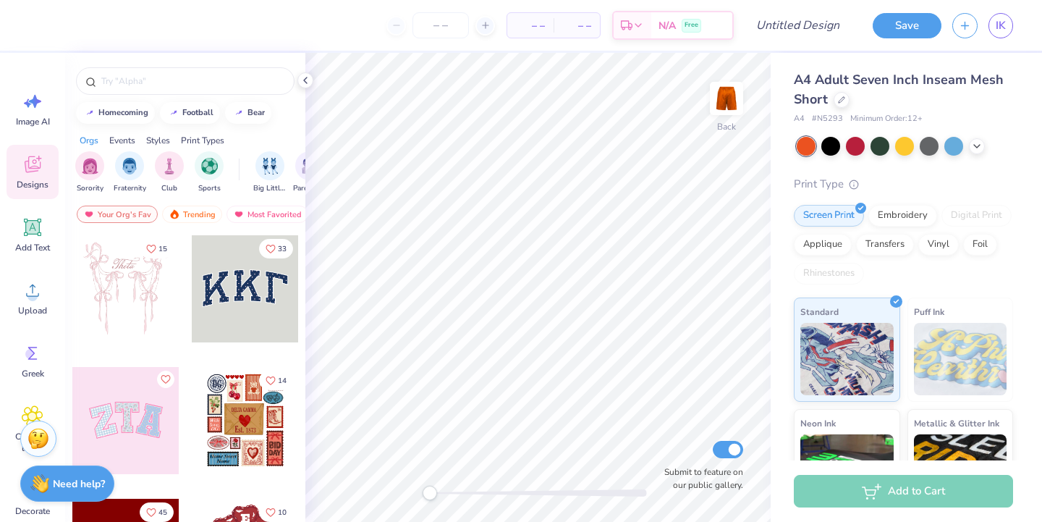
scroll to position [112, 0]
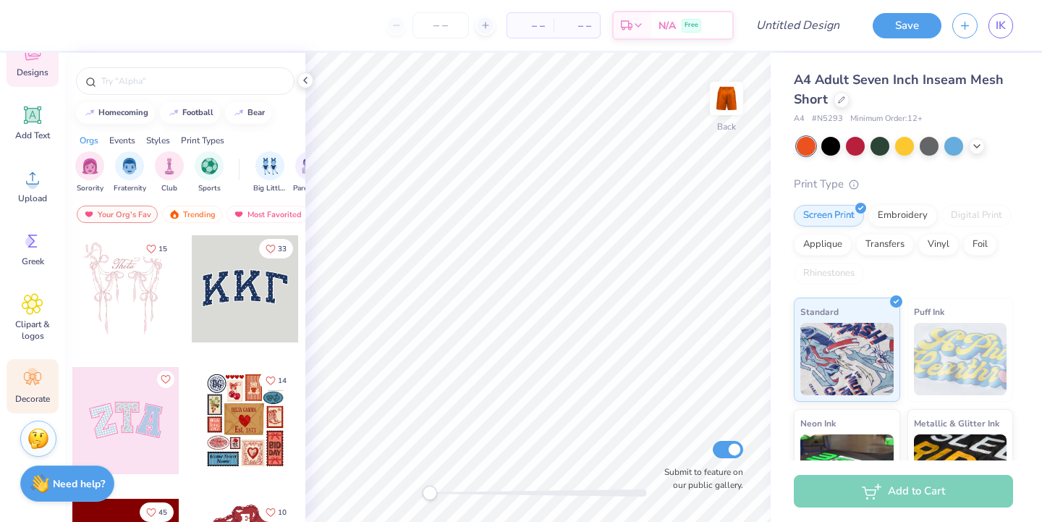
click at [35, 389] on icon at bounding box center [33, 379] width 22 height 22
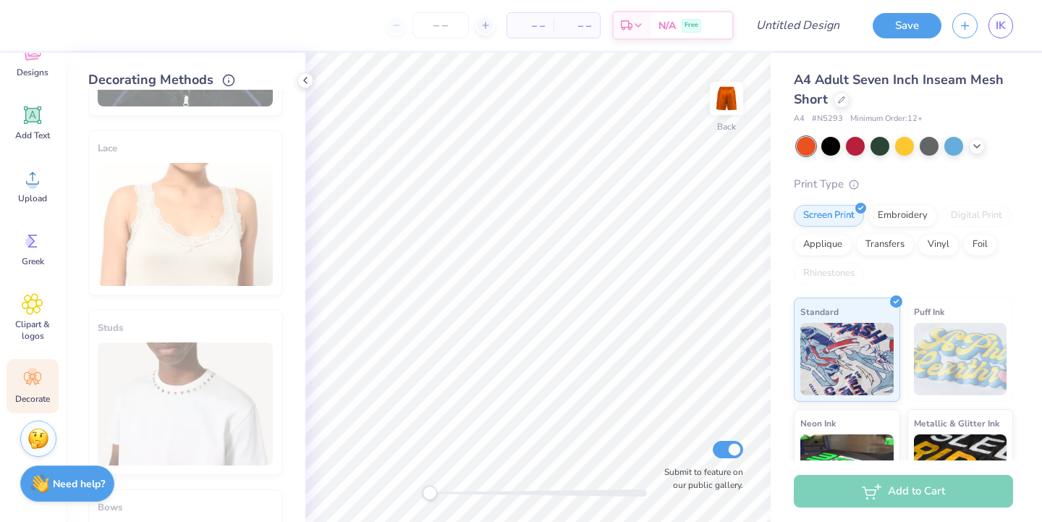
scroll to position [0, 0]
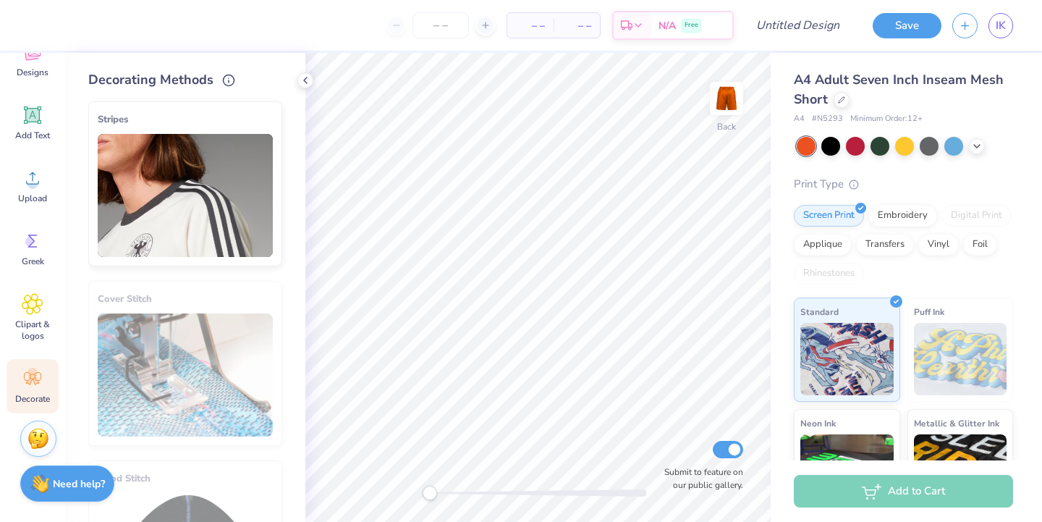
click at [179, 153] on img at bounding box center [185, 195] width 175 height 123
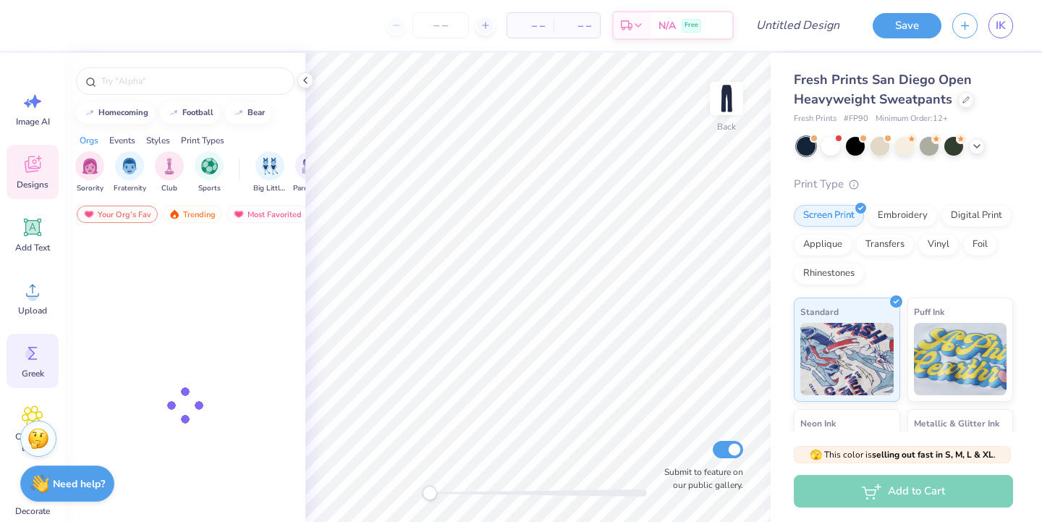
scroll to position [112, 0]
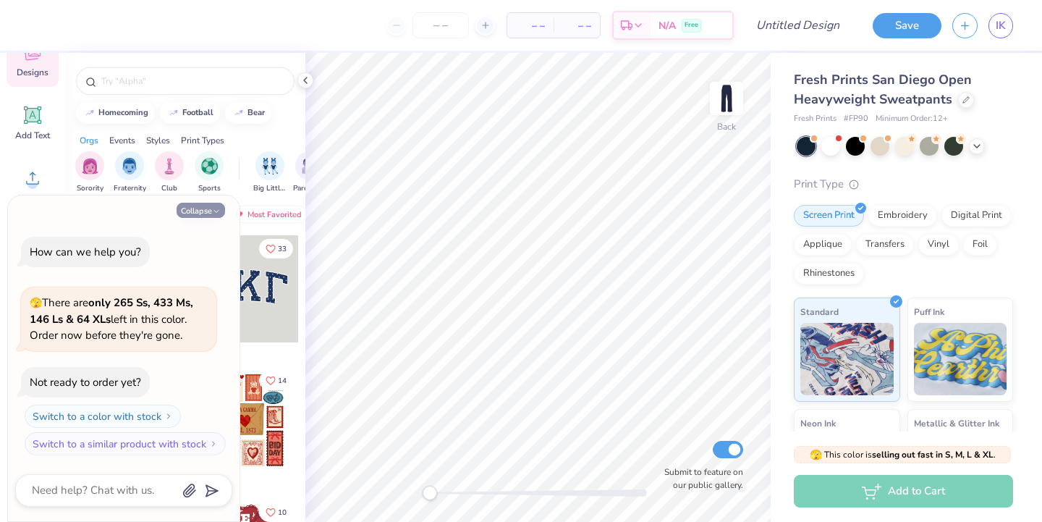
click at [213, 211] on icon "button" at bounding box center [216, 211] width 9 height 9
type textarea "x"
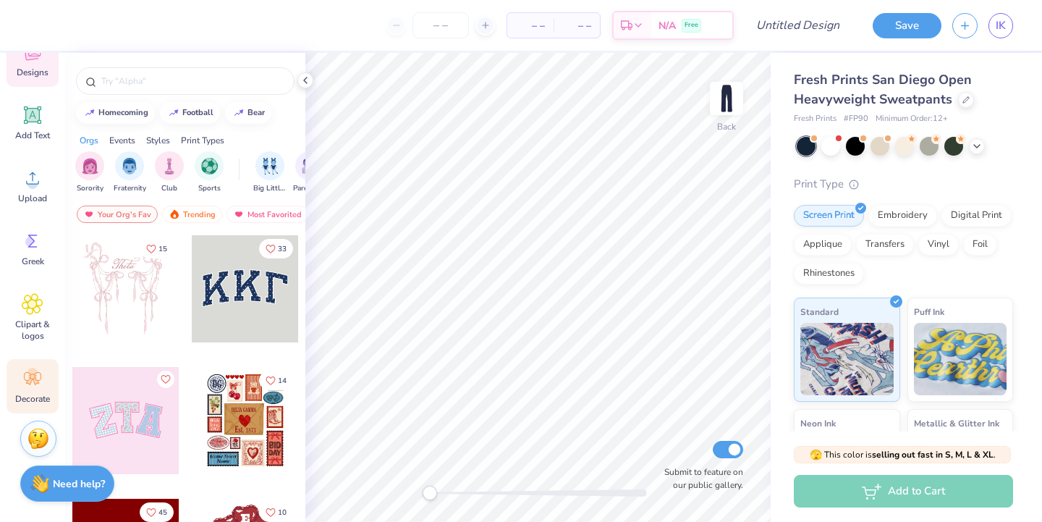
click at [32, 385] on icon at bounding box center [33, 379] width 22 height 22
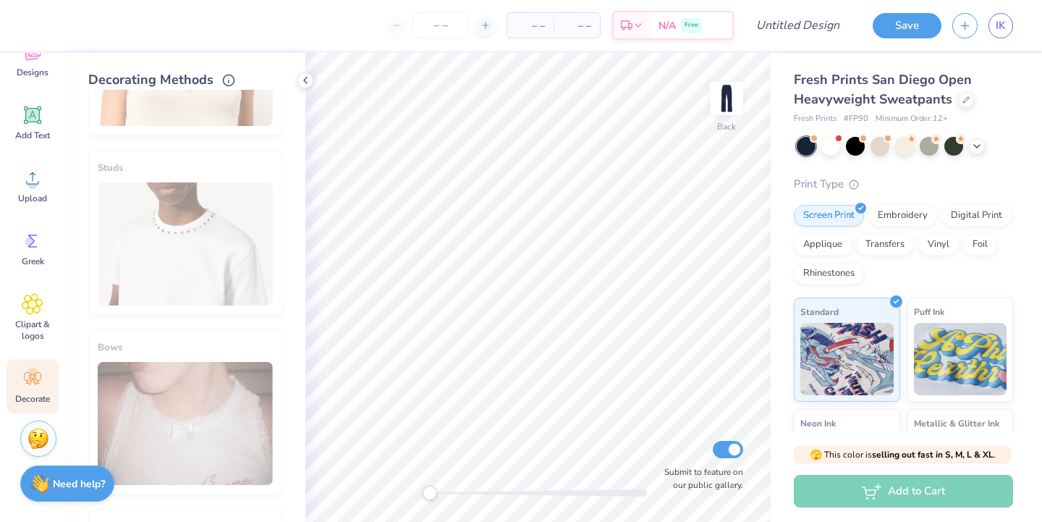
scroll to position [836, 0]
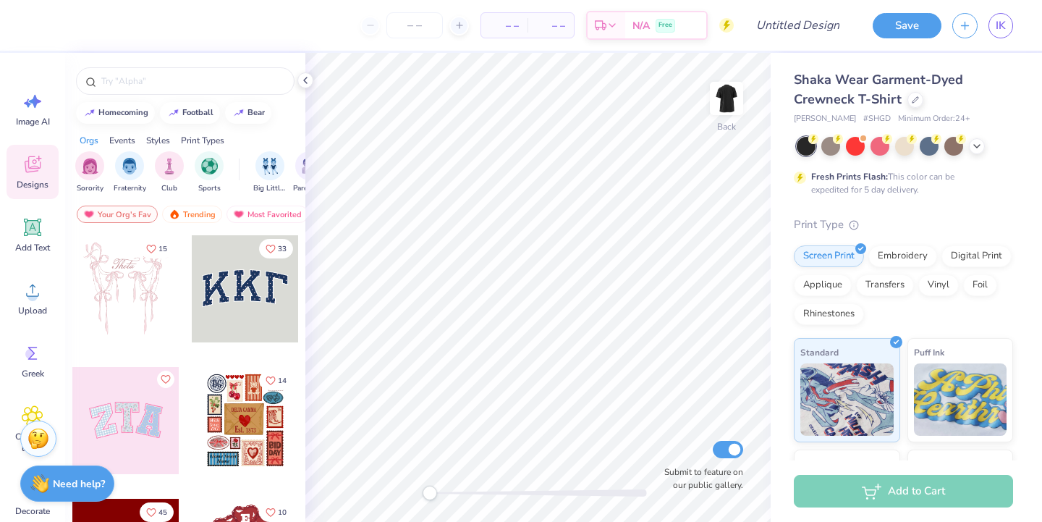
scroll to position [112, 0]
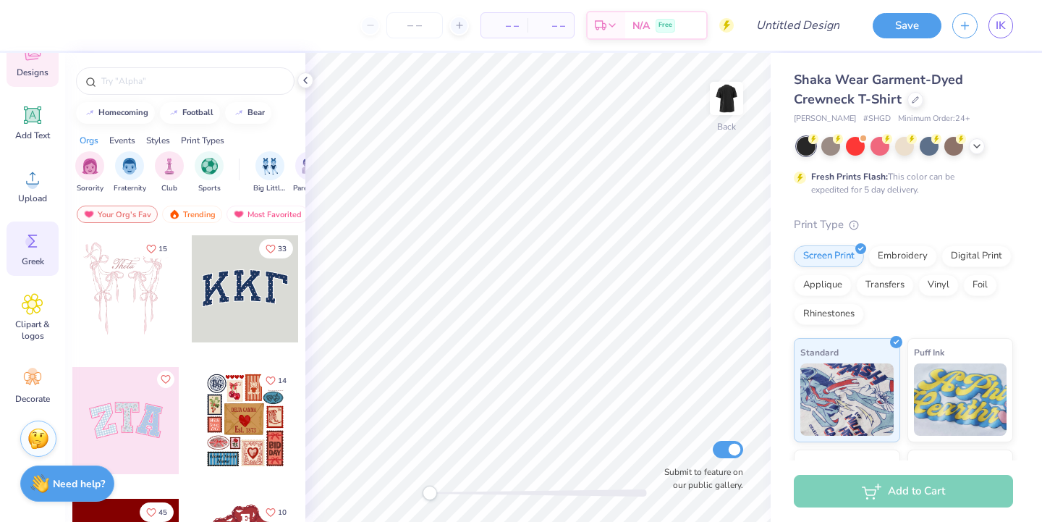
click at [33, 263] on span "Greek" at bounding box center [33, 261] width 22 height 12
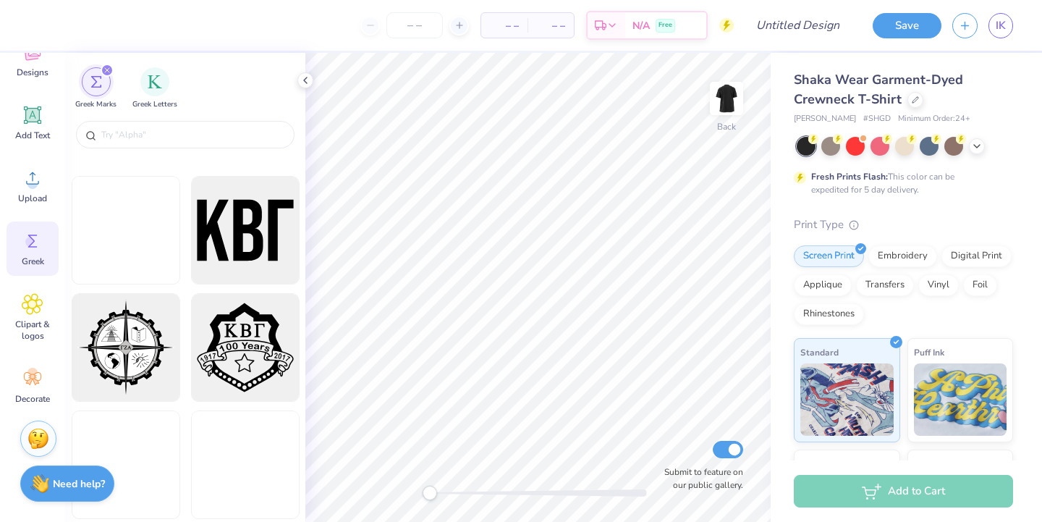
scroll to position [2211, 0]
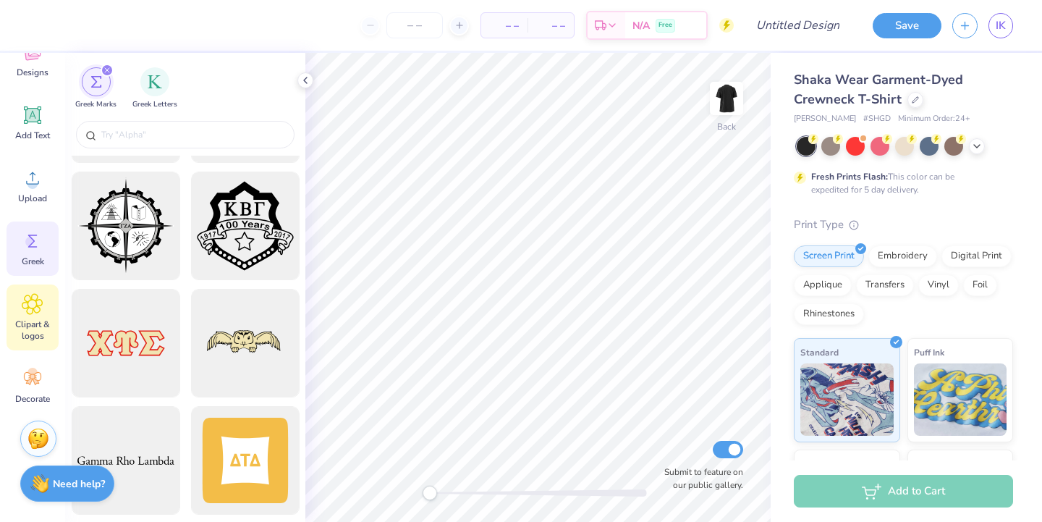
click at [9, 328] on span "Clipart & logos" at bounding box center [33, 329] width 48 height 23
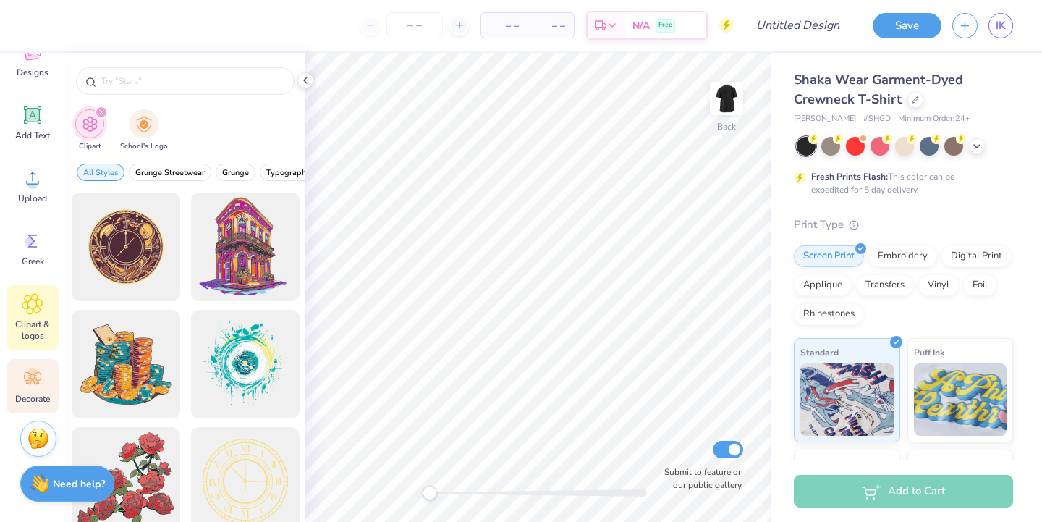
click at [27, 363] on div "Decorate" at bounding box center [33, 386] width 52 height 54
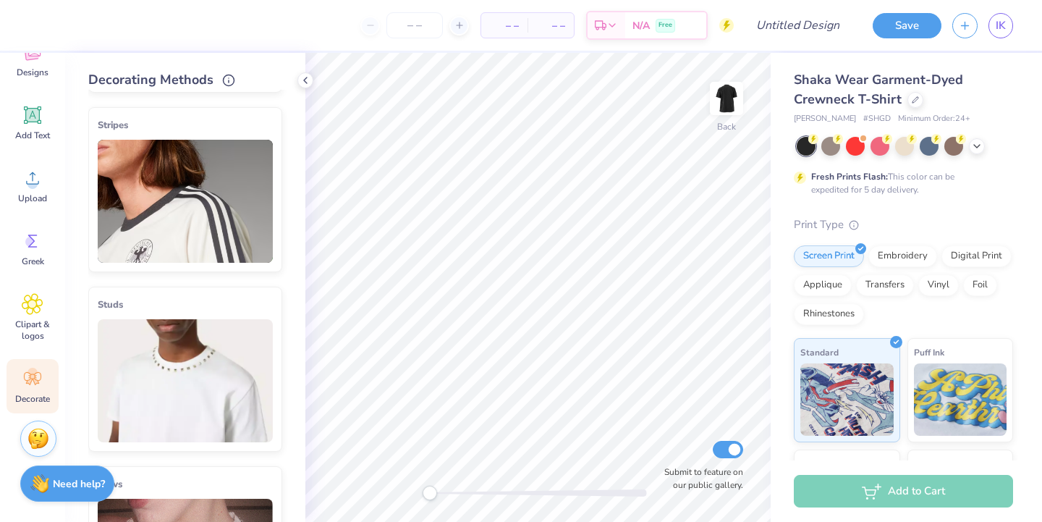
scroll to position [160, 0]
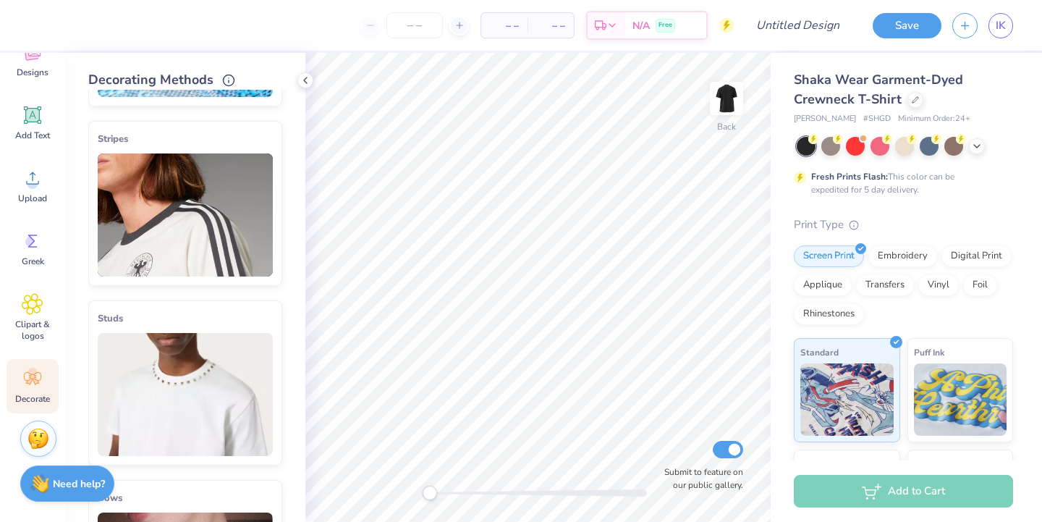
click at [143, 364] on img at bounding box center [185, 394] width 175 height 123
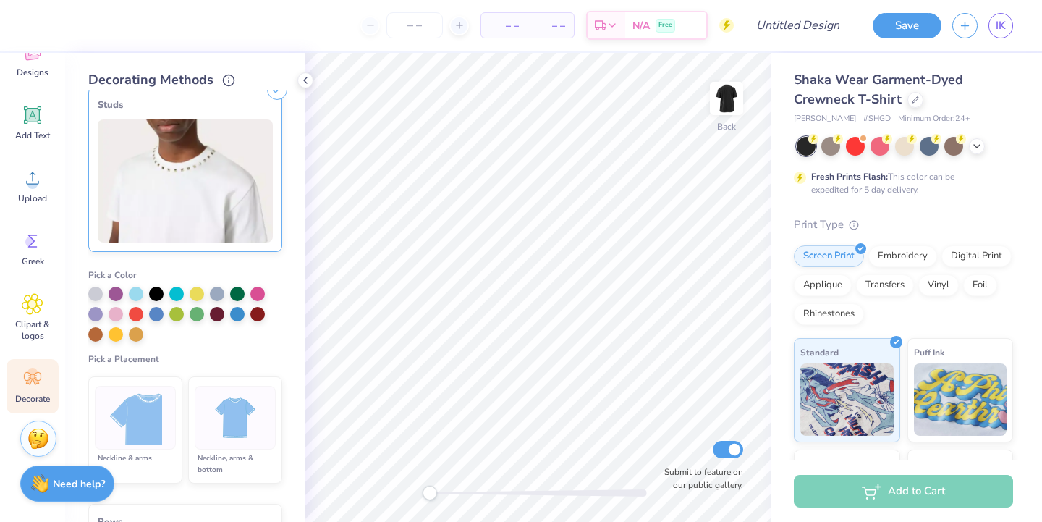
scroll to position [376, 0]
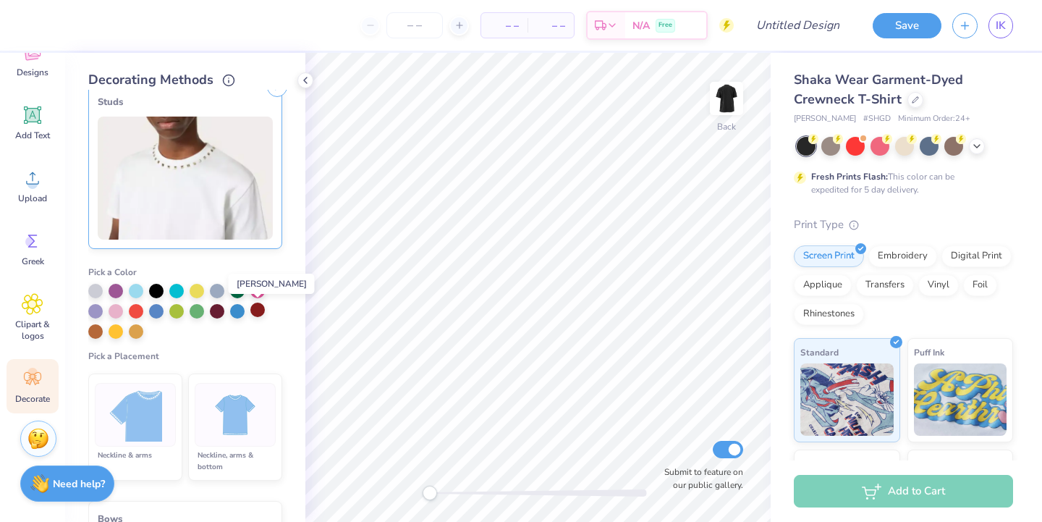
click at [256, 310] on div at bounding box center [257, 309] width 14 height 14
click at [223, 416] on img at bounding box center [235, 415] width 54 height 54
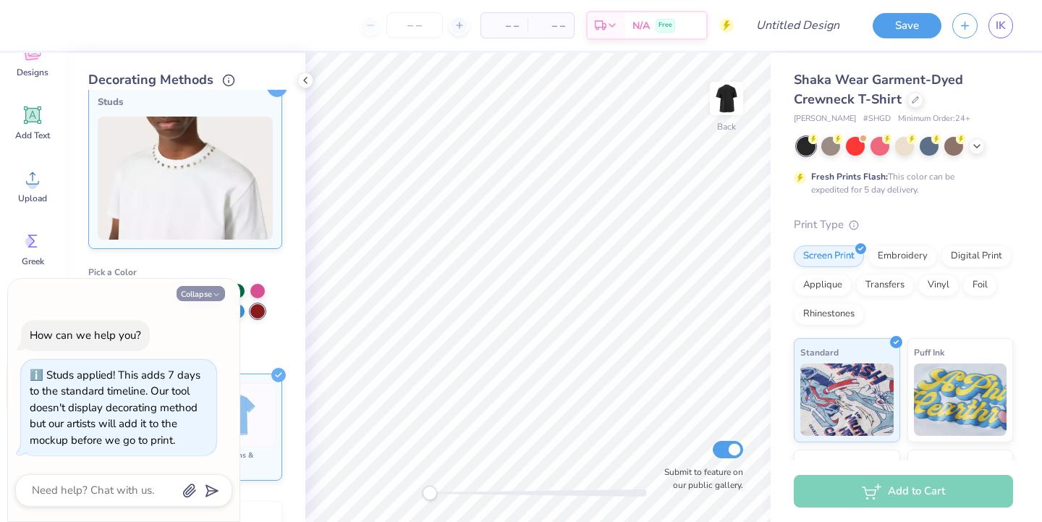
click at [218, 293] on icon "button" at bounding box center [216, 294] width 9 height 9
type textarea "x"
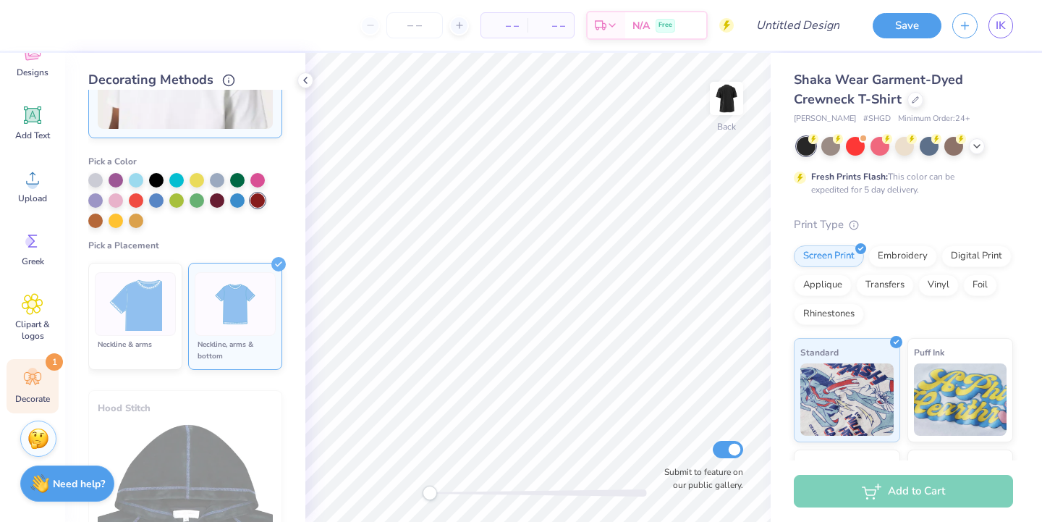
scroll to position [0, 0]
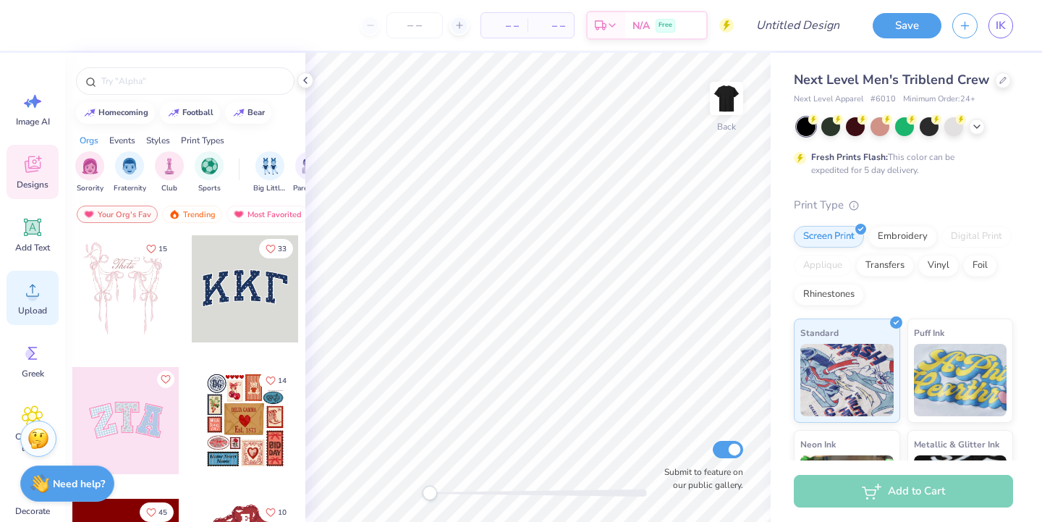
click at [41, 313] on span "Upload" at bounding box center [32, 311] width 29 height 12
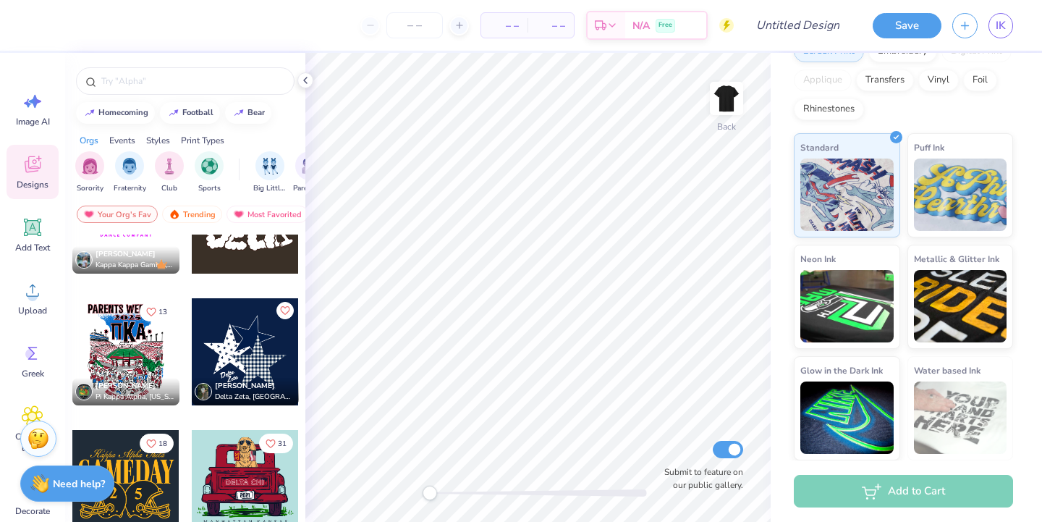
scroll to position [1028, 0]
